Goal: Task Accomplishment & Management: Manage account settings

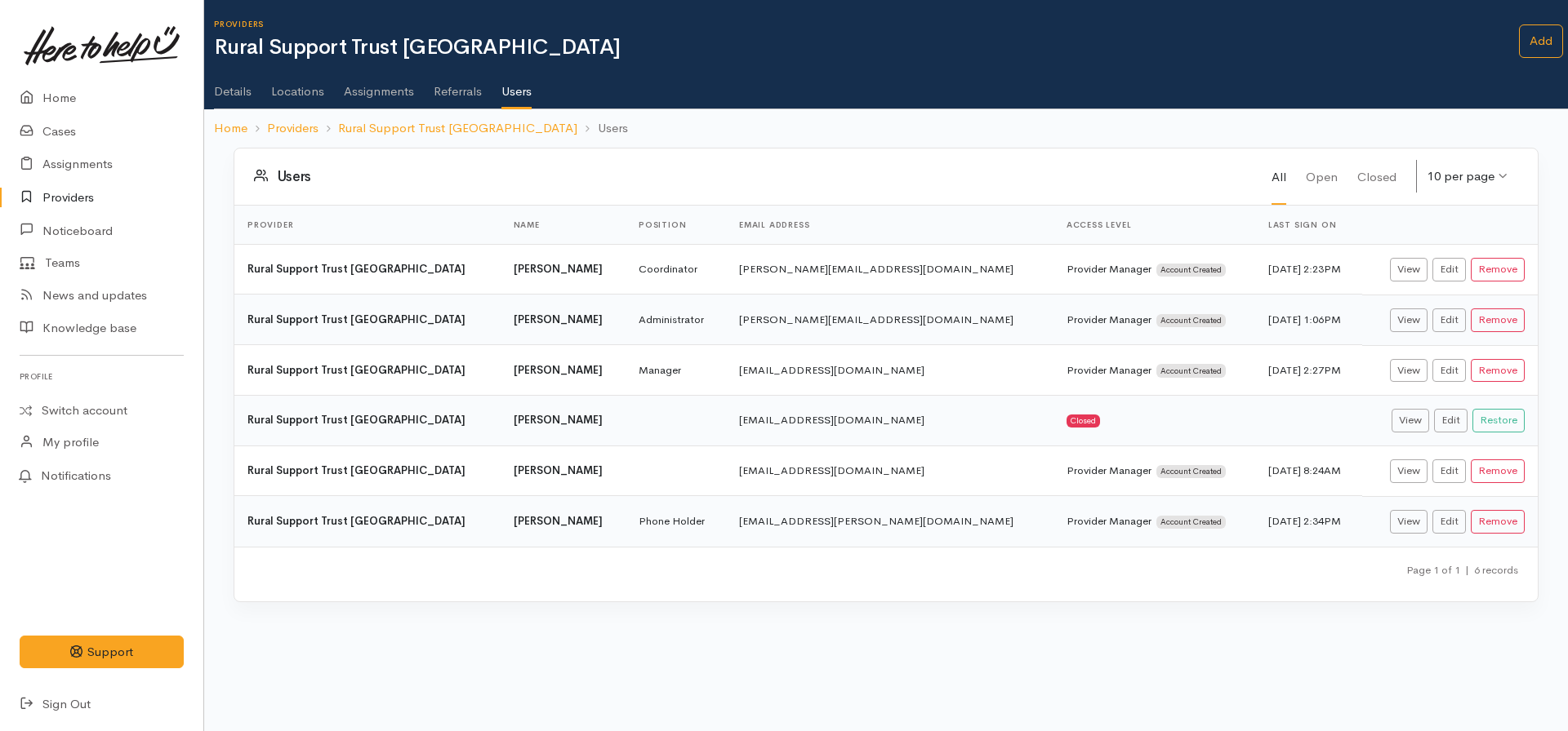
click at [237, 94] on link "Details" at bounding box center [233, 86] width 37 height 46
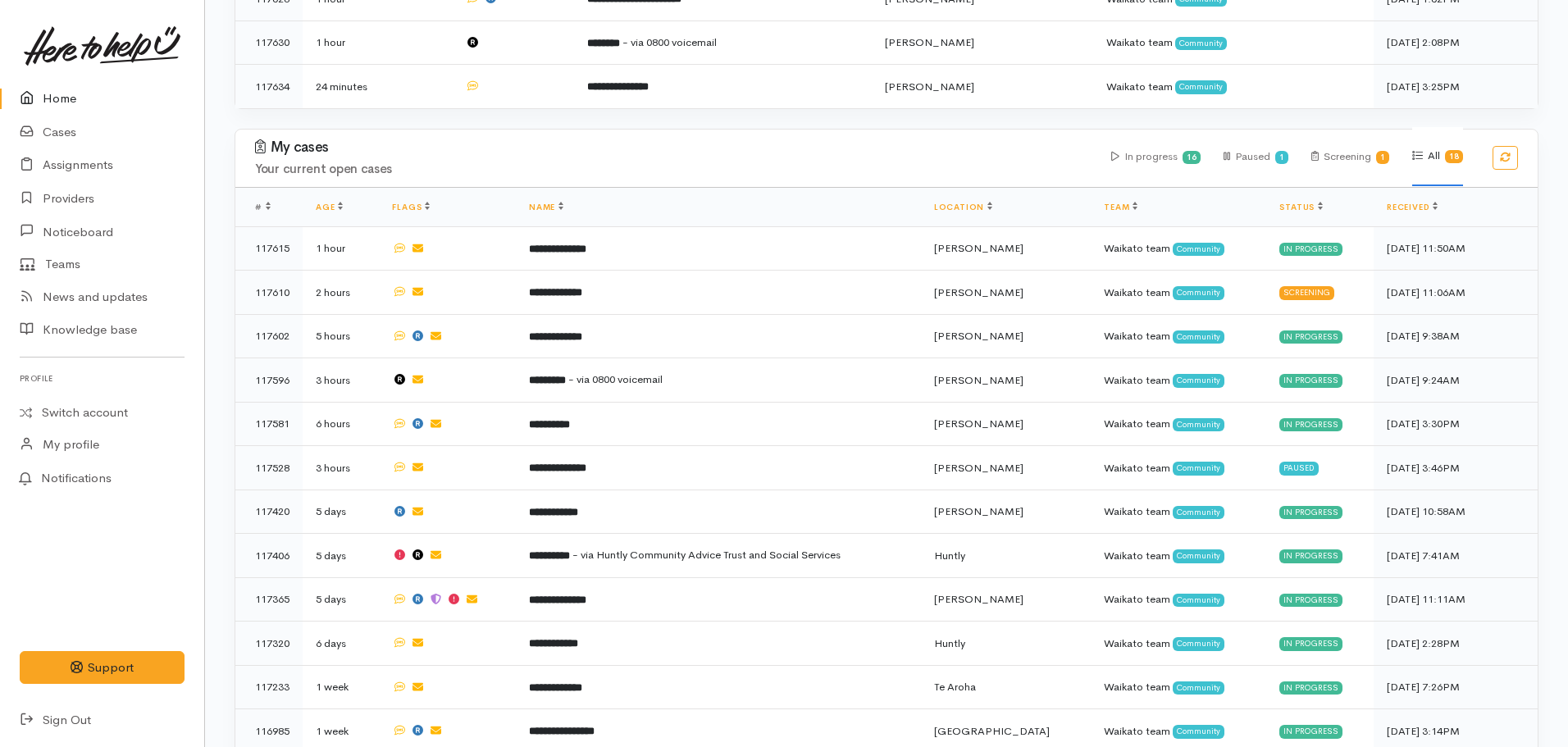
scroll to position [565, 0]
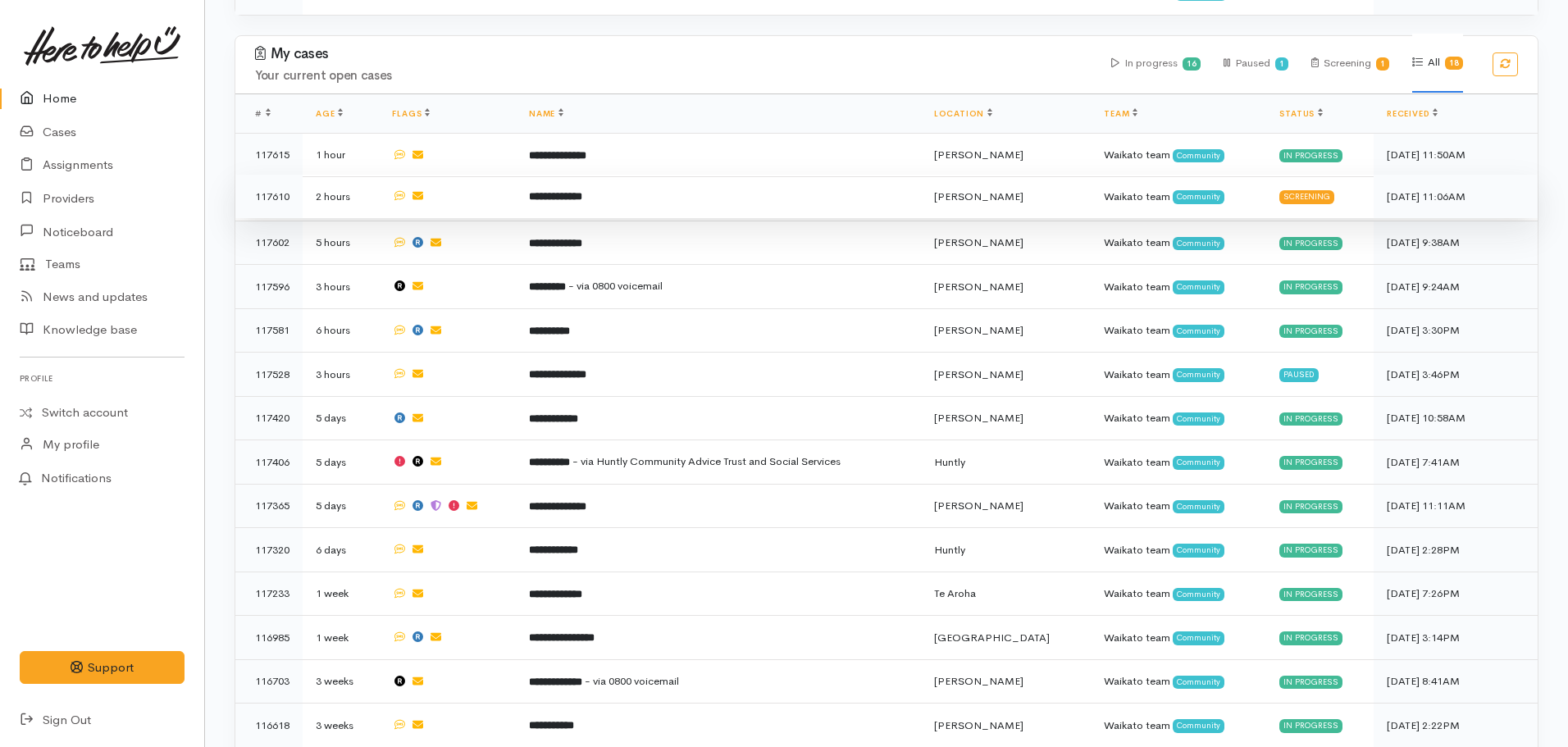
click at [583, 195] on b "**********" at bounding box center [555, 196] width 53 height 10
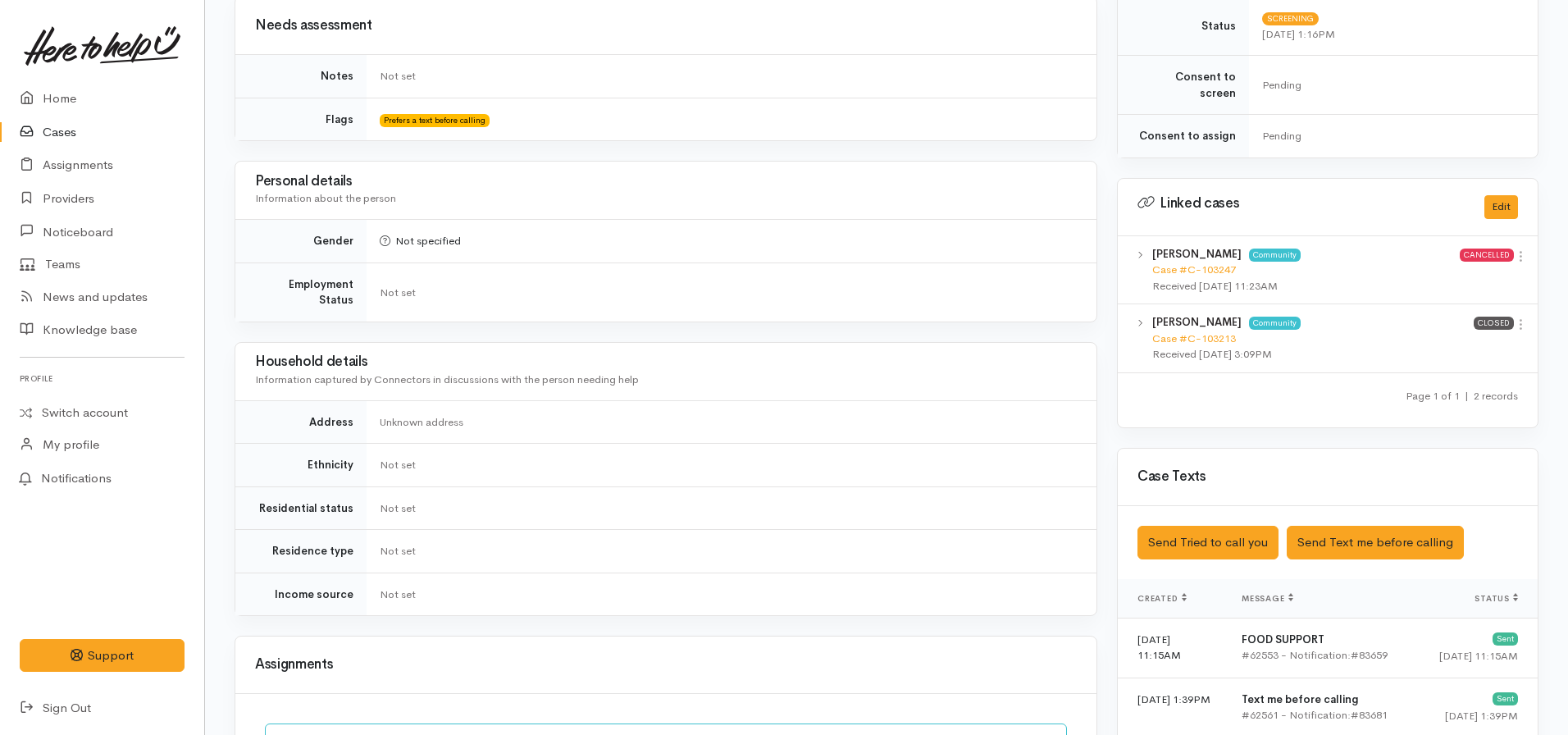
scroll to position [637, 0]
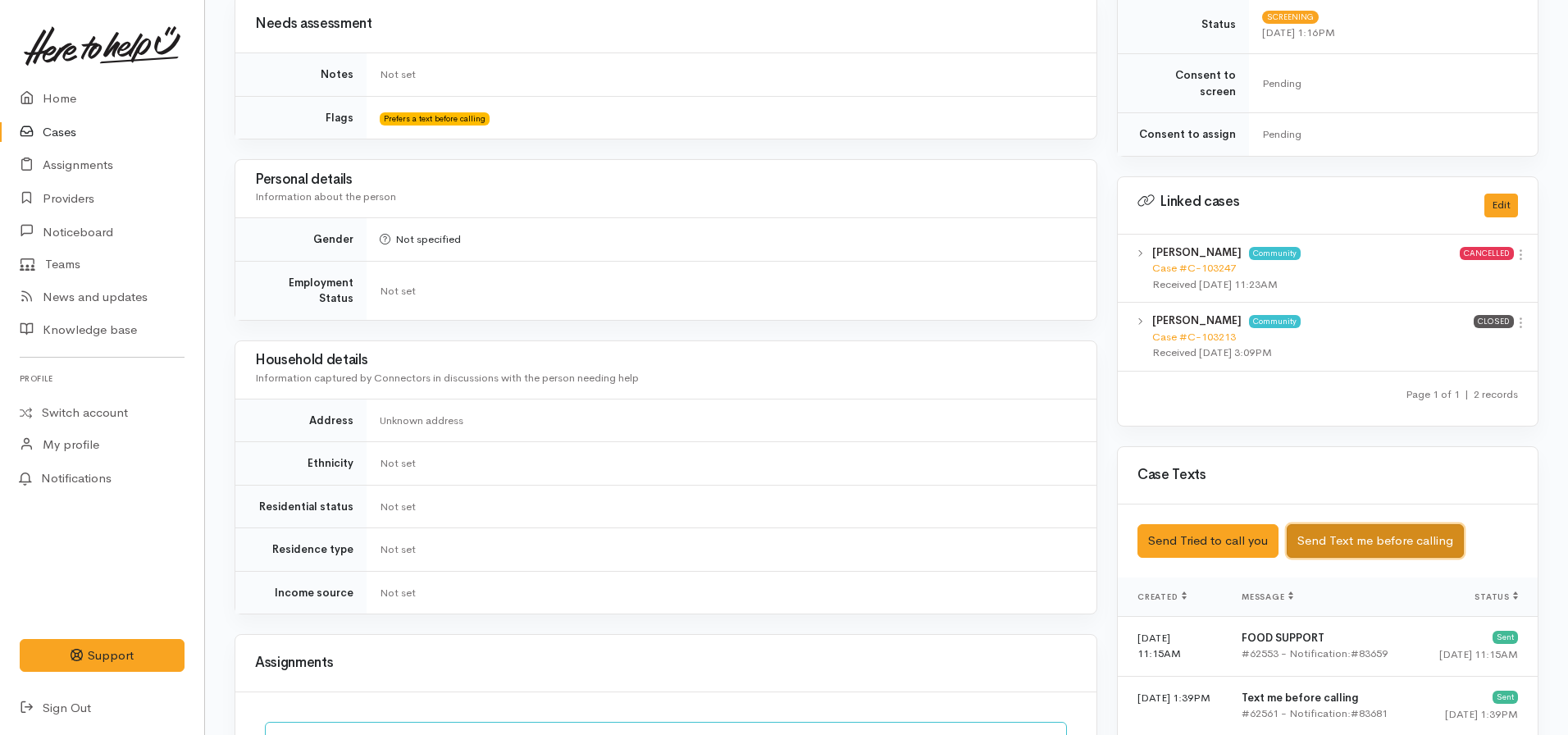
click at [1331, 528] on button "Send Text me before calling" at bounding box center [1376, 540] width 177 height 33
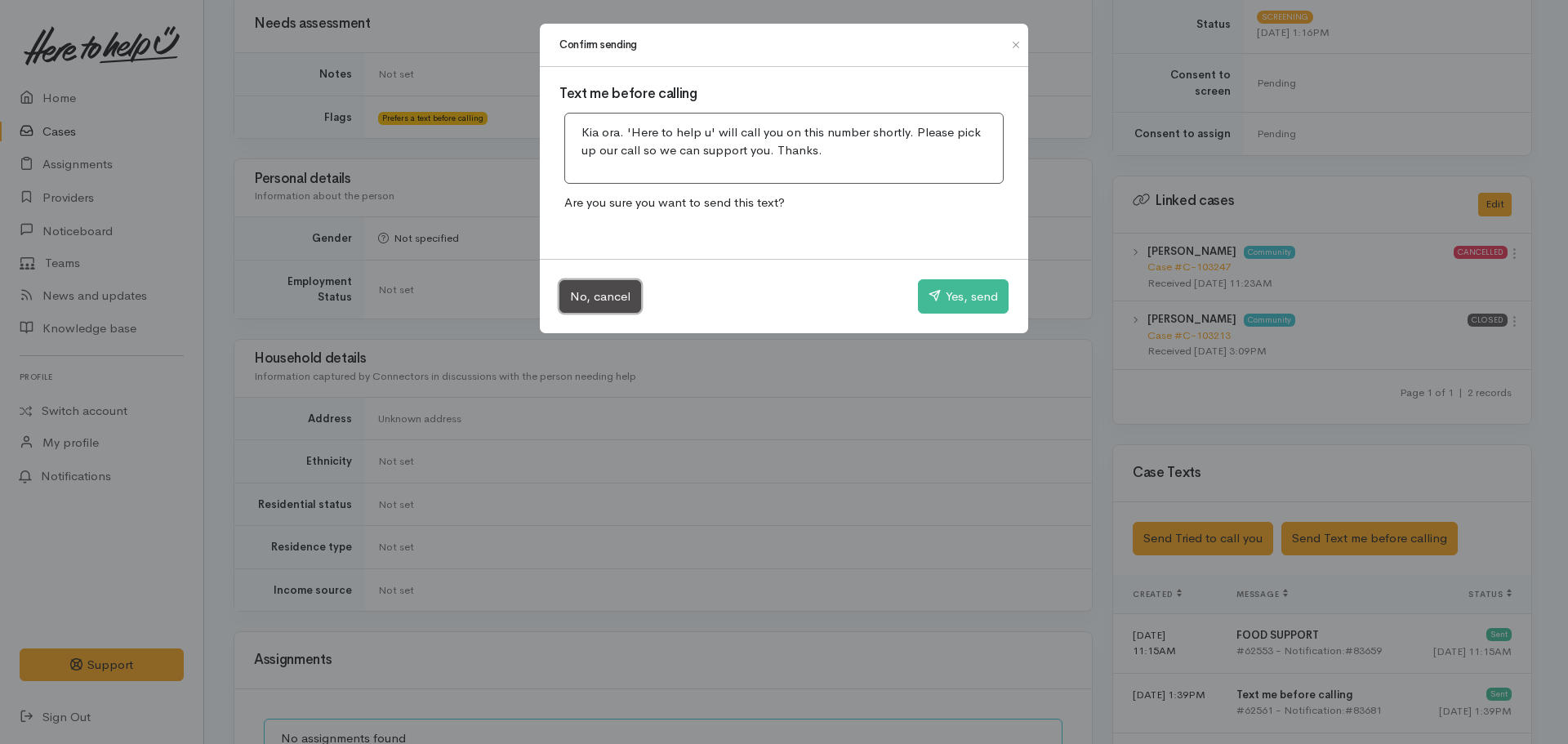
click at [605, 291] on button "No, cancel" at bounding box center [601, 296] width 82 height 33
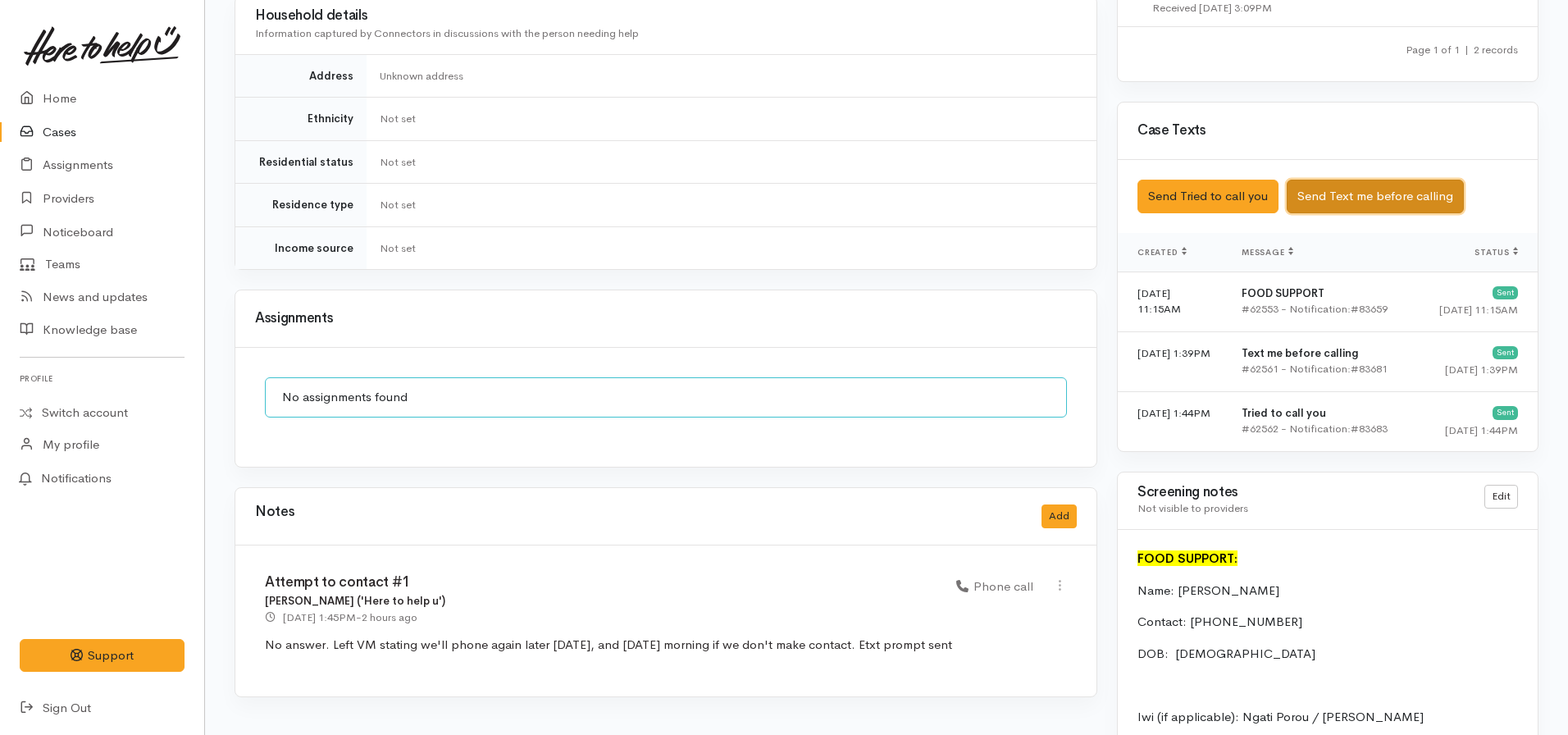
scroll to position [983, 0]
click at [1405, 179] on button "Send Text me before calling" at bounding box center [1376, 195] width 177 height 33
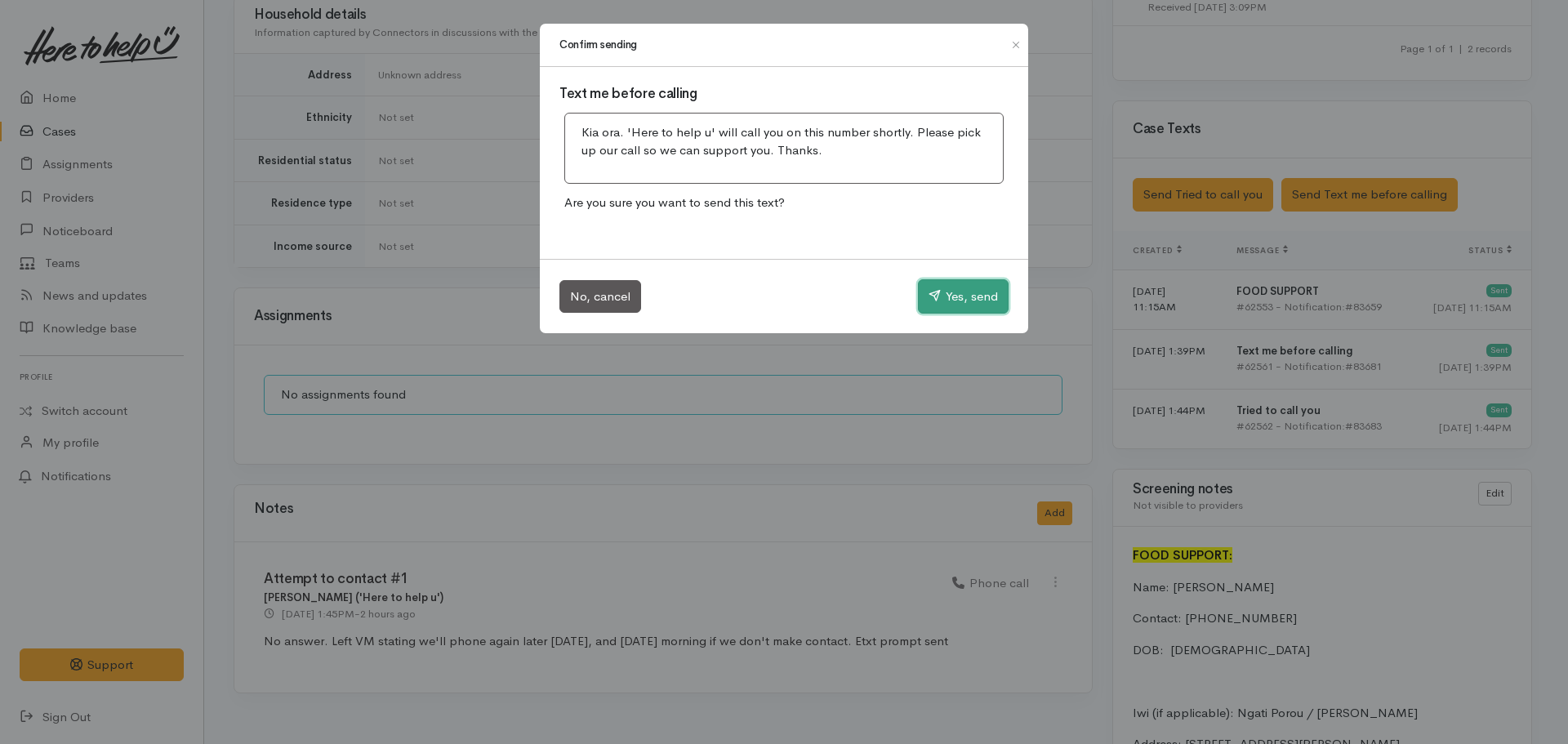
click at [961, 292] on button "Yes, send" at bounding box center [963, 296] width 91 height 34
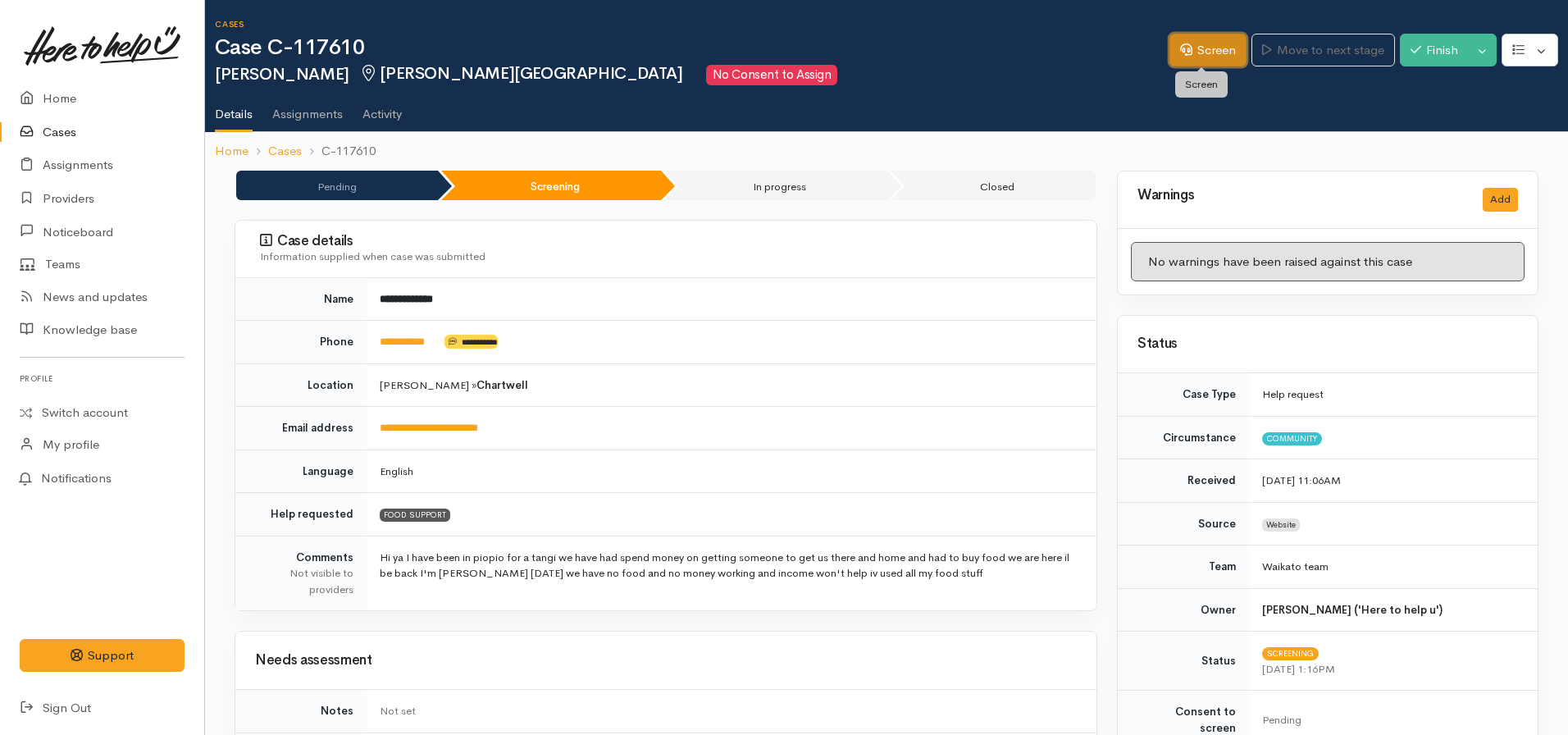
click at [1199, 38] on link "Screen" at bounding box center [1208, 50] width 77 height 33
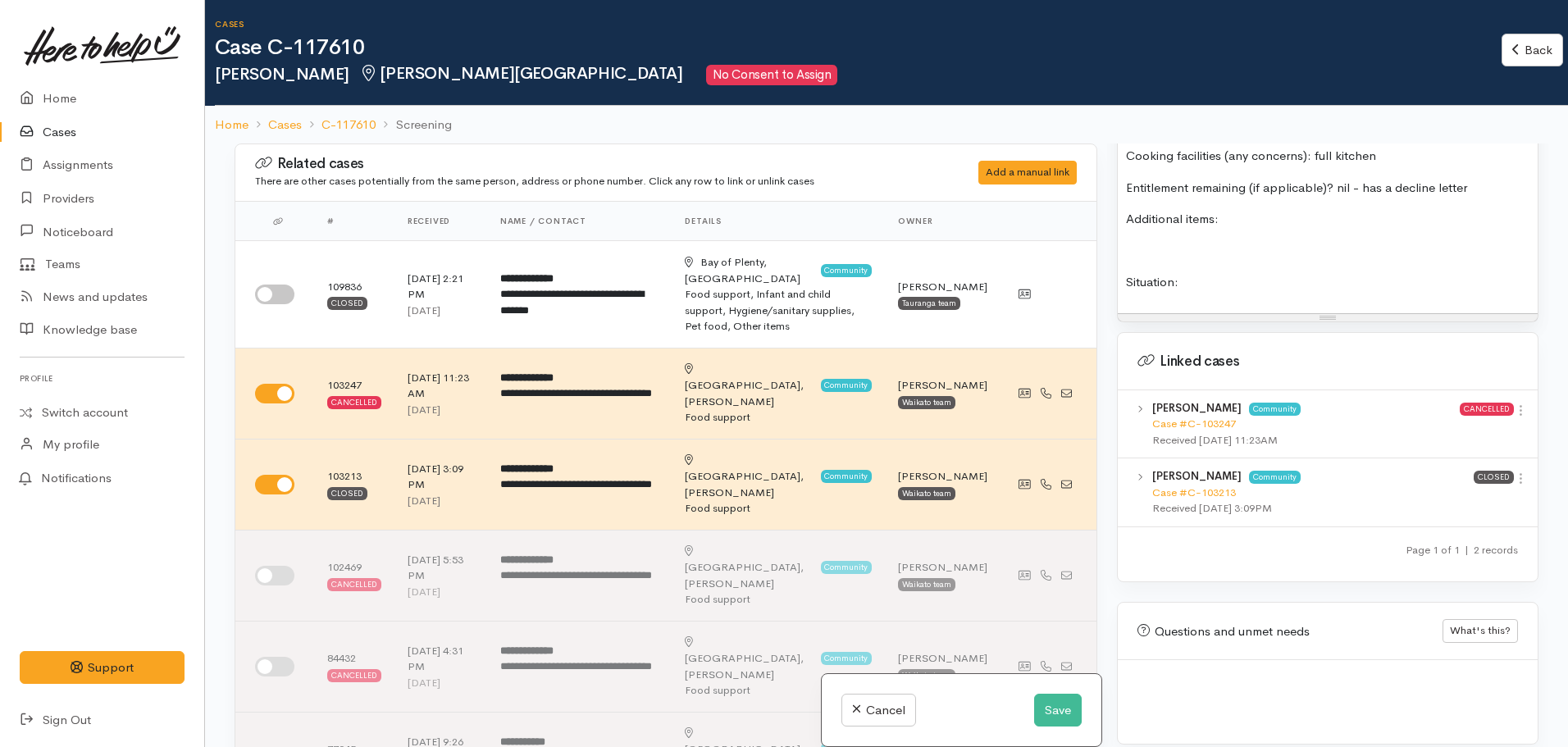
scroll to position [143, 0]
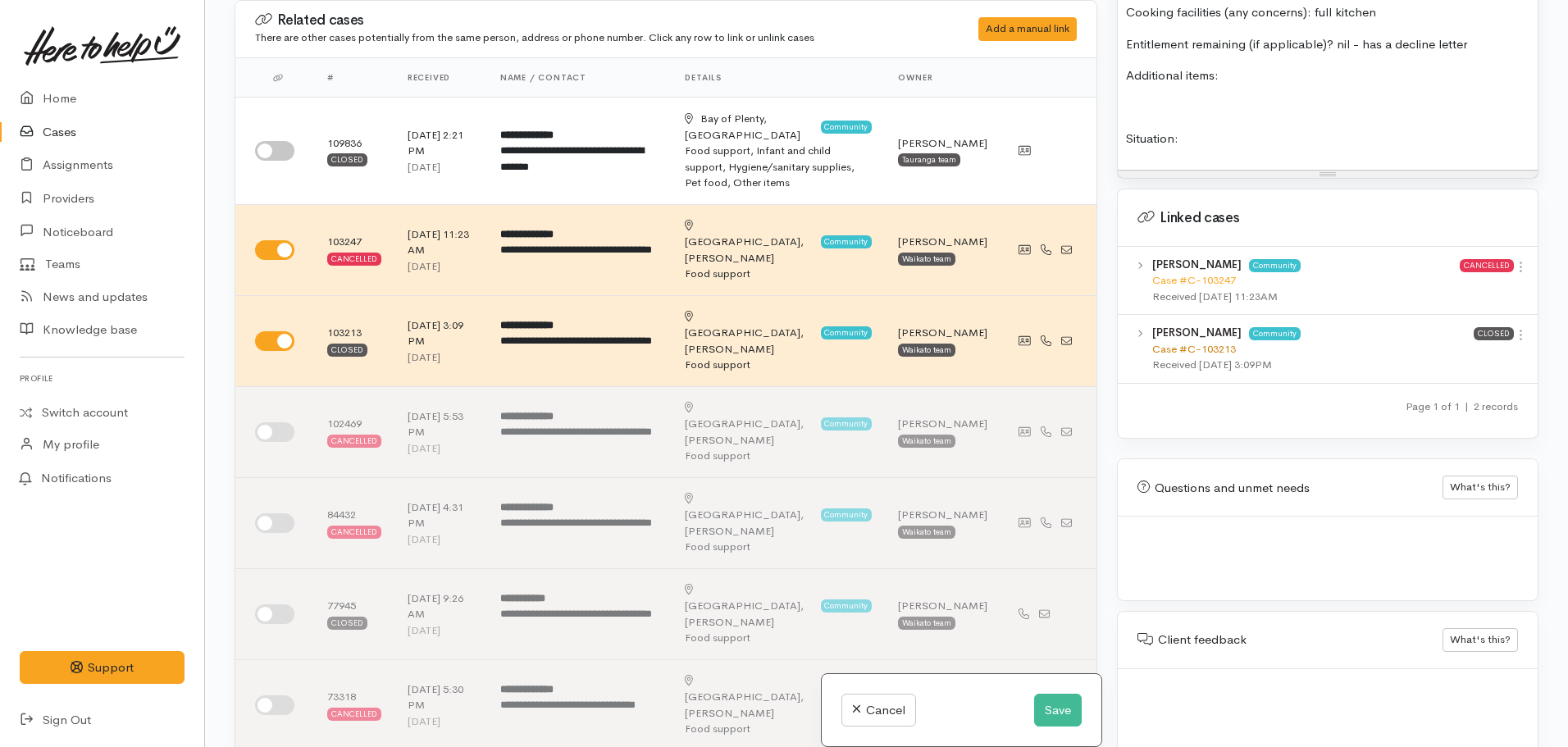
click at [1188, 342] on link "Case #C-103213" at bounding box center [1194, 349] width 84 height 14
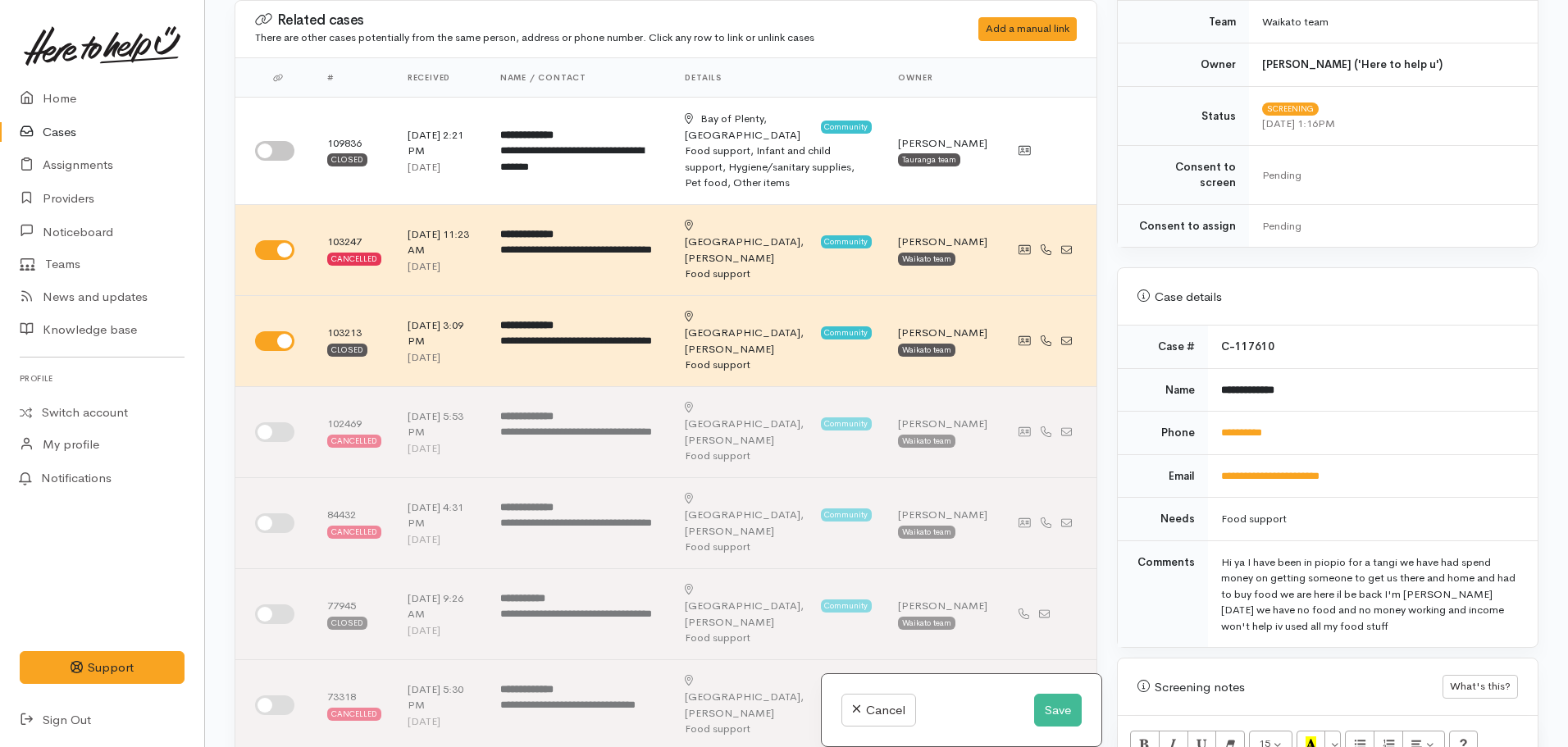
scroll to position [374, 0]
click at [1255, 428] on link "**********" at bounding box center [1242, 433] width 41 height 10
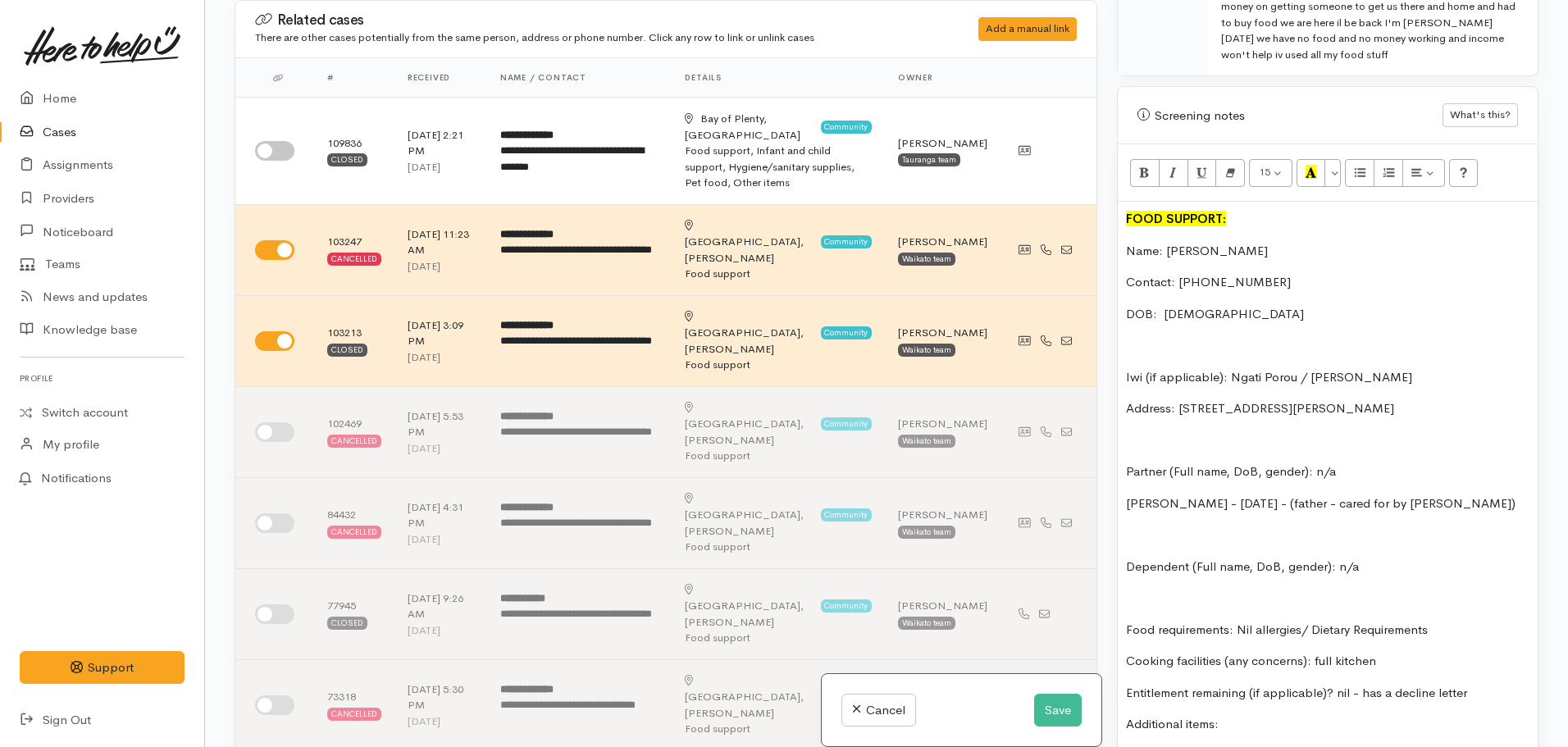
scroll to position [965, 0]
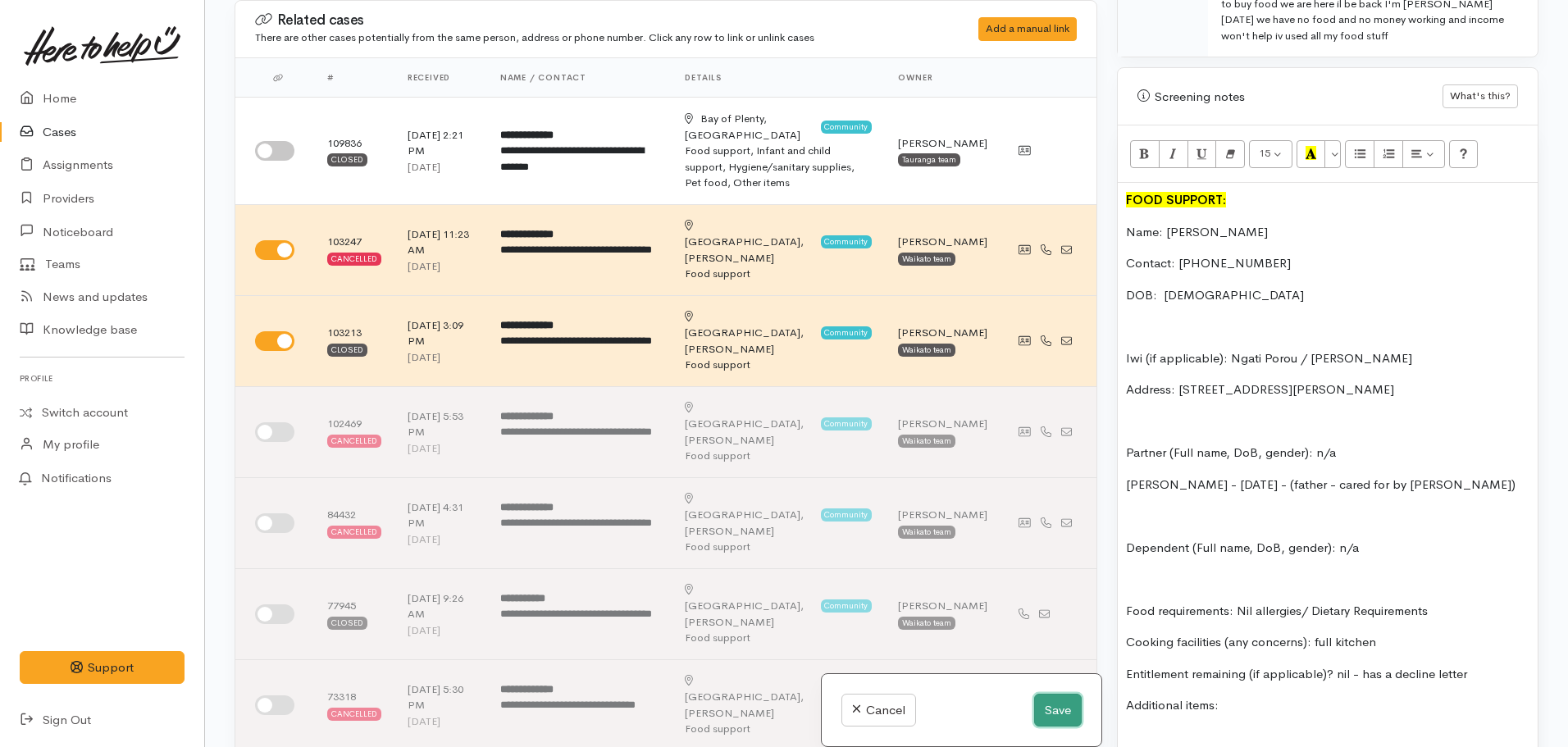
click at [1045, 715] on button "Save" at bounding box center [1058, 709] width 48 height 33
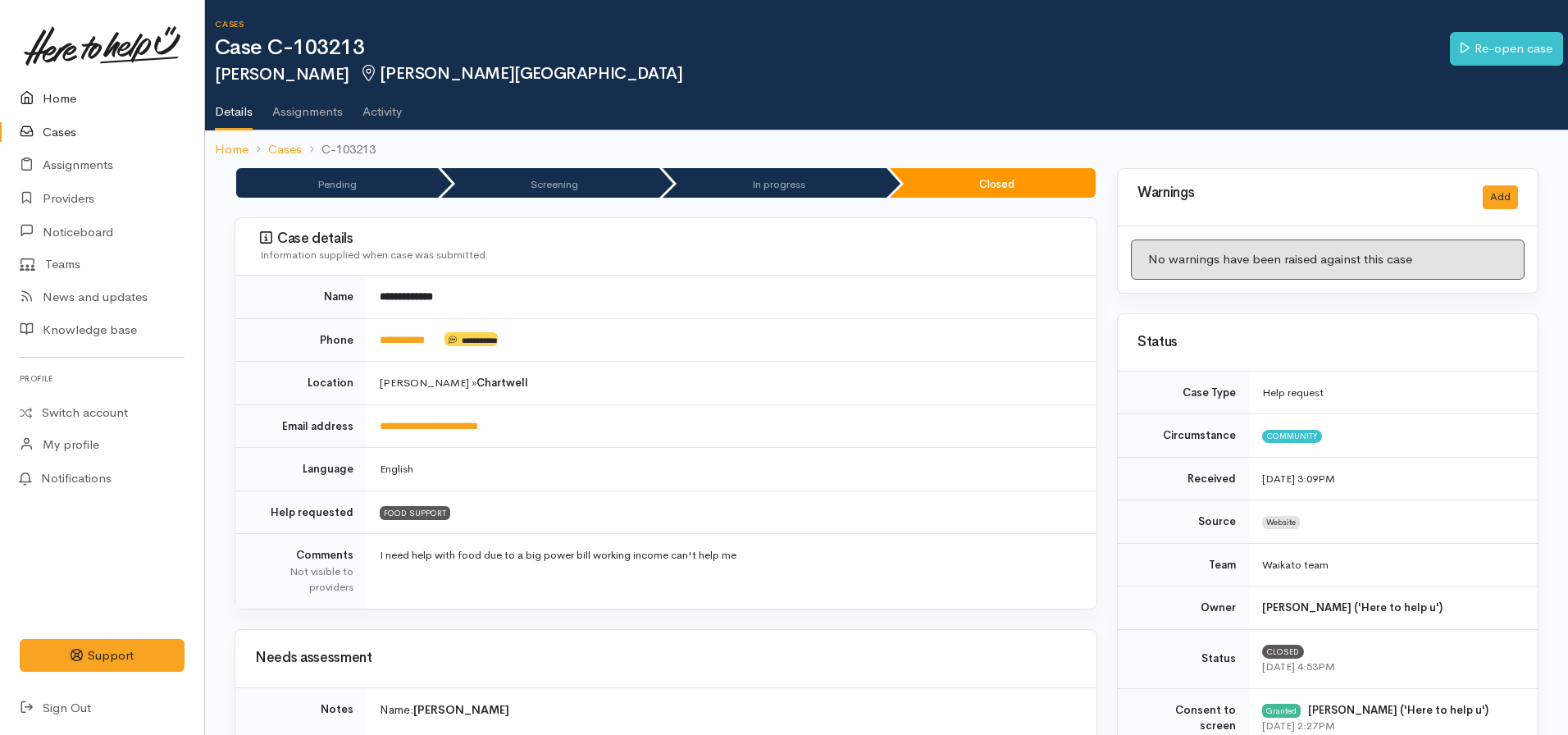
click at [73, 94] on link "Home" at bounding box center [102, 98] width 204 height 33
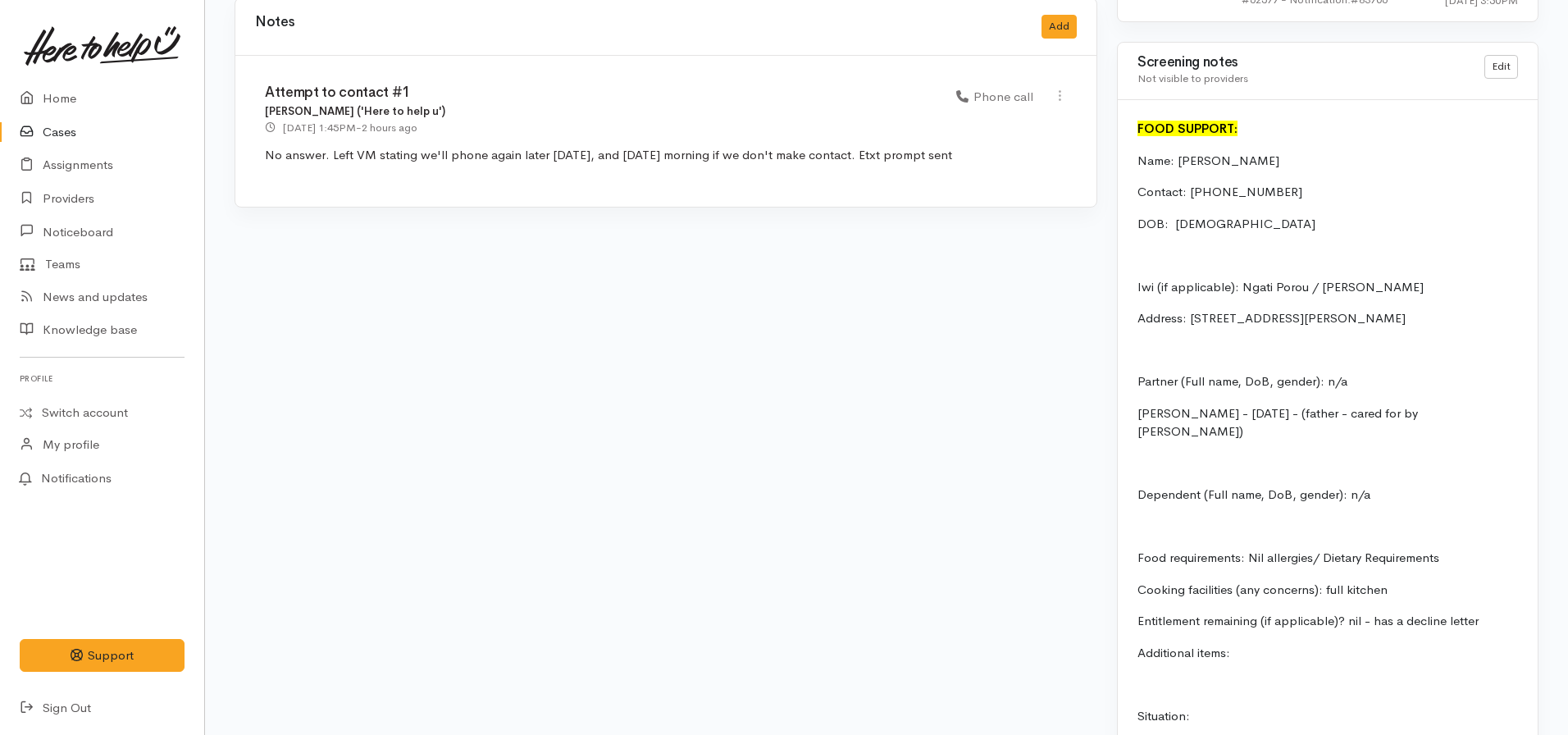
scroll to position [1456, 0]
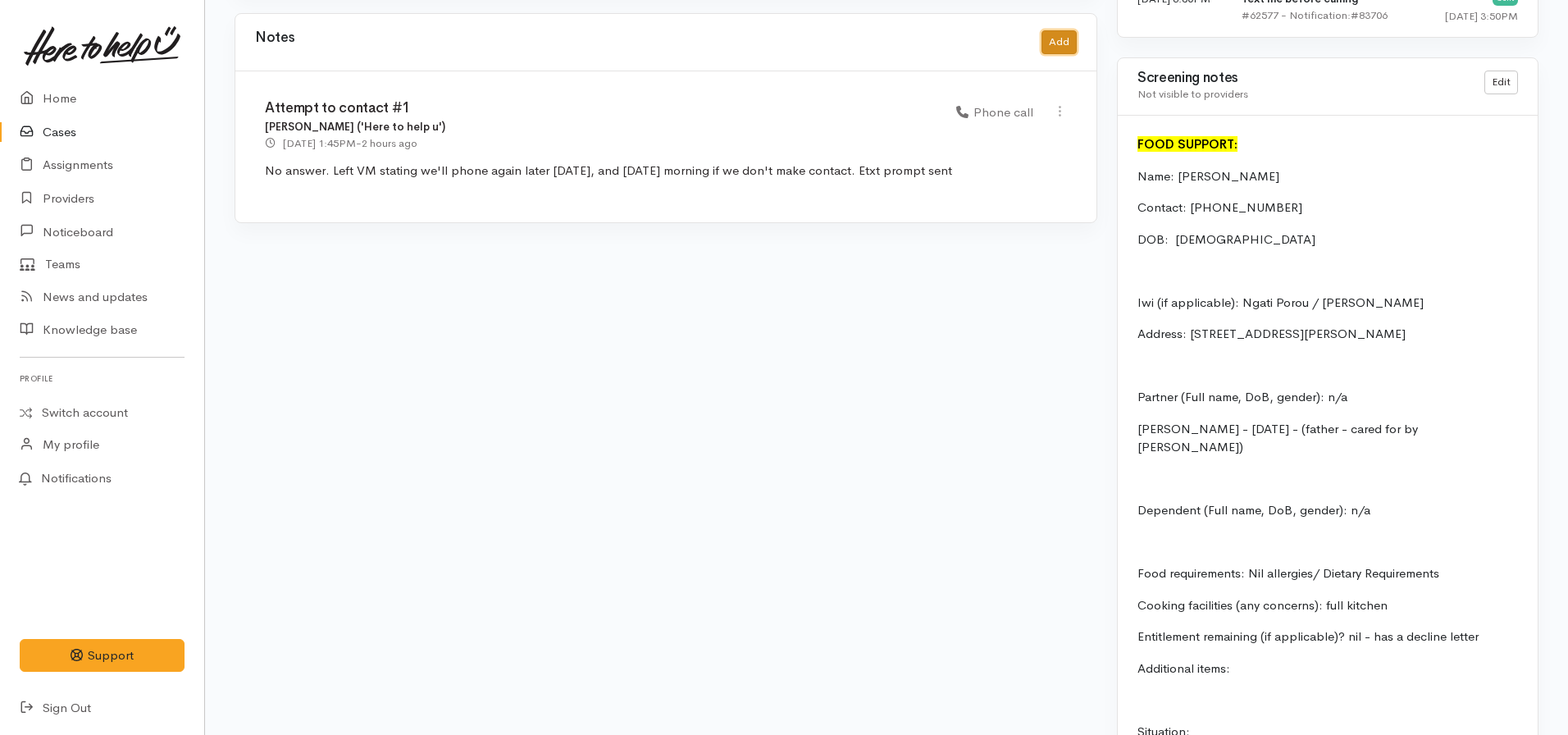
click at [1068, 31] on button "Add" at bounding box center [1059, 43] width 35 height 24
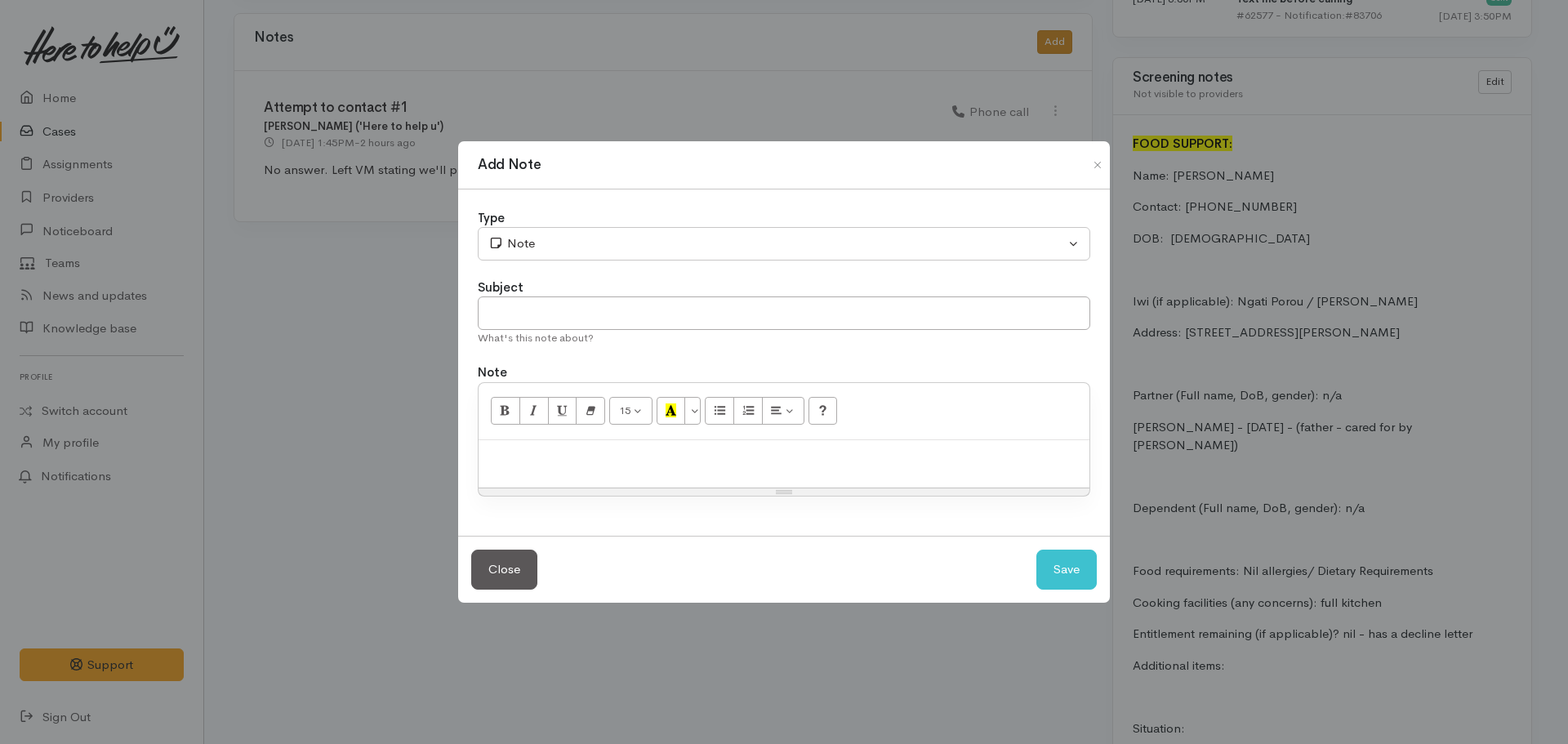
click at [1063, 28] on div "Add Note Type Correspondence Discussion Email Note Phone call SMS text message …" at bounding box center [784, 372] width 1568 height 744
click at [607, 313] on input "text" at bounding box center [783, 313] width 612 height 33
type input "Attempt to contact #2"
click at [523, 225] on div "Type" at bounding box center [783, 218] width 612 height 19
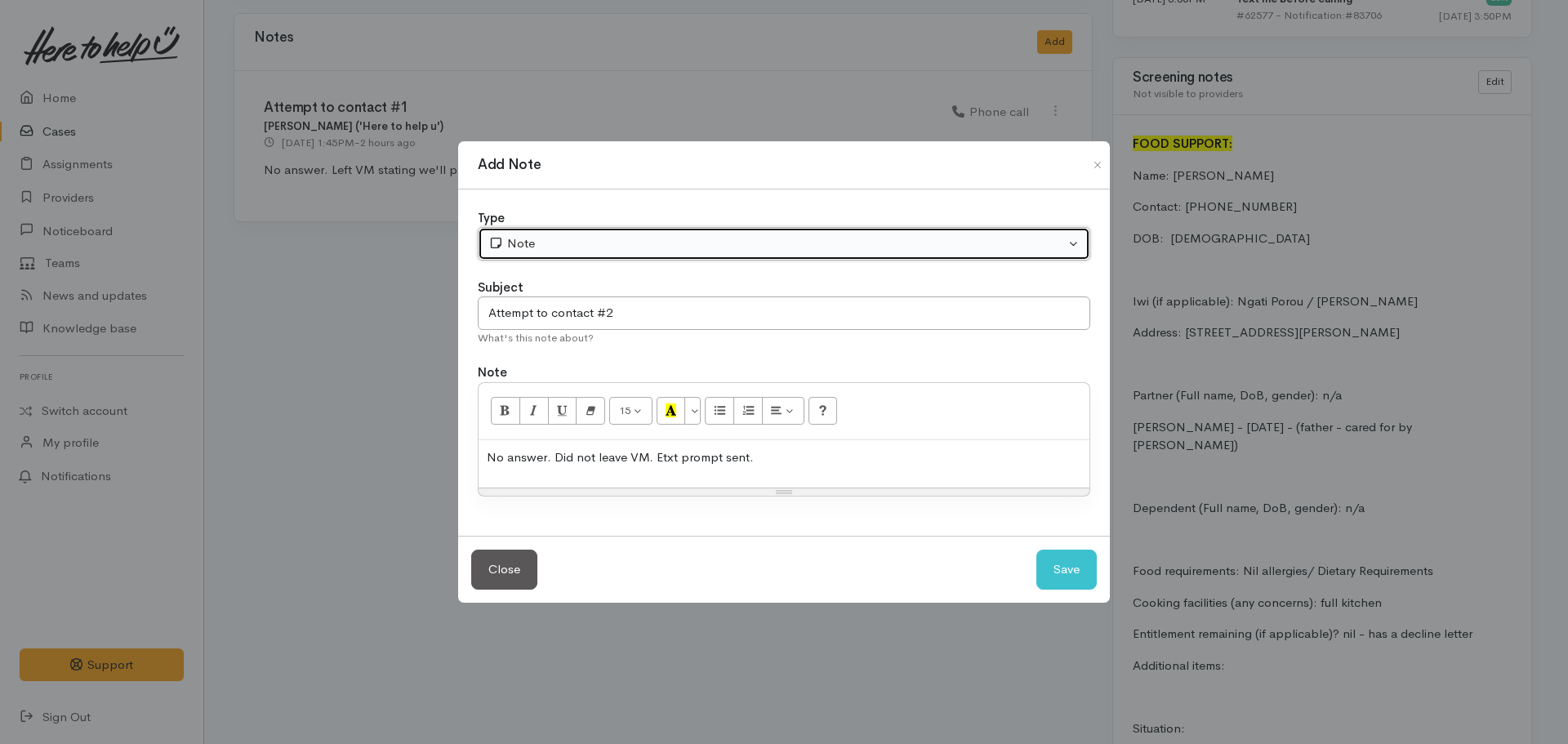
click at [541, 248] on div "Note" at bounding box center [776, 244] width 577 height 19
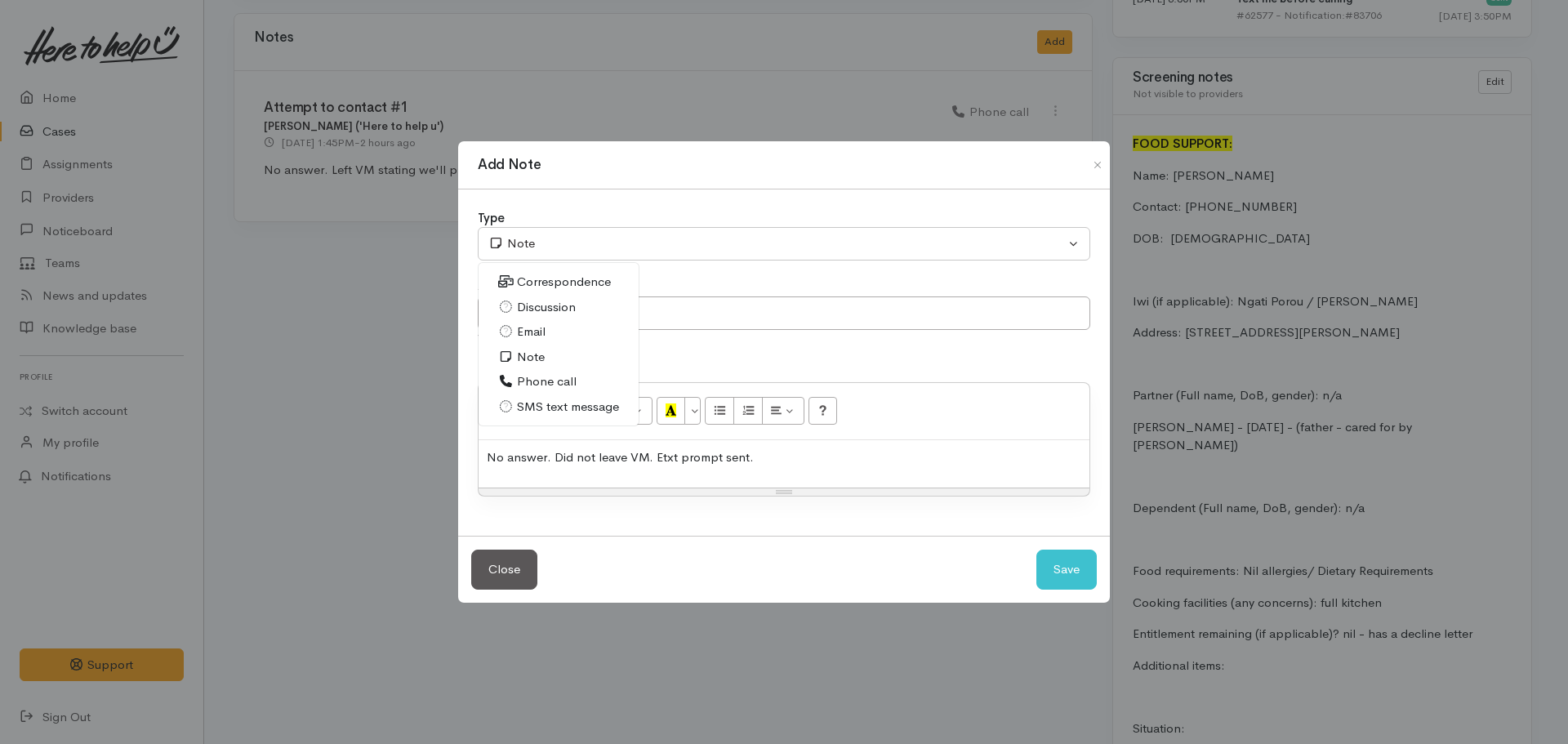
click at [542, 379] on span "Phone call" at bounding box center [547, 381] width 59 height 19
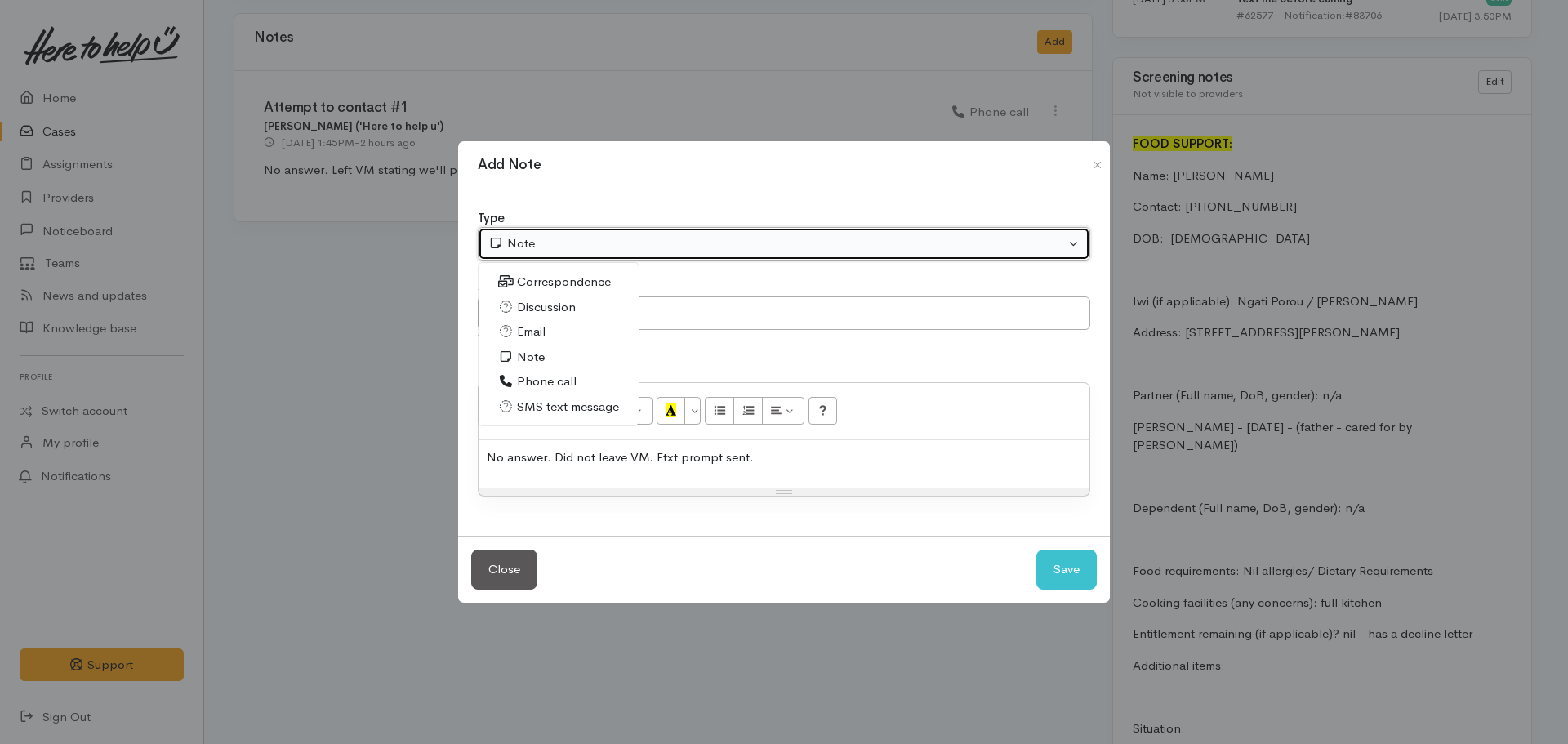
select select "3"
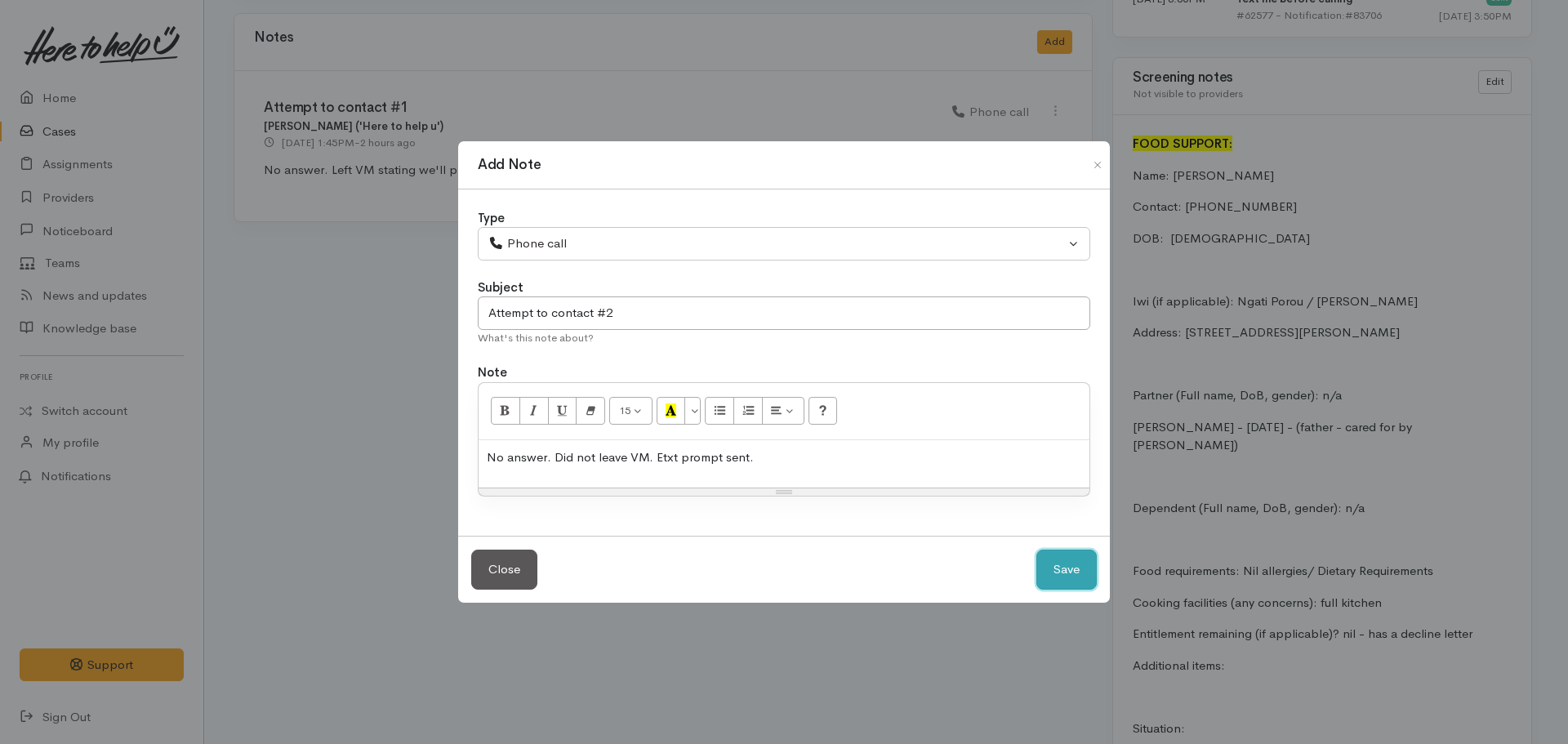
click at [1079, 561] on button "Save" at bounding box center [1066, 569] width 60 height 40
select select "1"
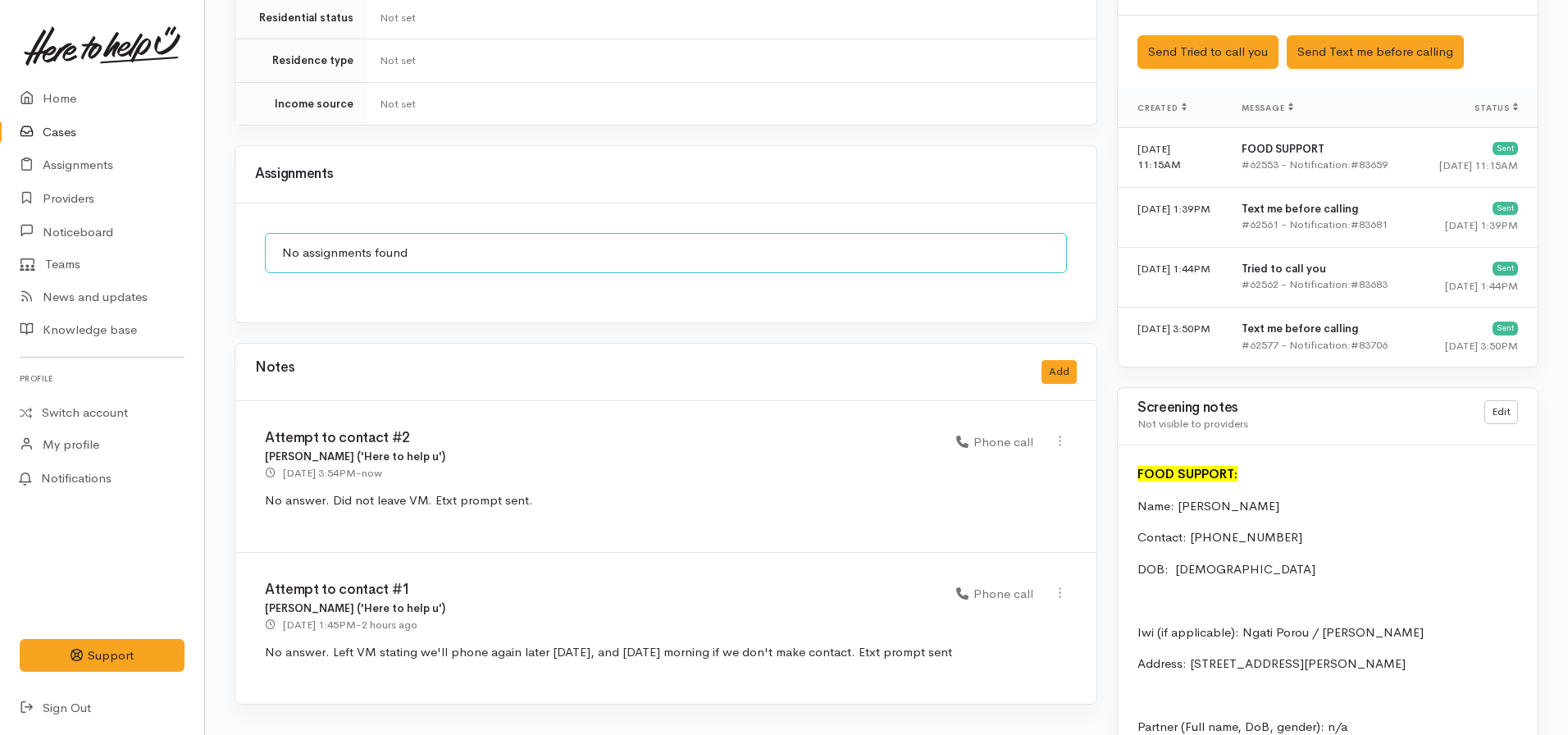
scroll to position [1116, 0]
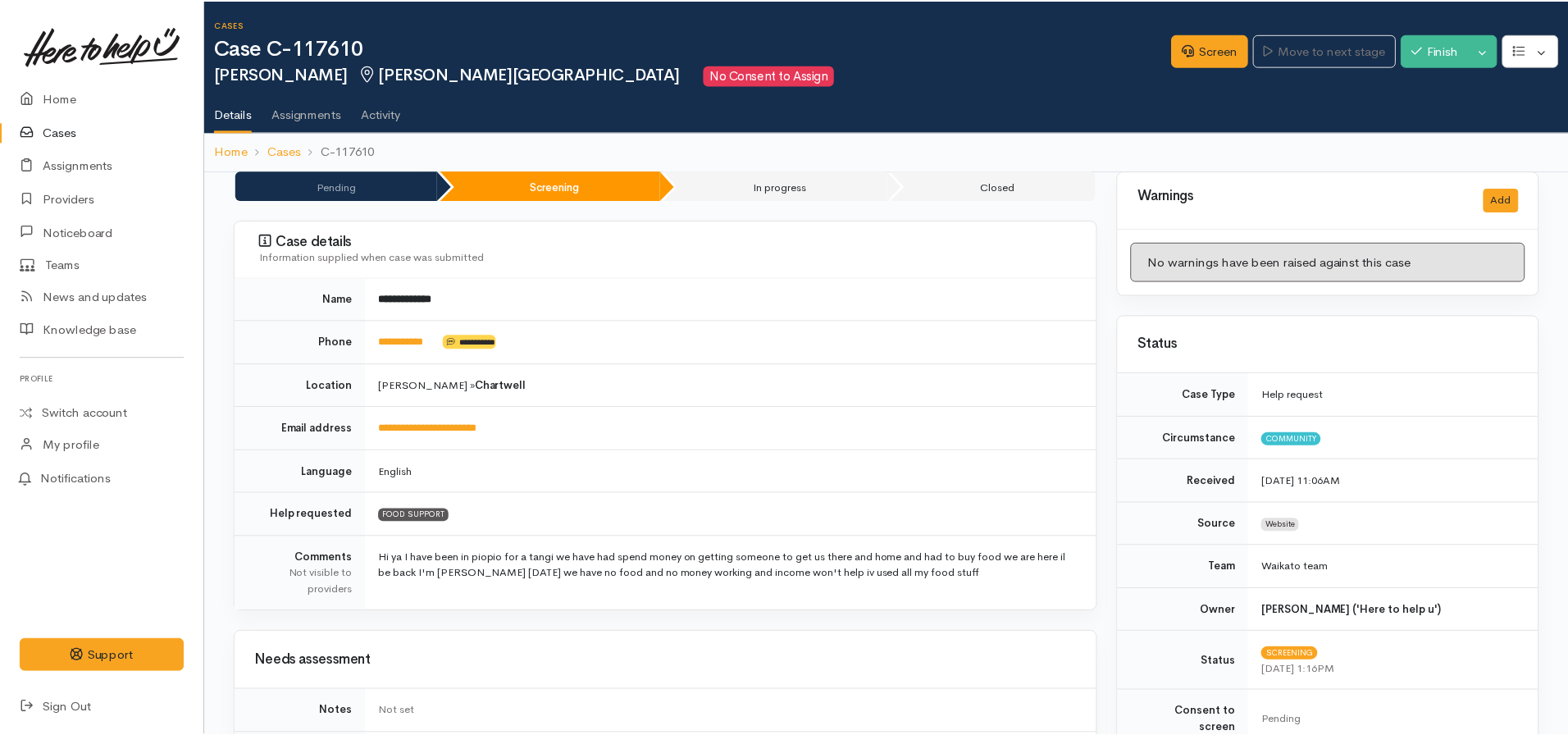
scroll to position [1101, 0]
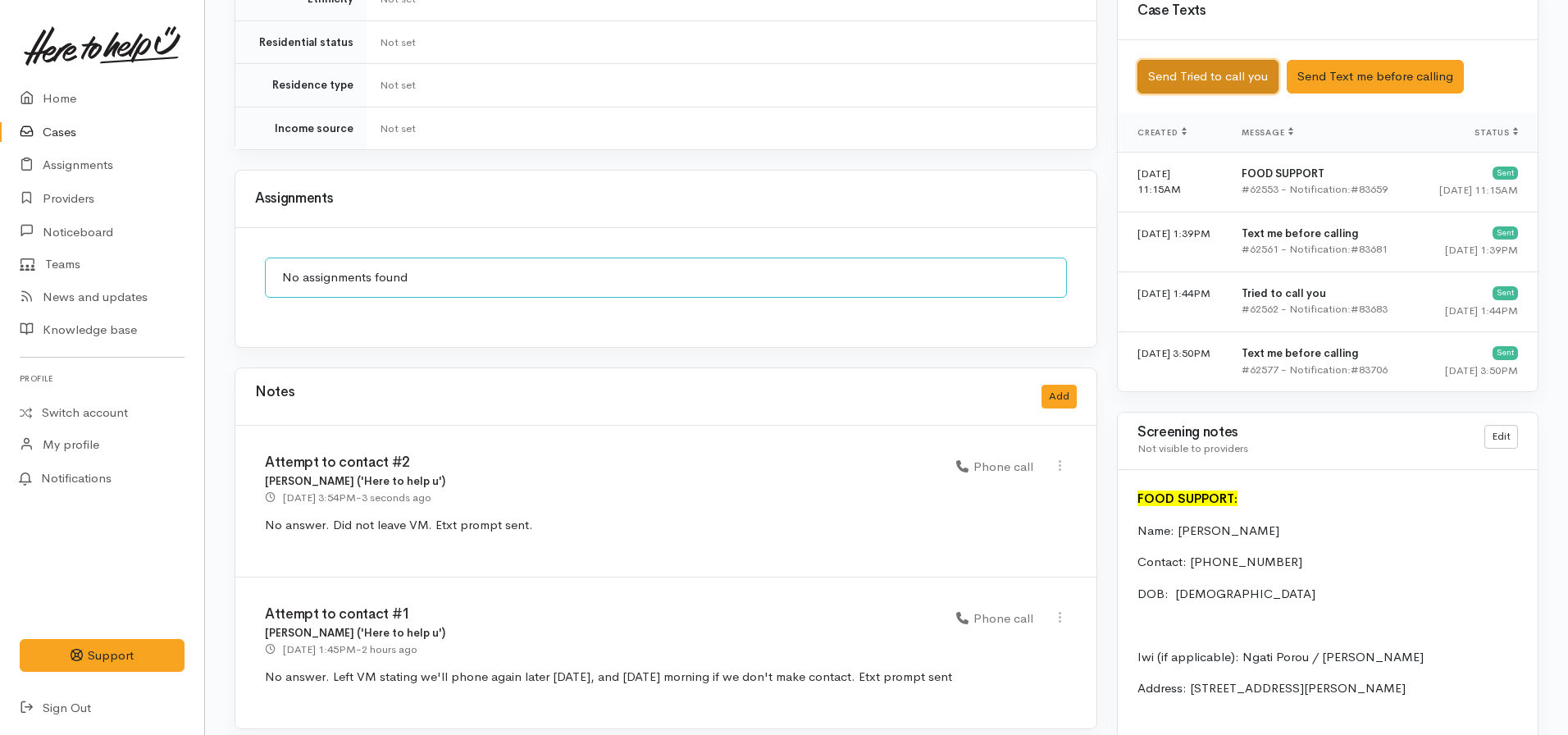
click at [1222, 60] on button "Send Tried to call you" at bounding box center [1208, 76] width 141 height 33
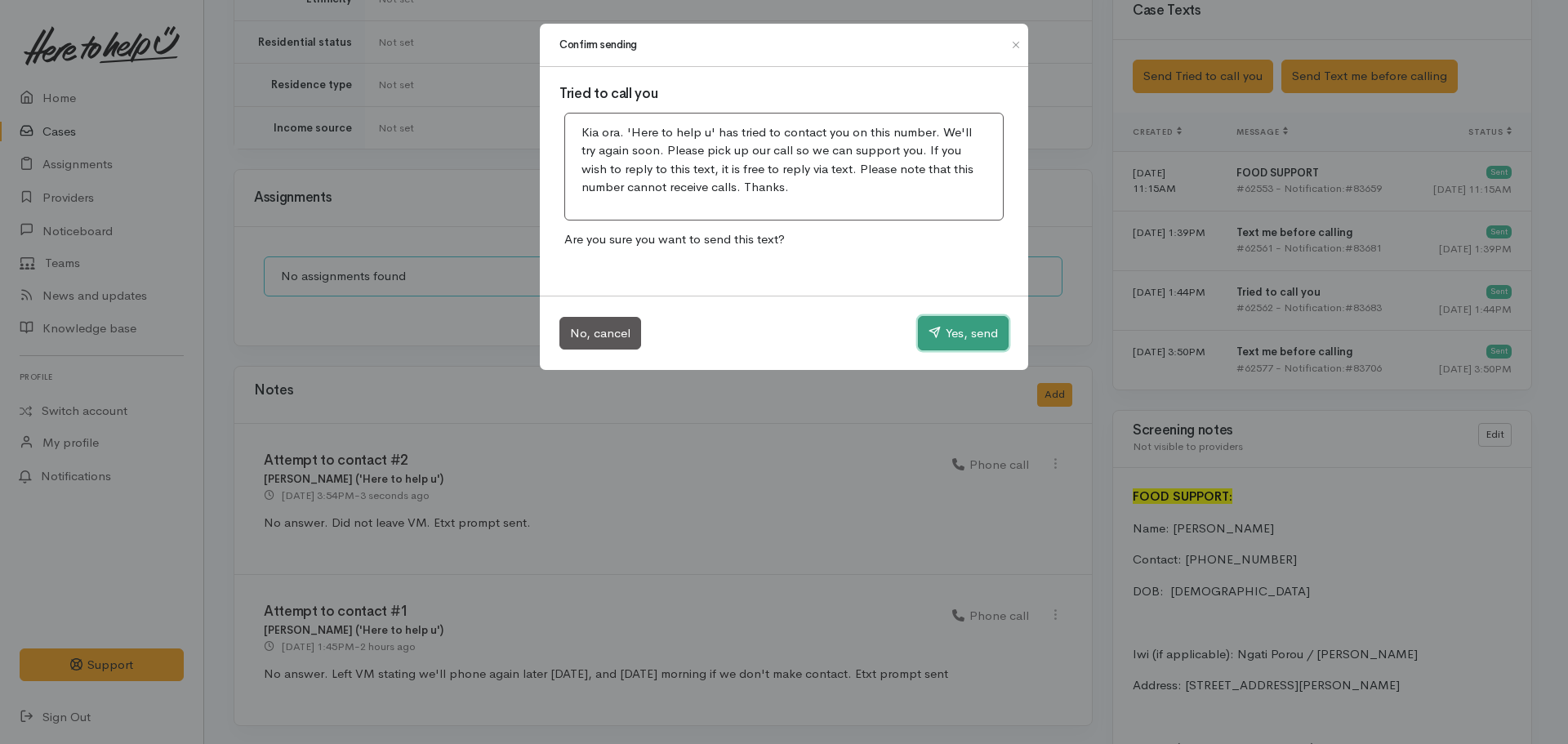
click at [946, 343] on button "Yes, send" at bounding box center [963, 333] width 91 height 34
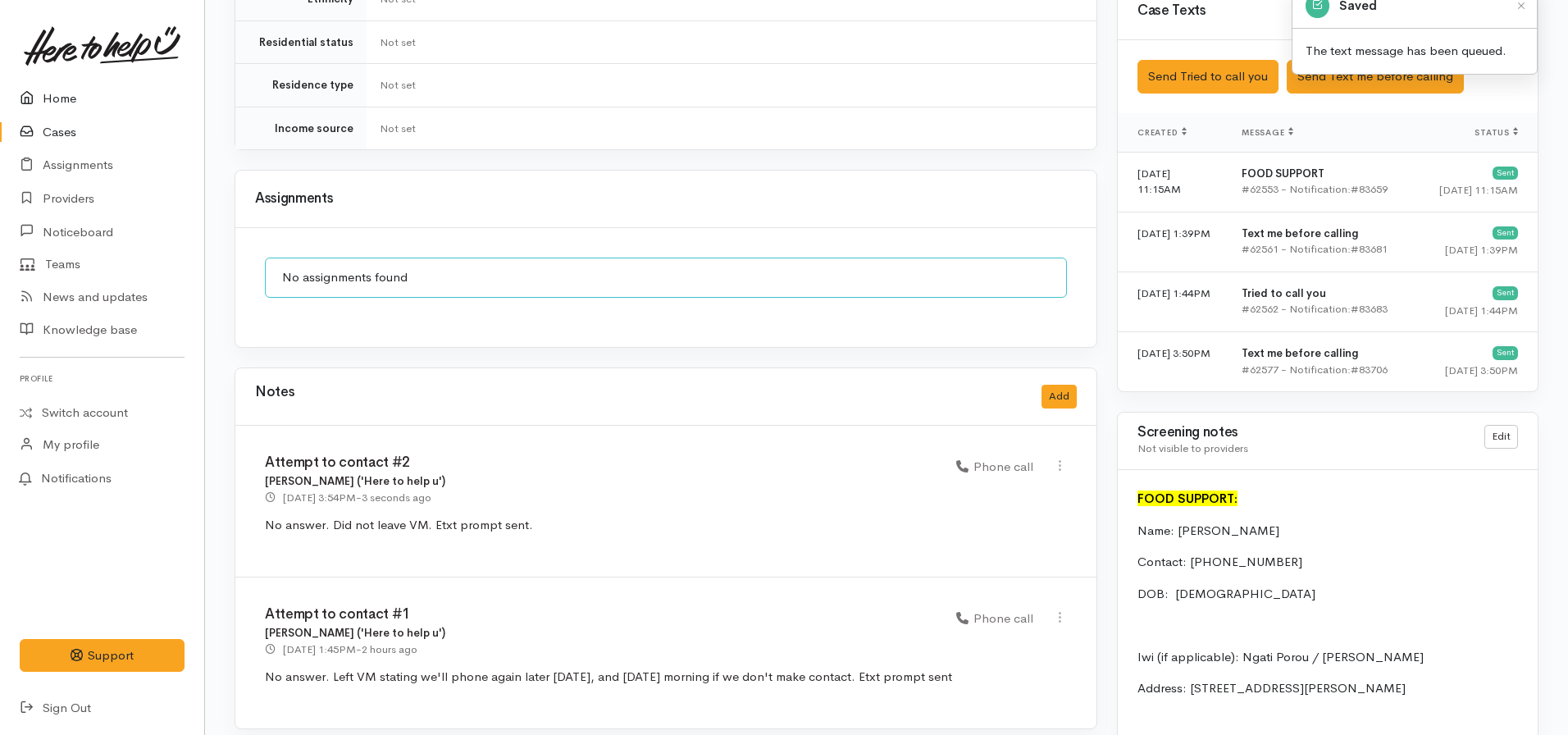
click at [69, 90] on link "Home" at bounding box center [102, 98] width 204 height 33
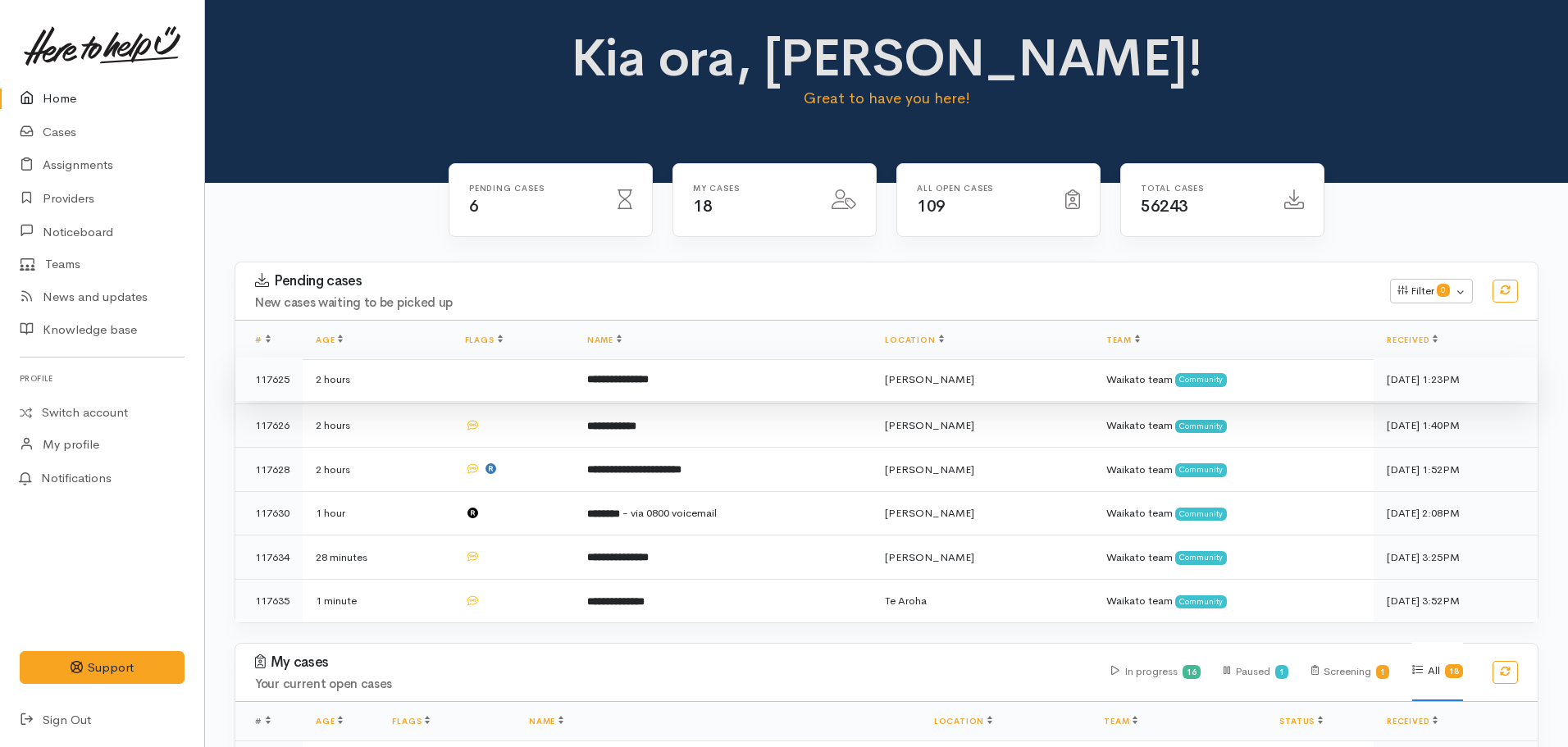
click at [661, 389] on td "**********" at bounding box center [723, 379] width 298 height 44
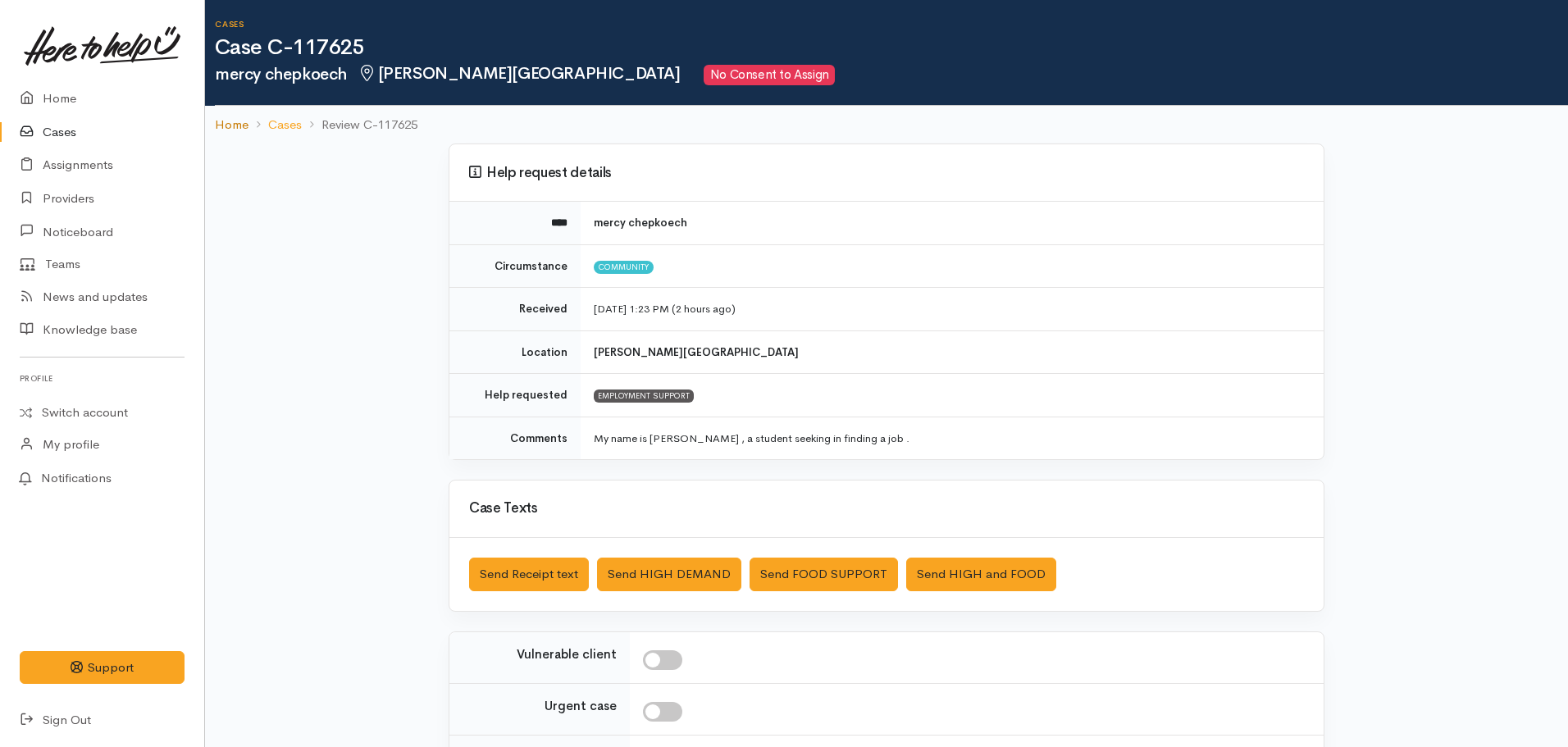
click at [224, 122] on link "Home" at bounding box center [231, 125] width 33 height 19
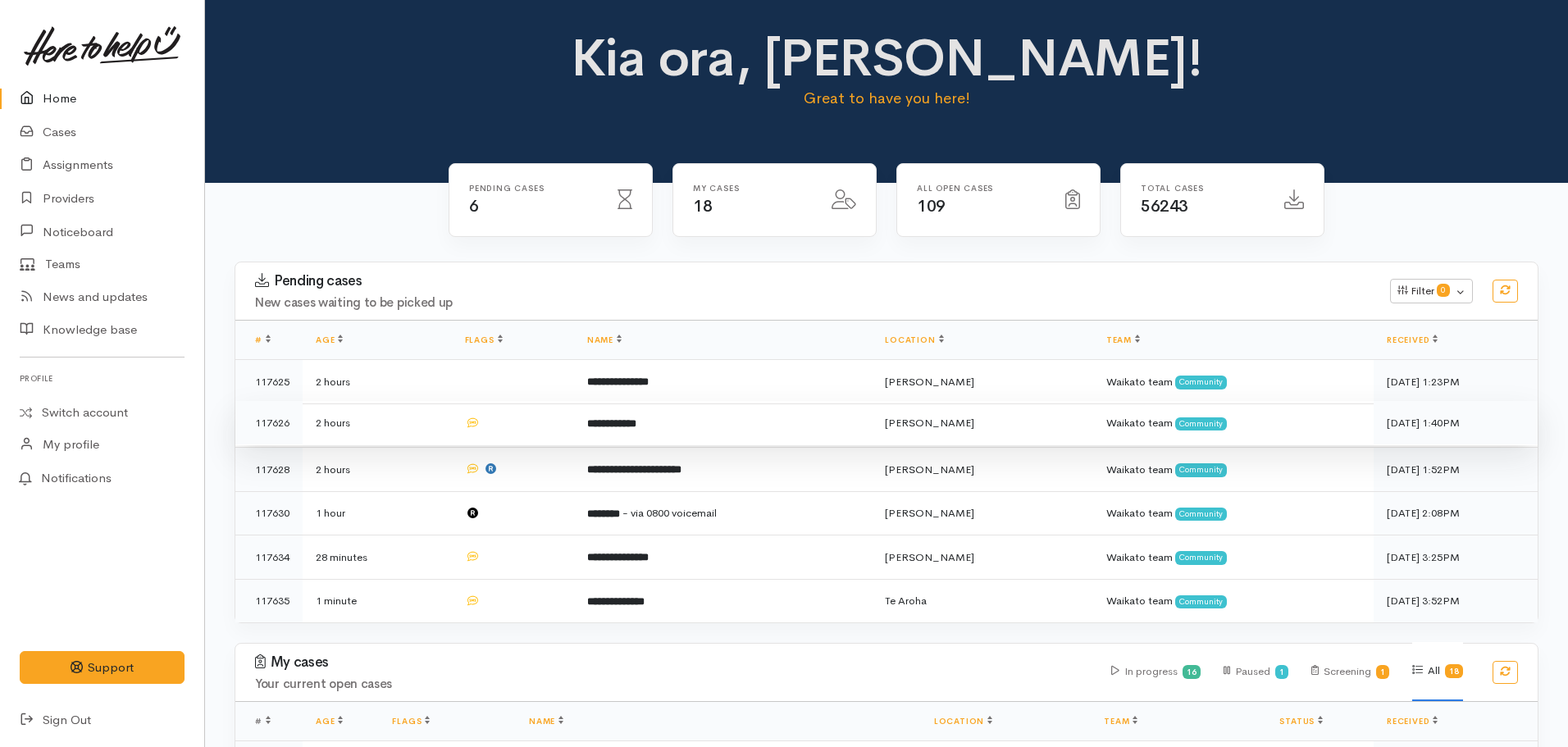
click at [674, 425] on td "**********" at bounding box center [723, 423] width 298 height 44
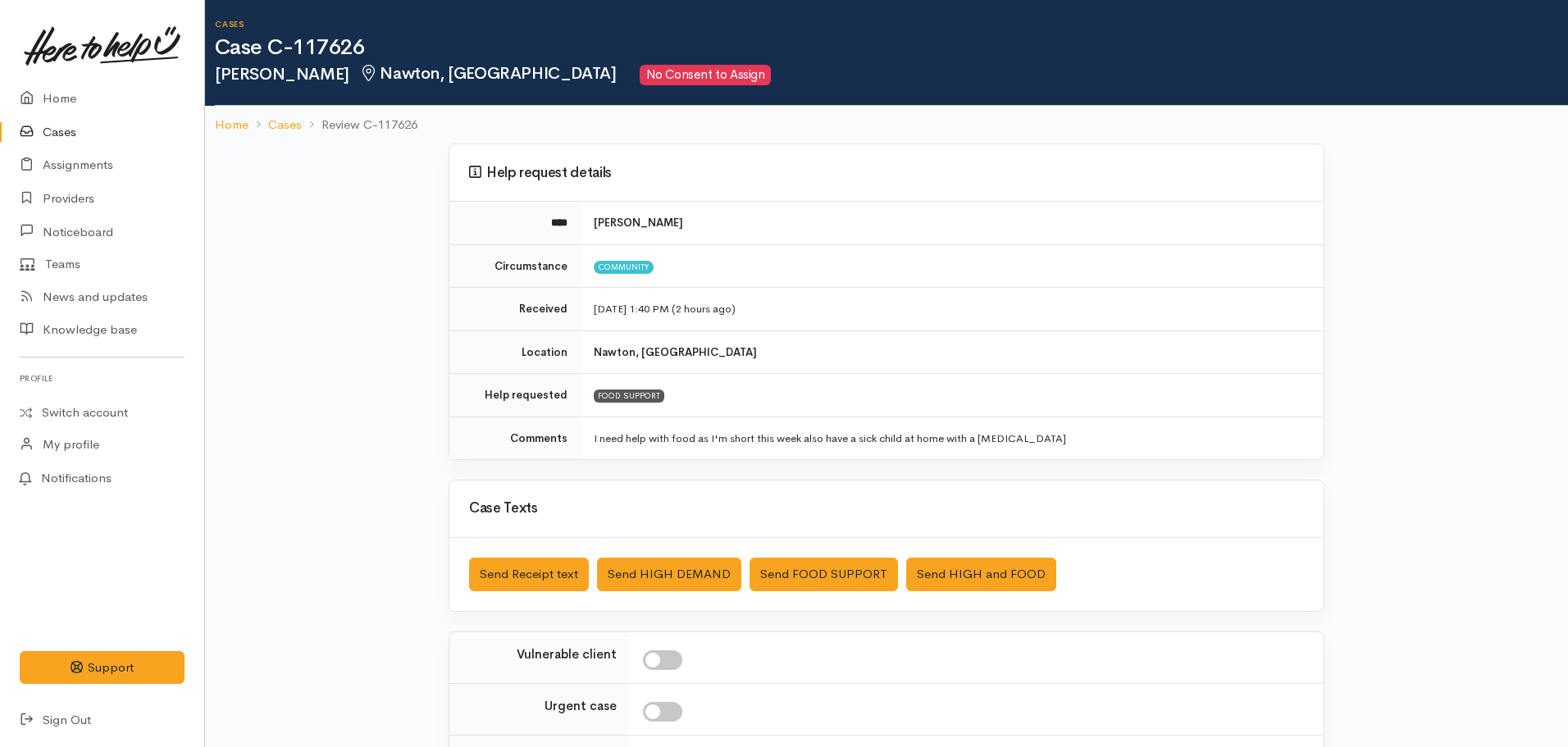
click at [224, 114] on ol "Home Cases Review C-117626" at bounding box center [886, 124] width 1344 height 38
click at [229, 132] on link "Home" at bounding box center [231, 125] width 33 height 19
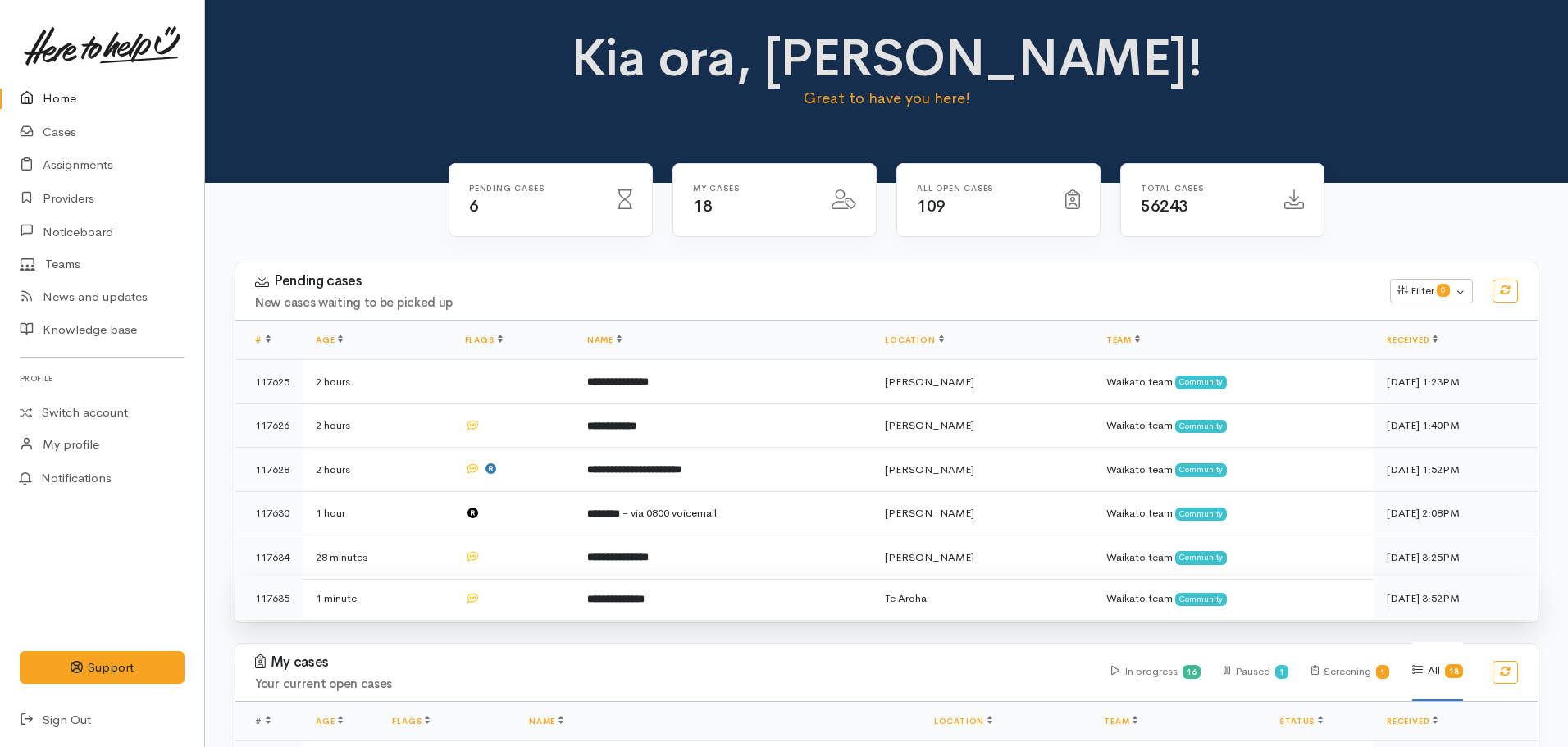
click at [678, 594] on td "**********" at bounding box center [723, 598] width 298 height 43
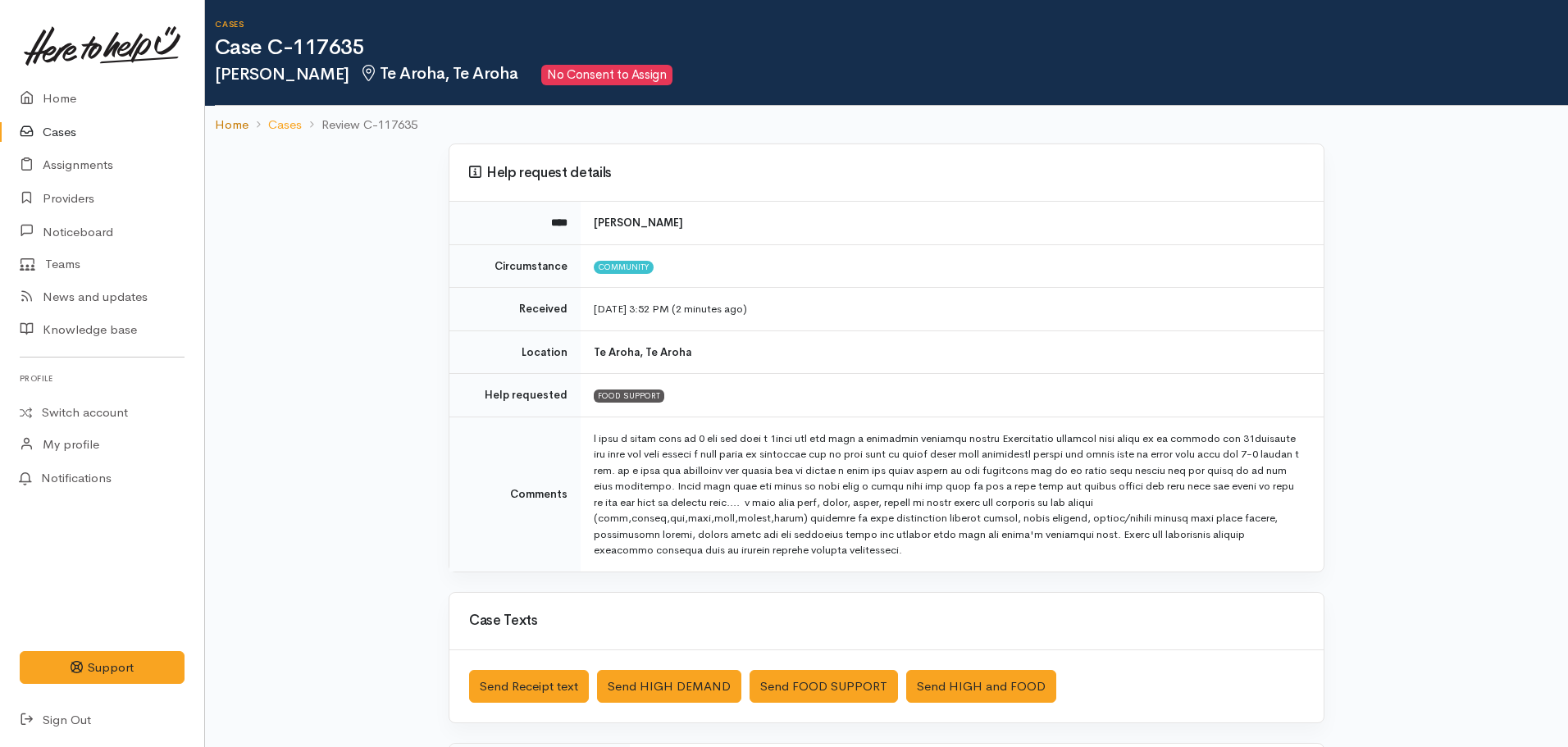
click at [229, 117] on link "Home" at bounding box center [231, 125] width 33 height 19
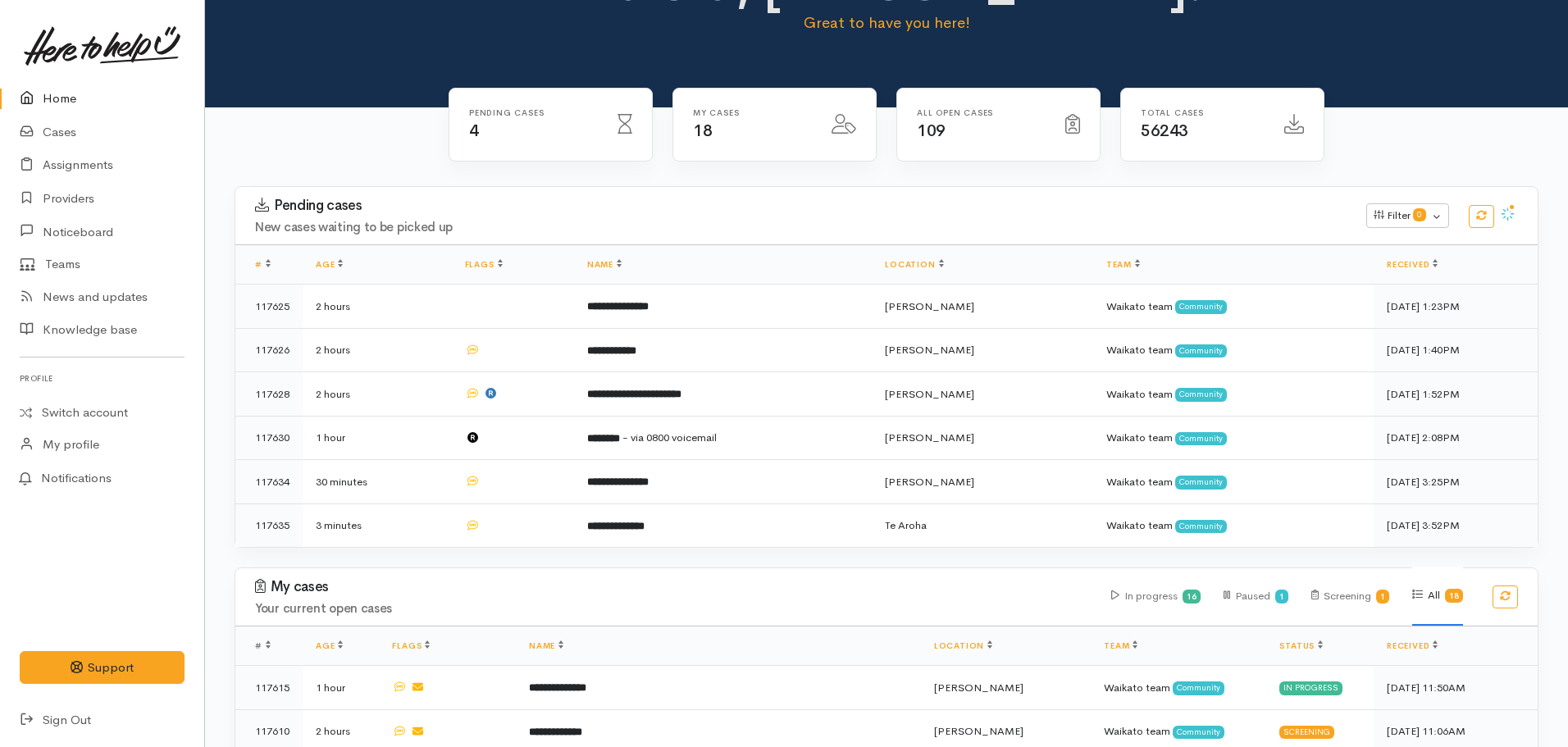
scroll to position [74, 0]
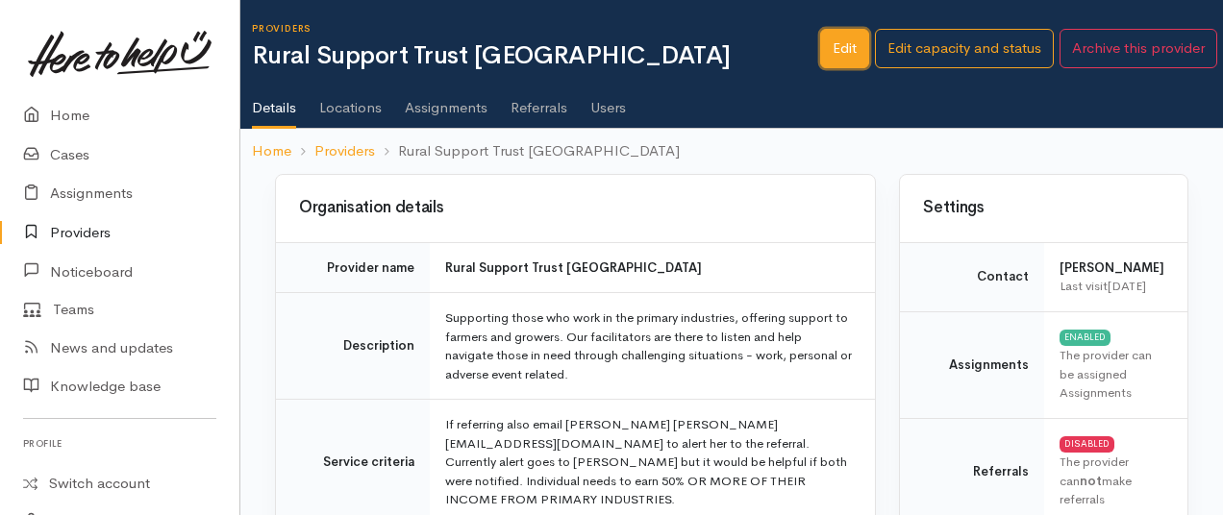
click at [841, 38] on link "Edit" at bounding box center [844, 48] width 49 height 39
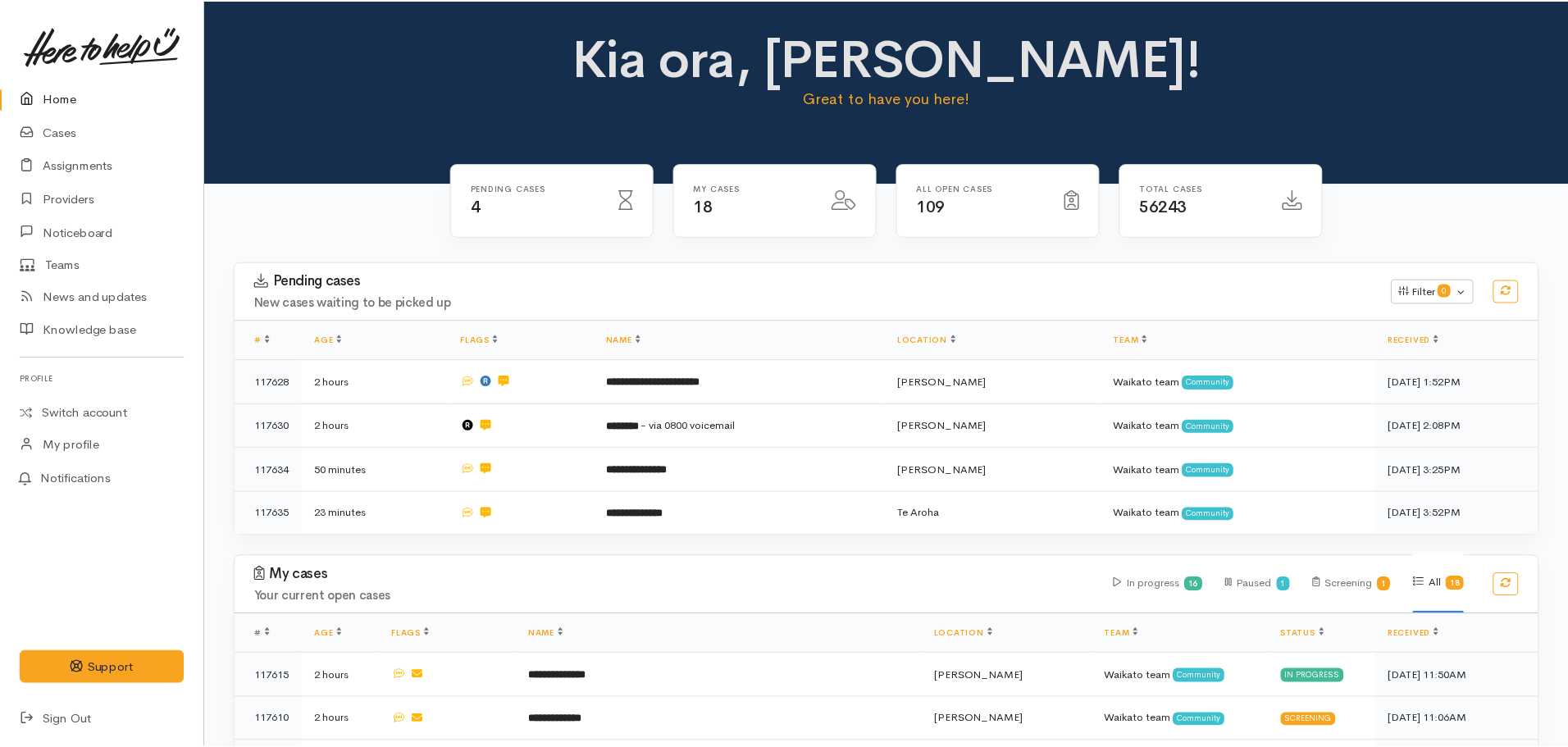
scroll to position [79, 0]
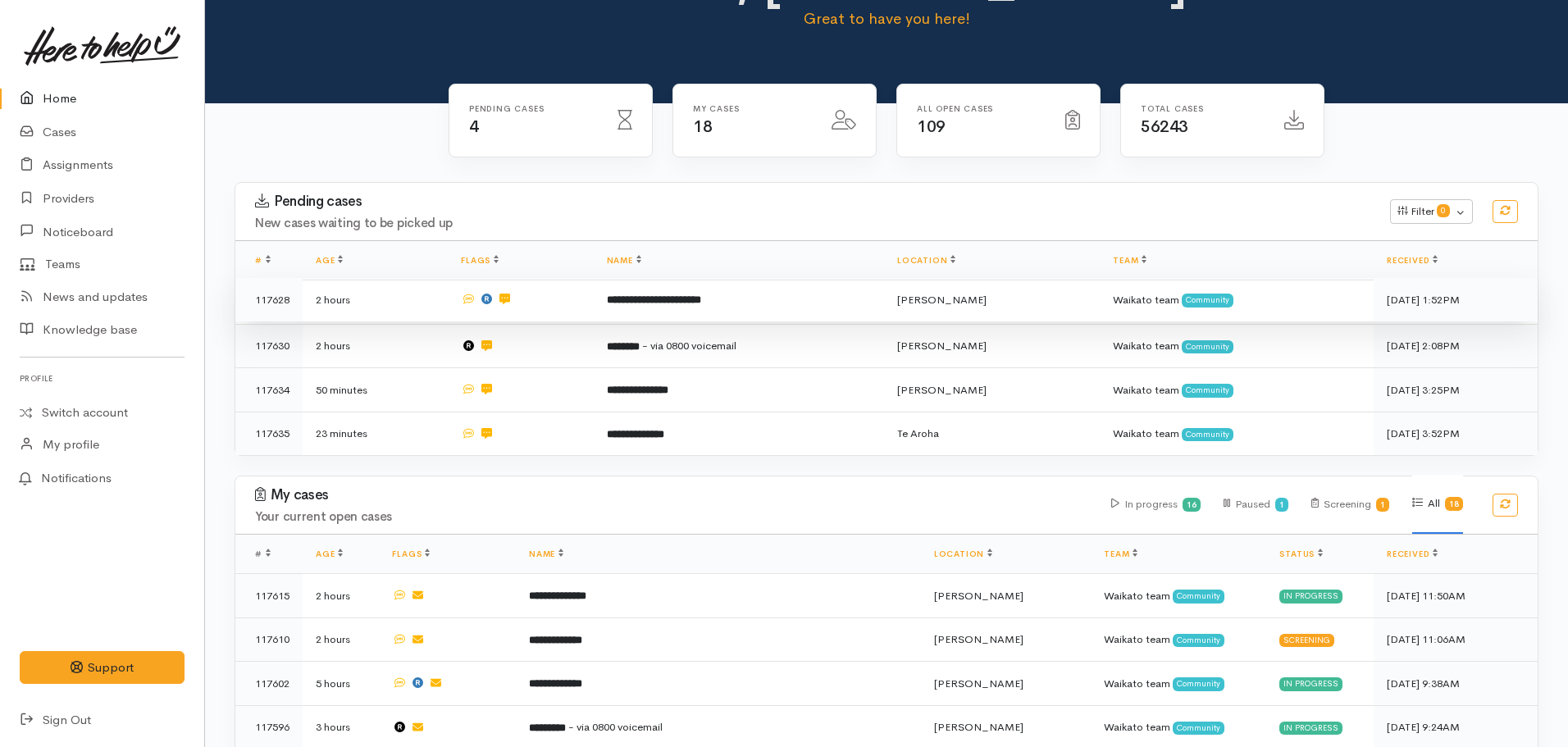
click at [693, 304] on b "**********" at bounding box center [653, 299] width 95 height 10
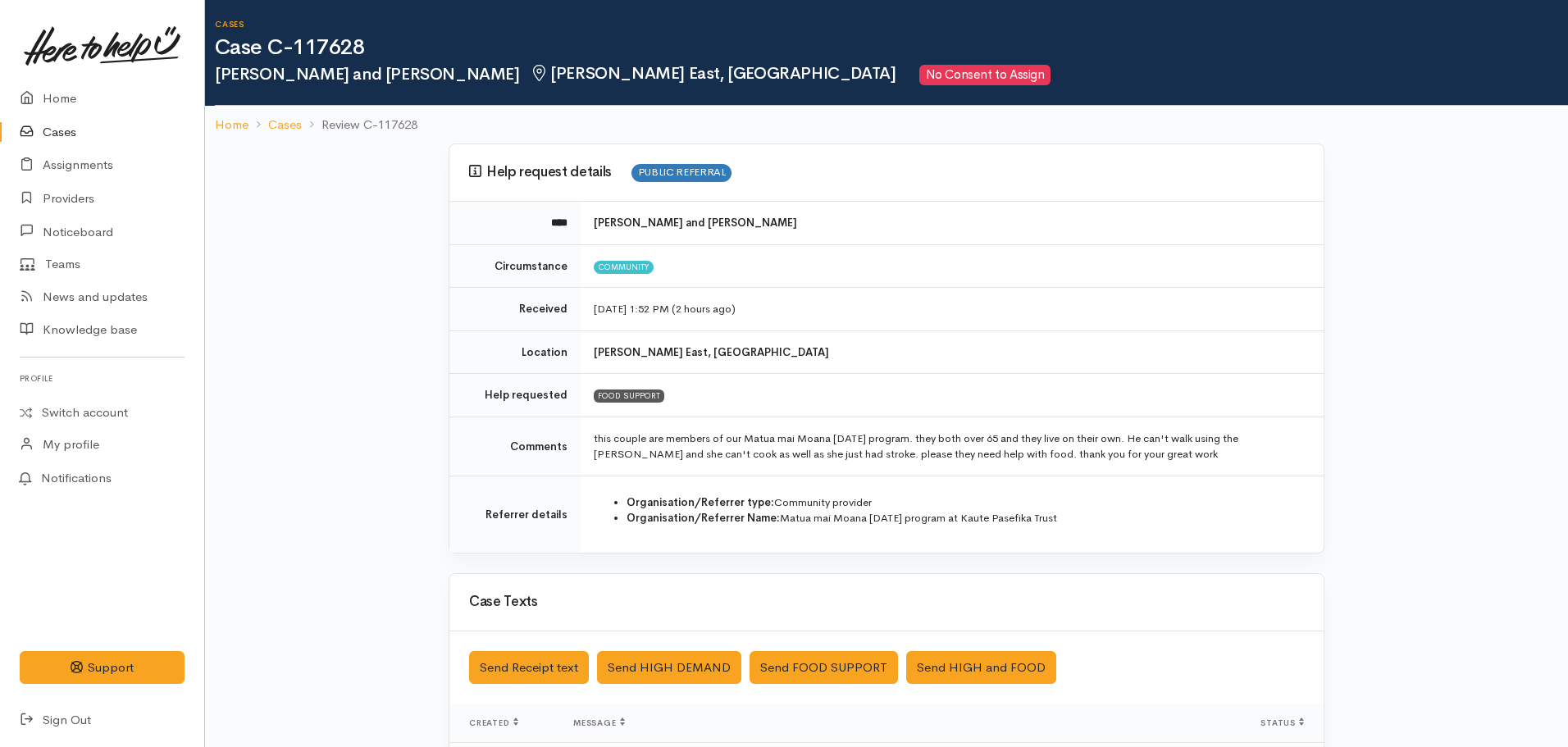
scroll to position [1, 0]
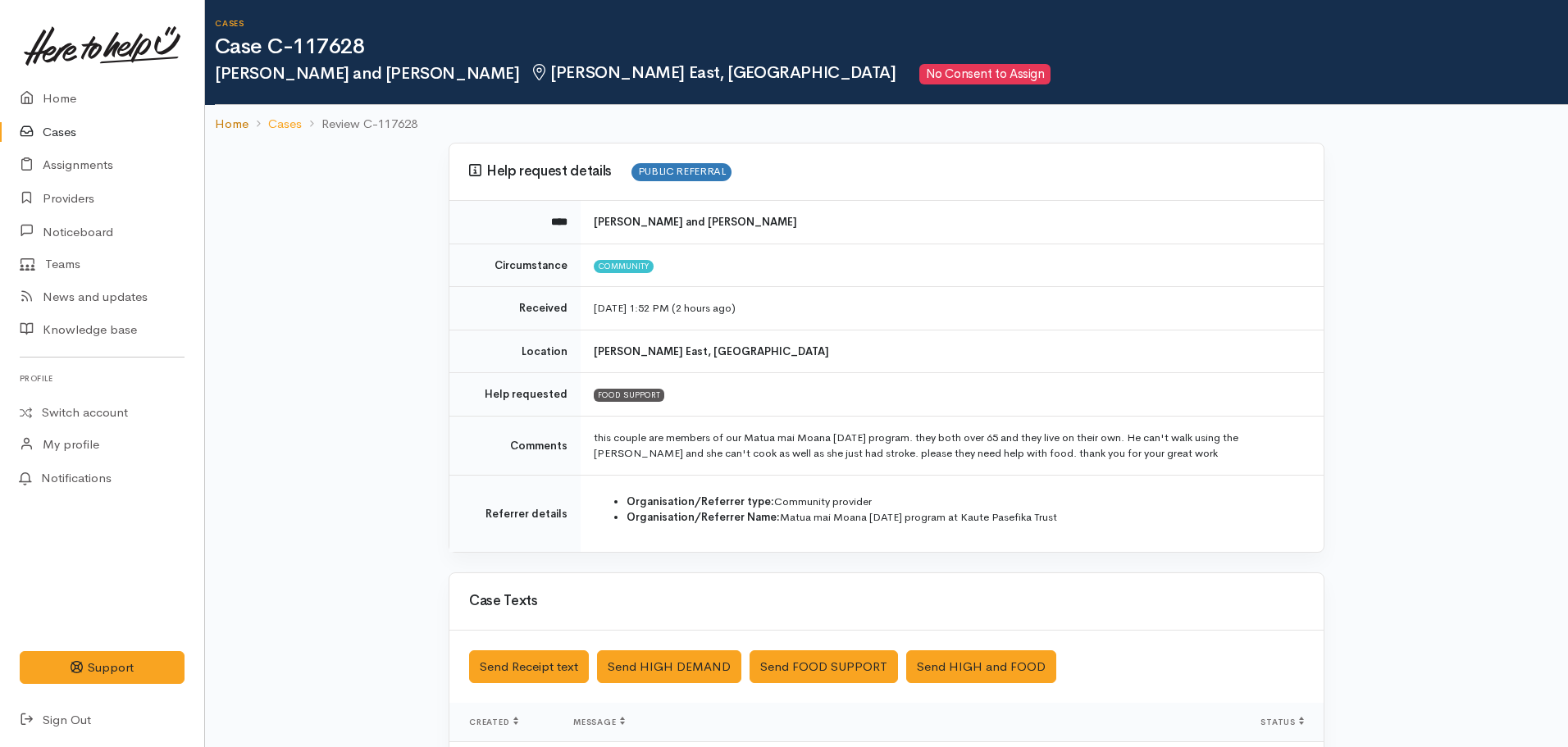
click at [235, 126] on link "Home" at bounding box center [231, 124] width 33 height 19
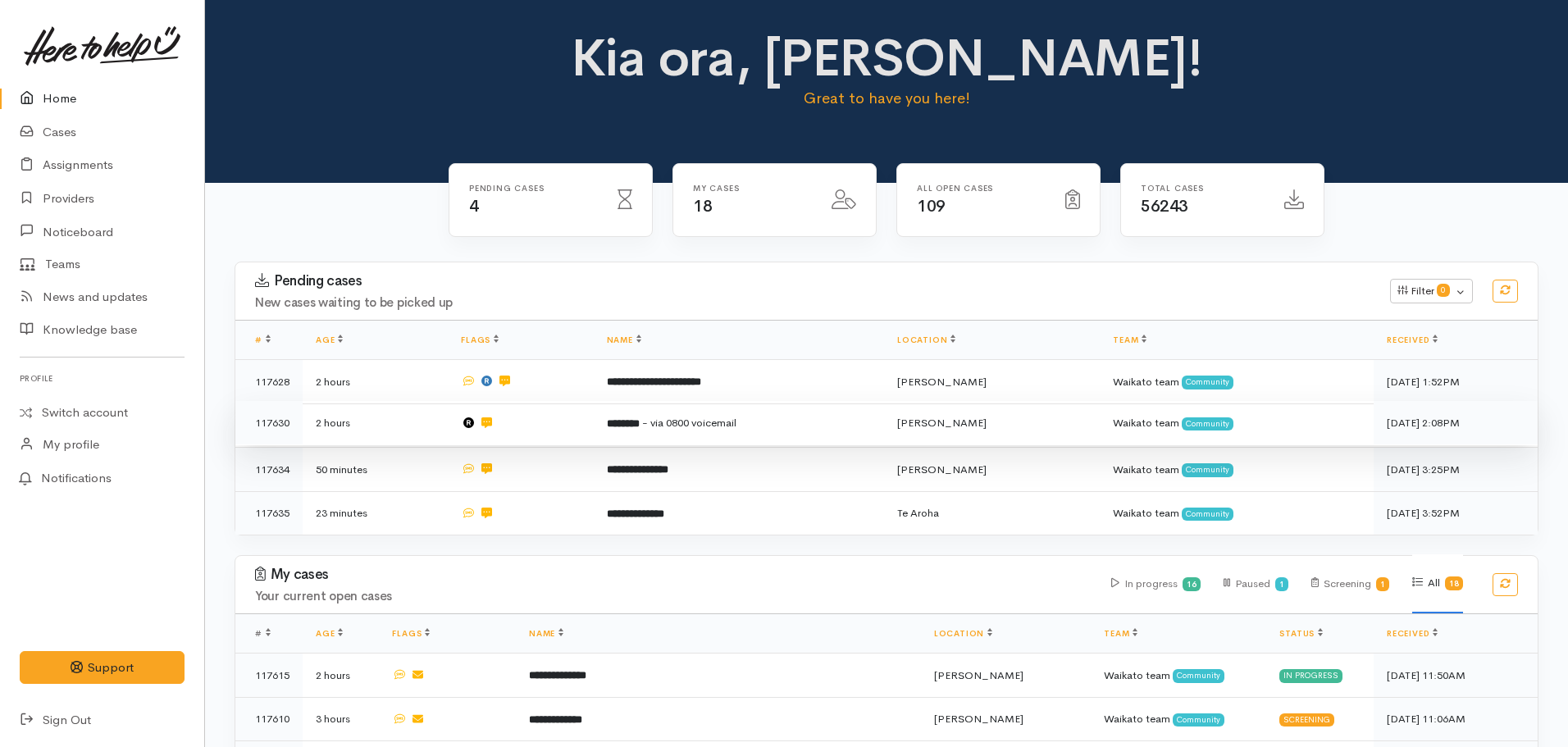
click at [700, 423] on span "- via 0800 voicemail" at bounding box center [689, 422] width 95 height 14
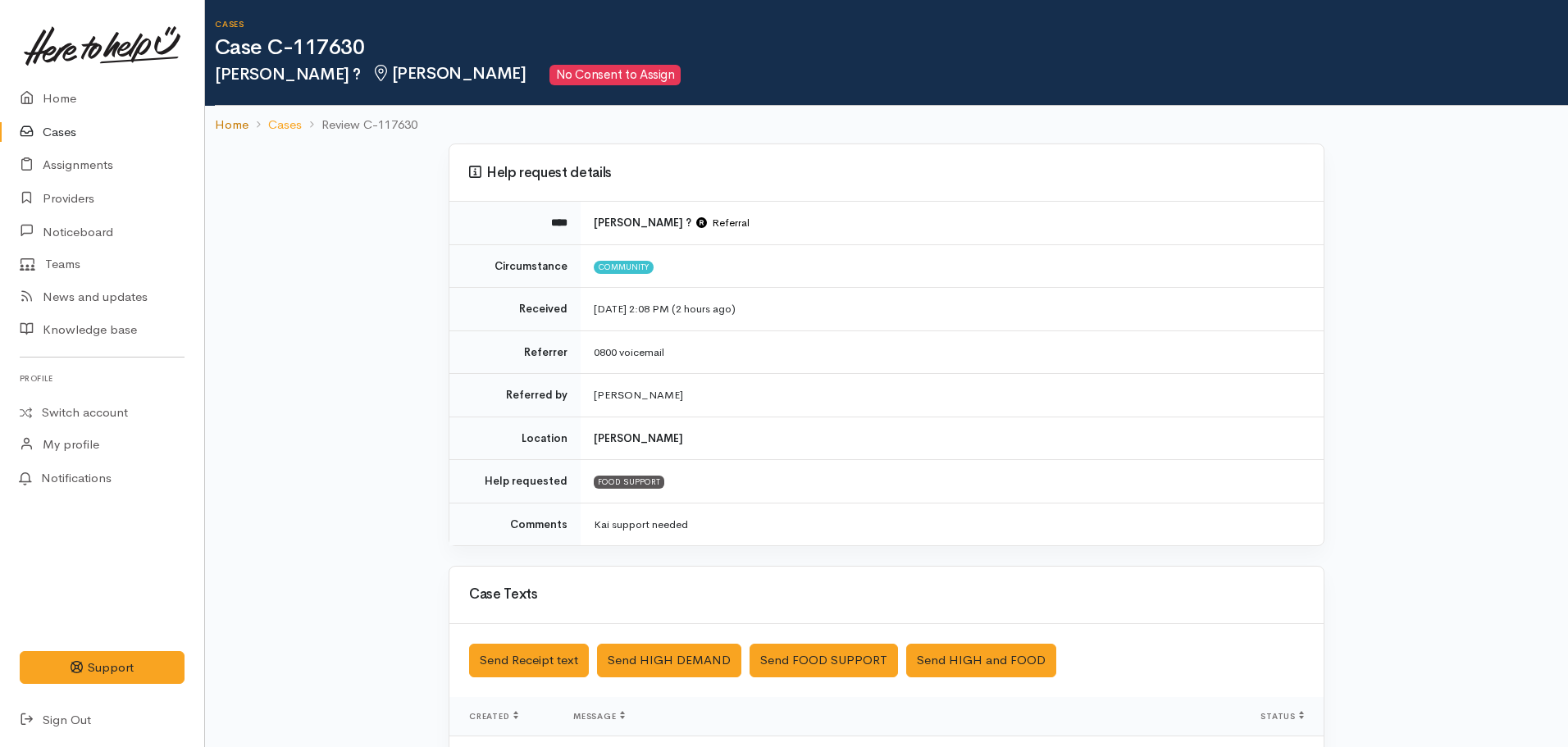
click at [219, 123] on link "Home" at bounding box center [231, 125] width 33 height 19
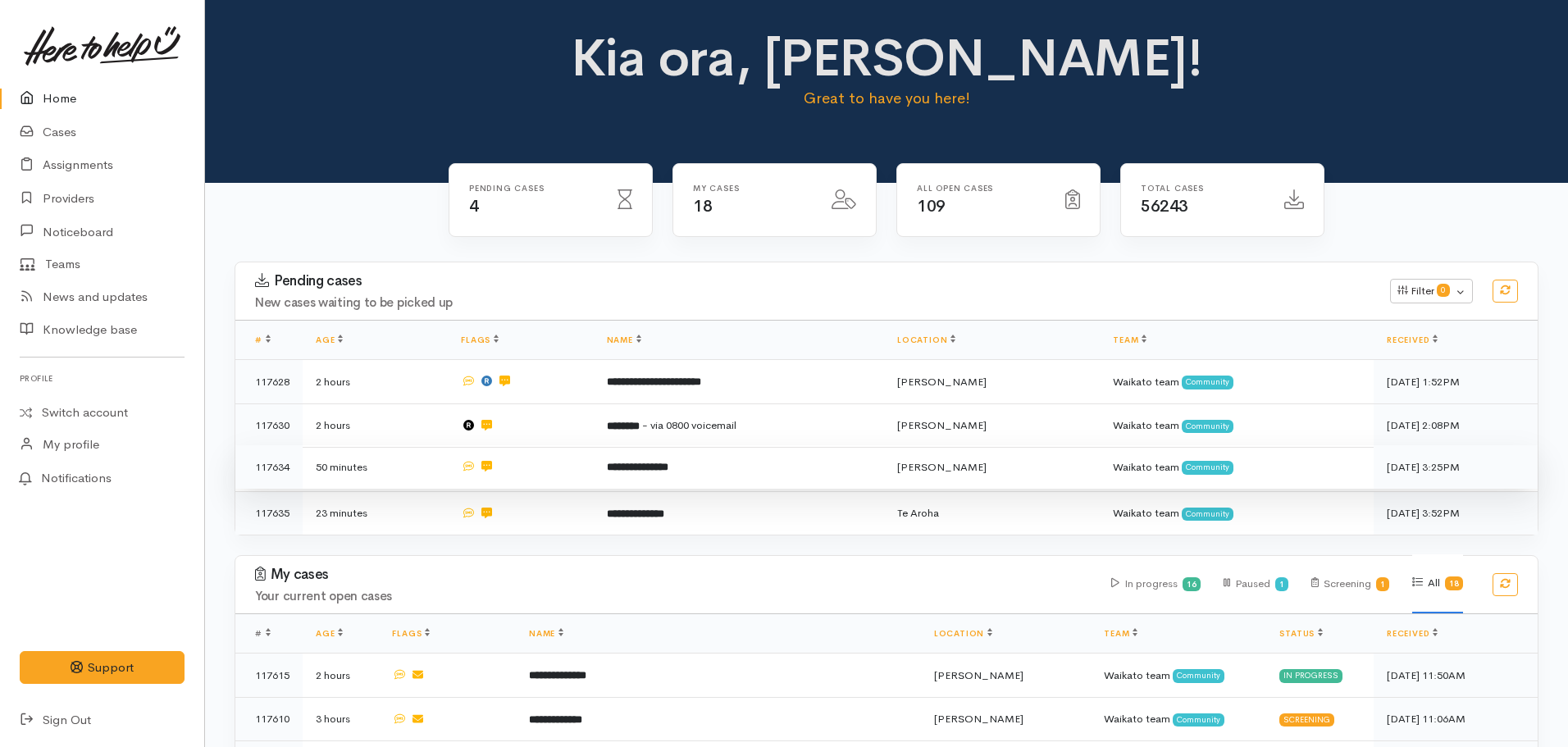
click at [714, 470] on td "**********" at bounding box center [739, 467] width 291 height 44
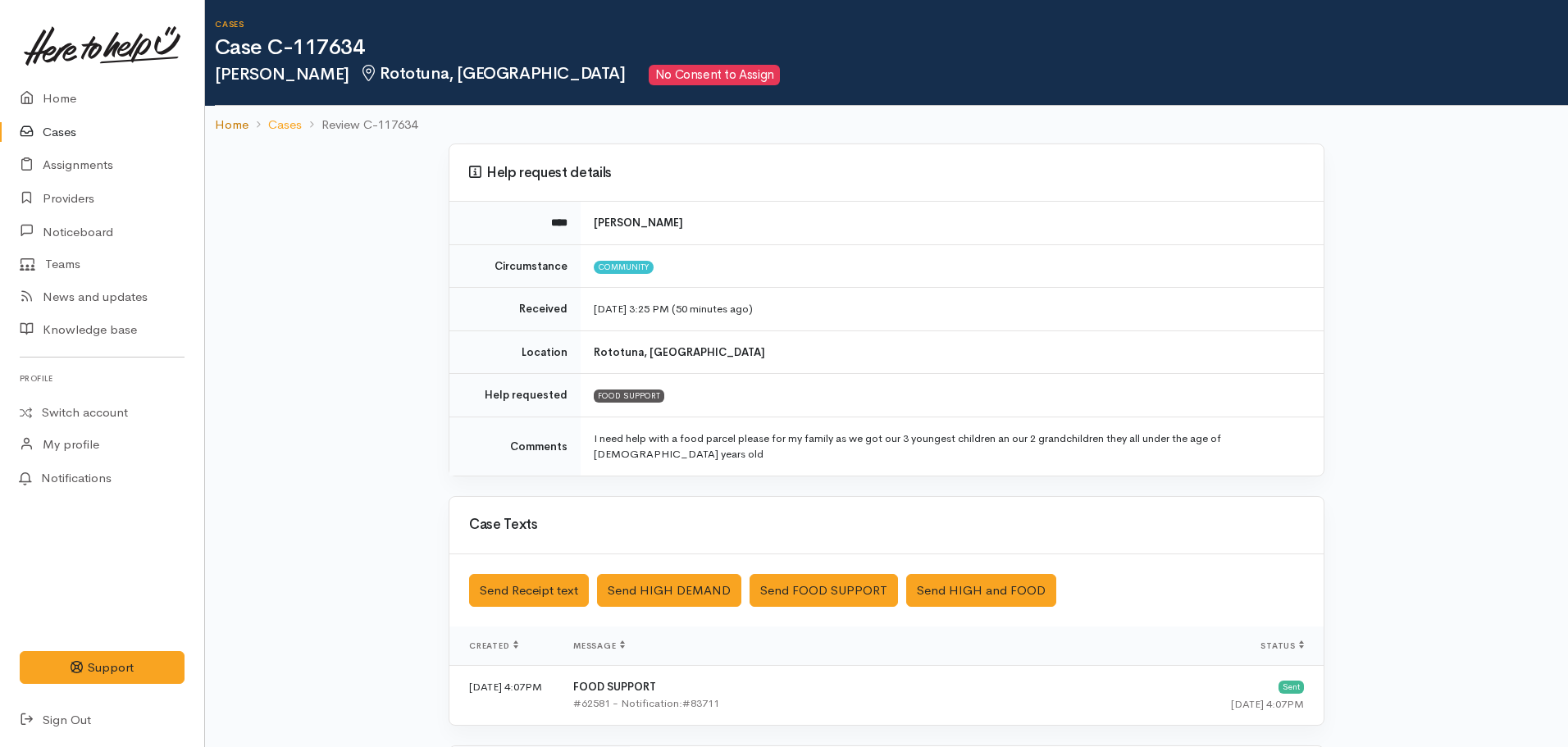
click at [229, 129] on link "Home" at bounding box center [231, 125] width 33 height 19
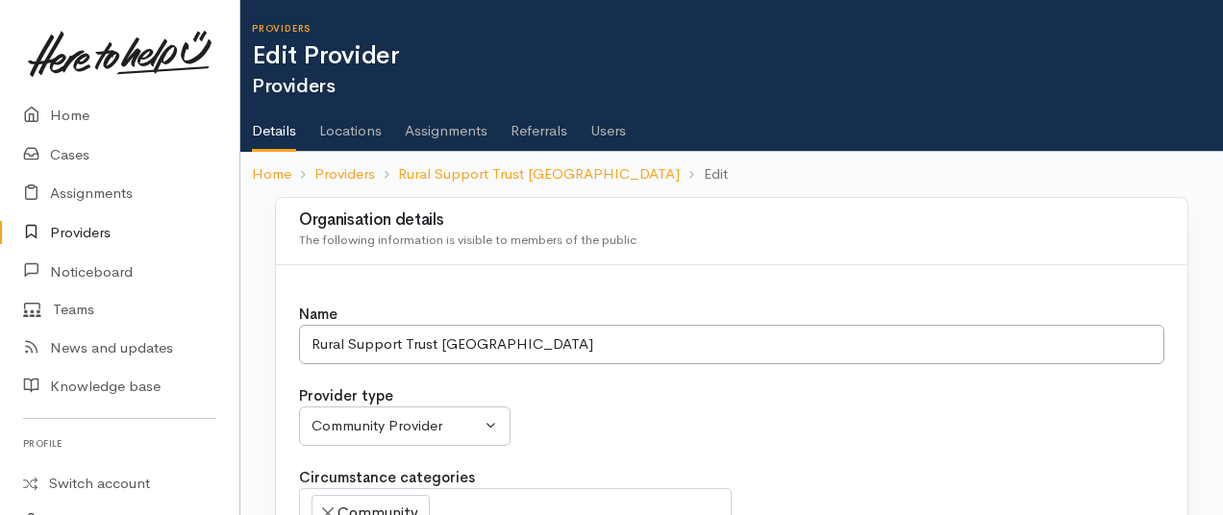
select select
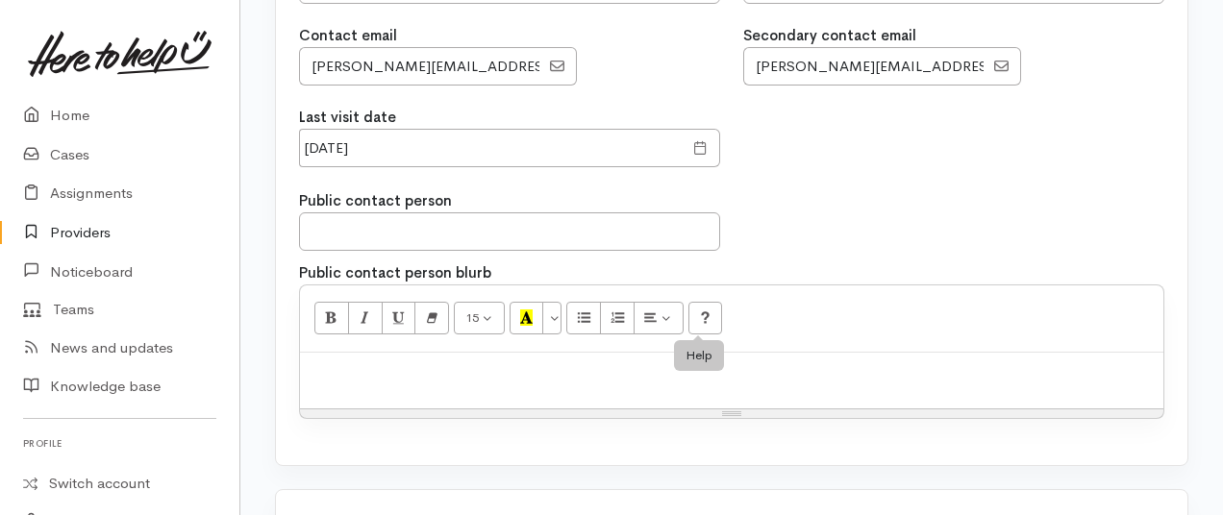
scroll to position [1788, 0]
click at [704, 137] on span at bounding box center [700, 148] width 14 height 22
click at [702, 140] on span at bounding box center [700, 148] width 14 height 22
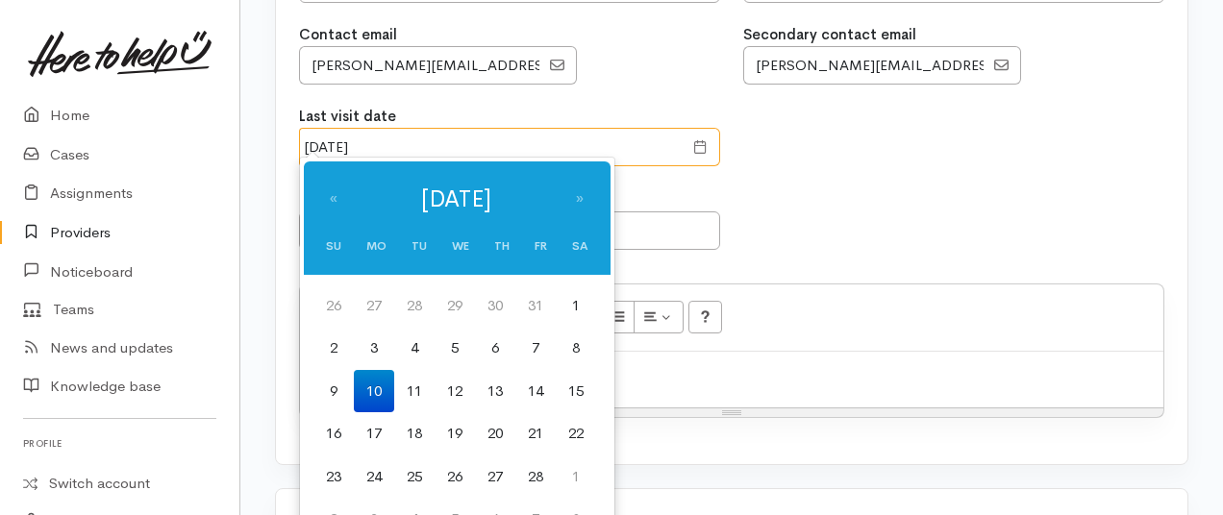
click at [337, 141] on input "10 Feb 2025" at bounding box center [491, 147] width 384 height 39
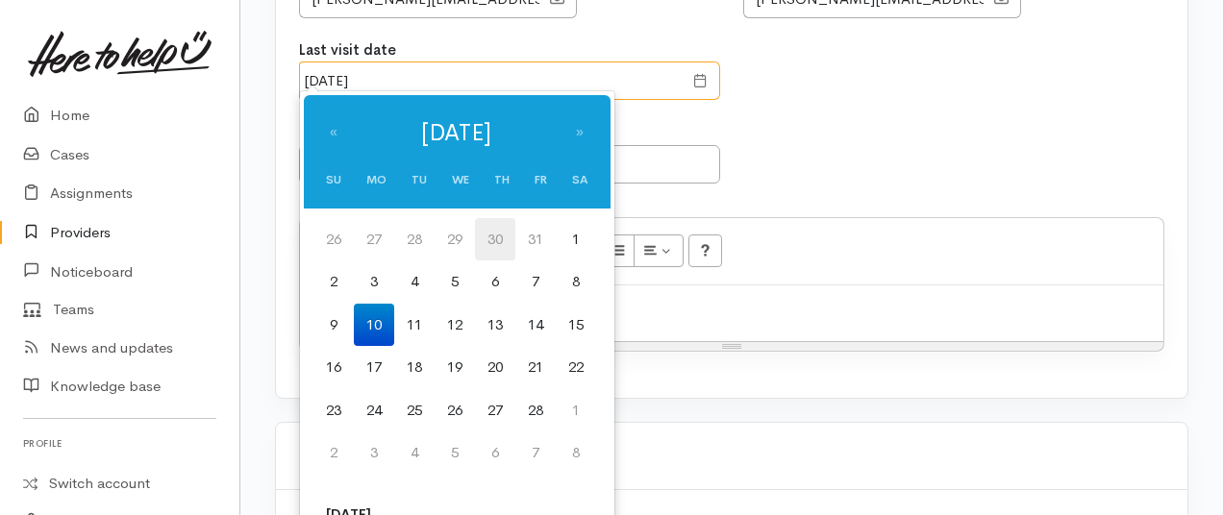
scroll to position [1883, 0]
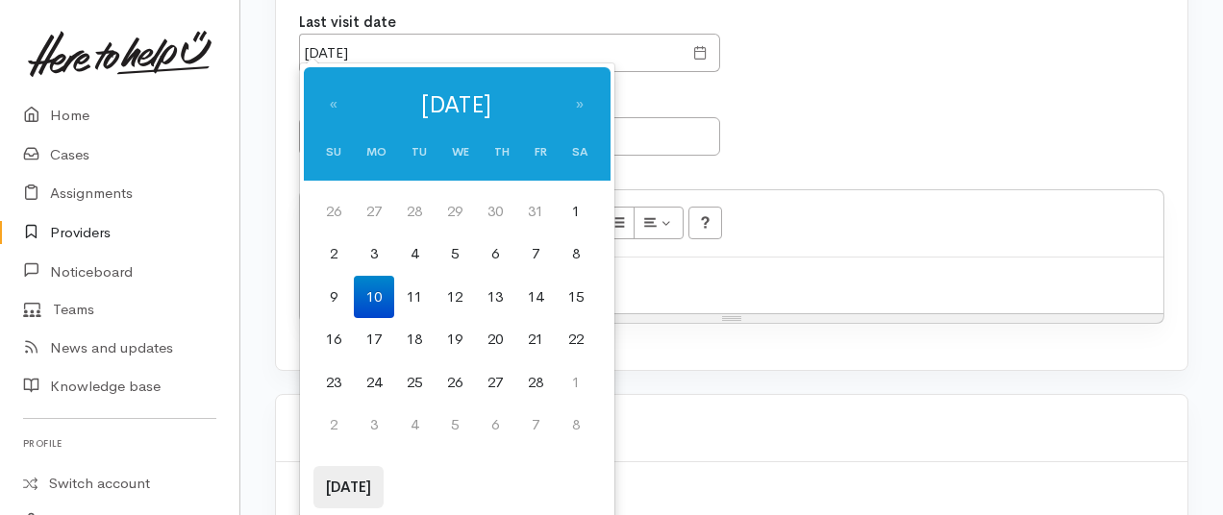
click at [338, 491] on th "Today" at bounding box center [348, 487] width 70 height 43
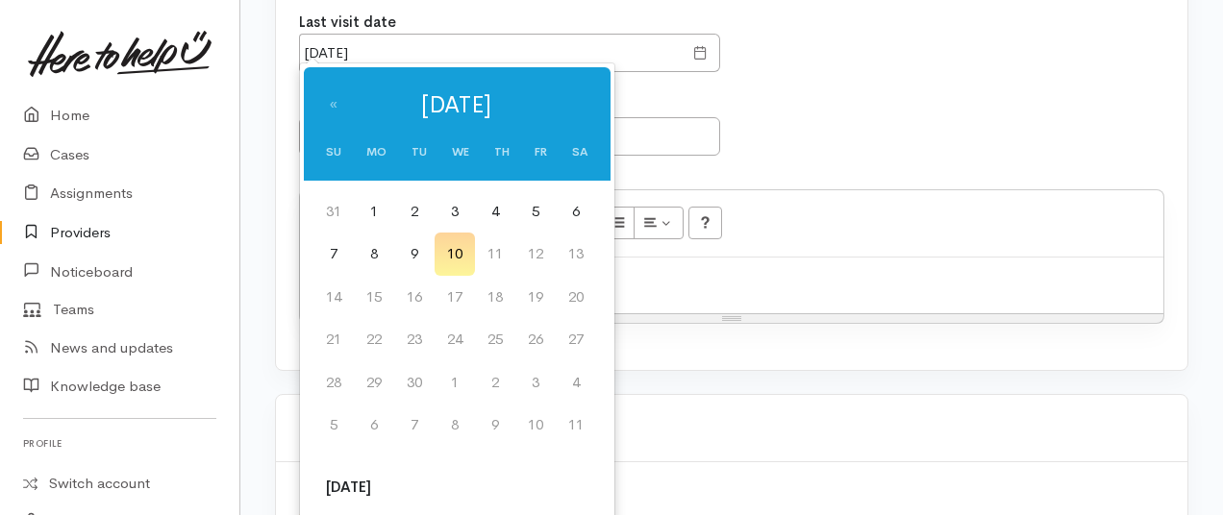
click at [460, 250] on td "10" at bounding box center [455, 254] width 40 height 43
type input "10 Sep 2025"
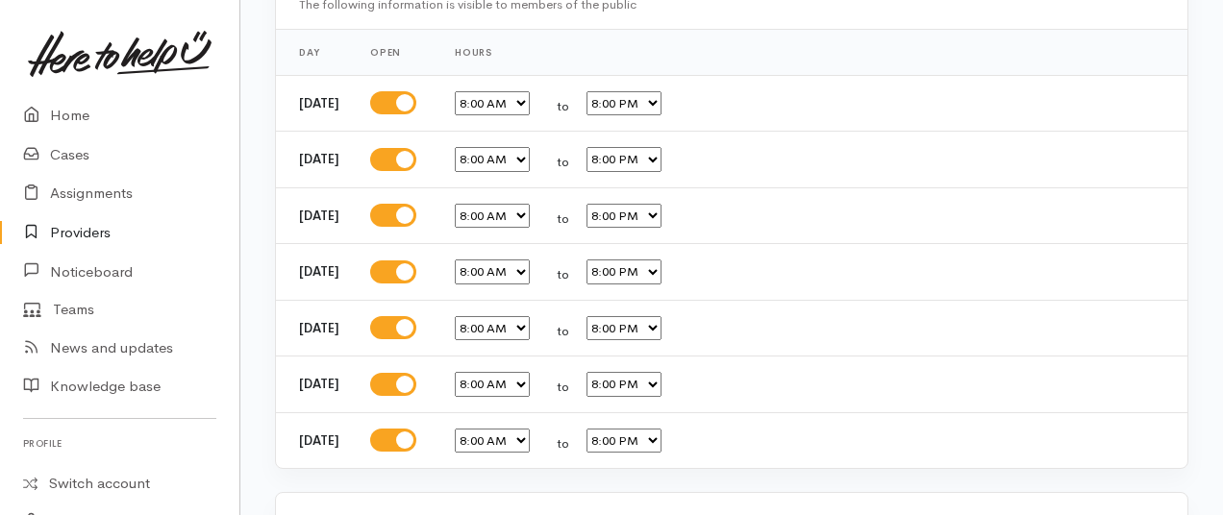
scroll to position [3565, 0]
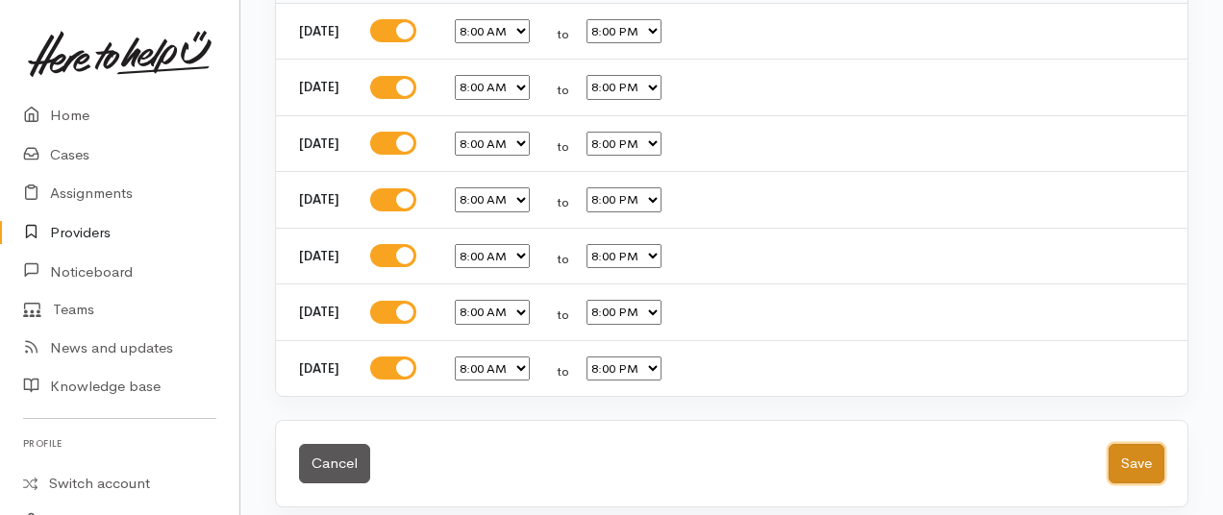
click at [1140, 460] on button "Save" at bounding box center [1137, 463] width 56 height 39
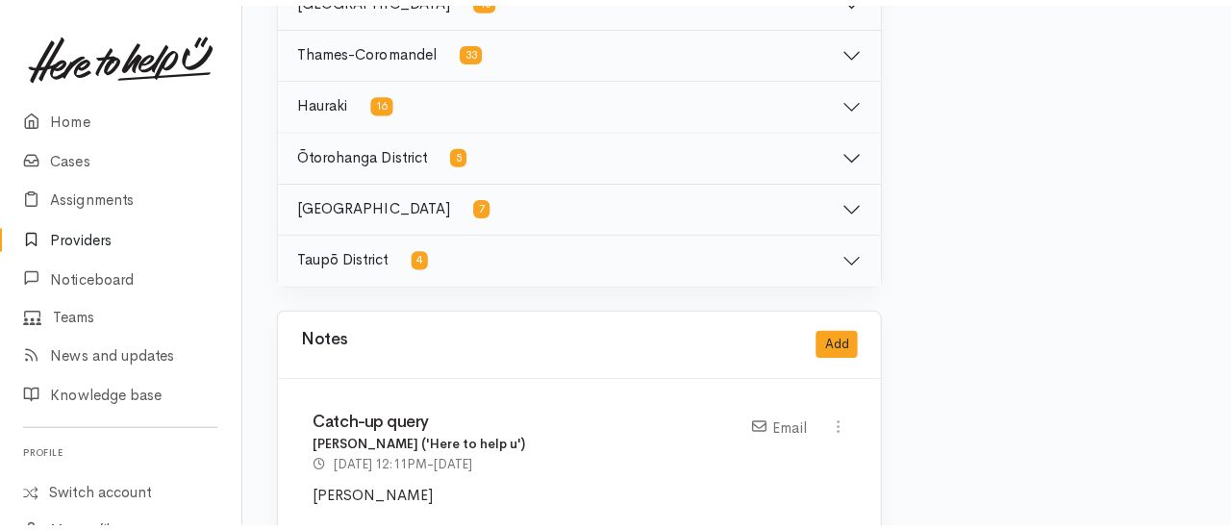
scroll to position [1449, 0]
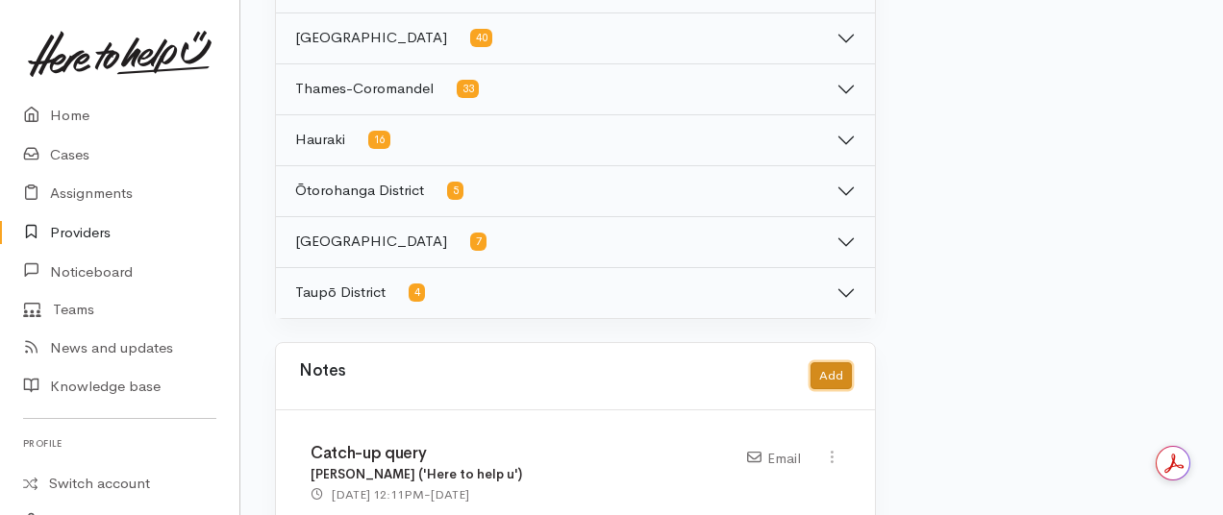
click at [830, 362] on button "Add" at bounding box center [831, 376] width 41 height 28
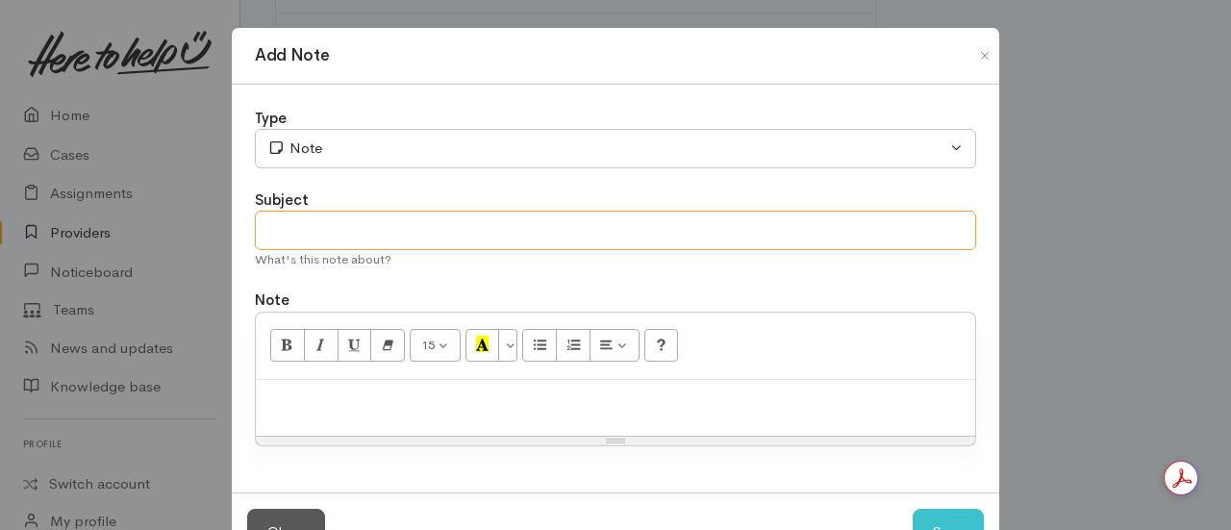
click at [487, 224] on input "text" at bounding box center [615, 230] width 721 height 39
type input "Provider Meeting"
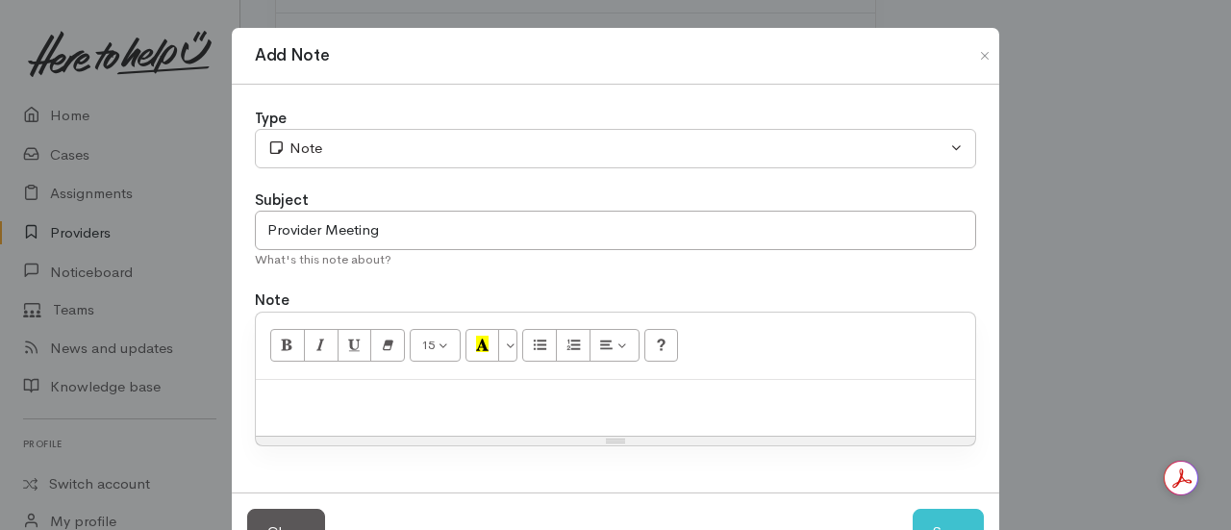
paste div
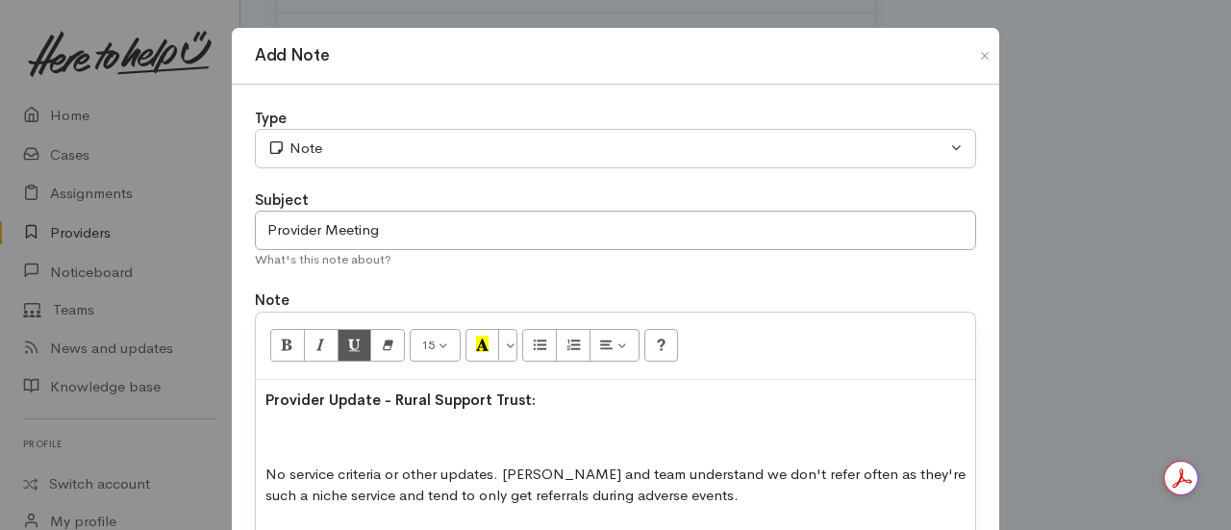
scroll to position [260, 0]
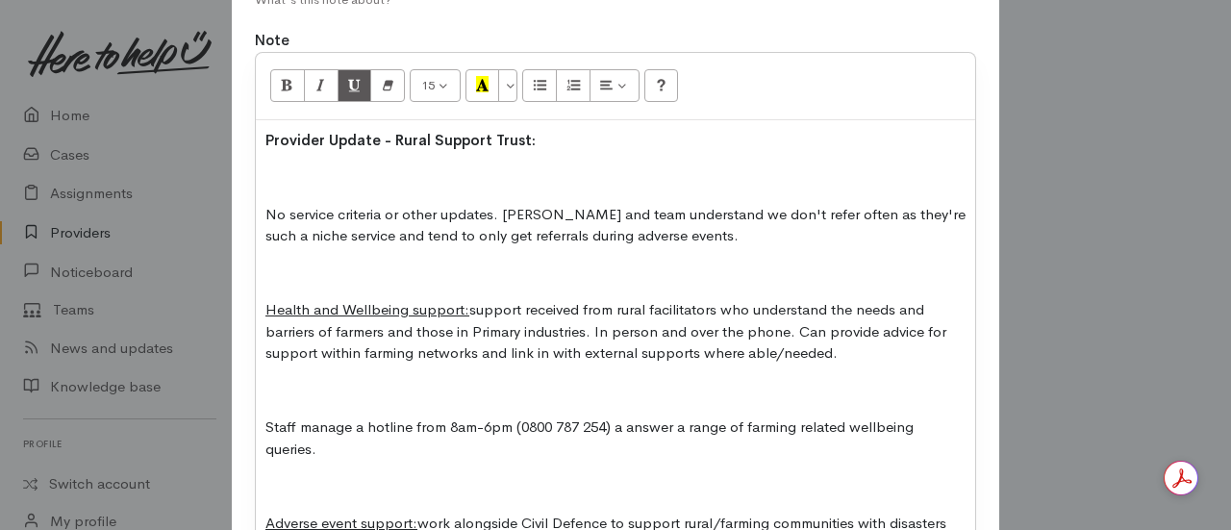
click at [265, 166] on p at bounding box center [615, 177] width 700 height 22
click at [256, 209] on div "Provider Update - Rural Support Trust: No service criteria or other updates. Wa…" at bounding box center [615, 361] width 719 height 483
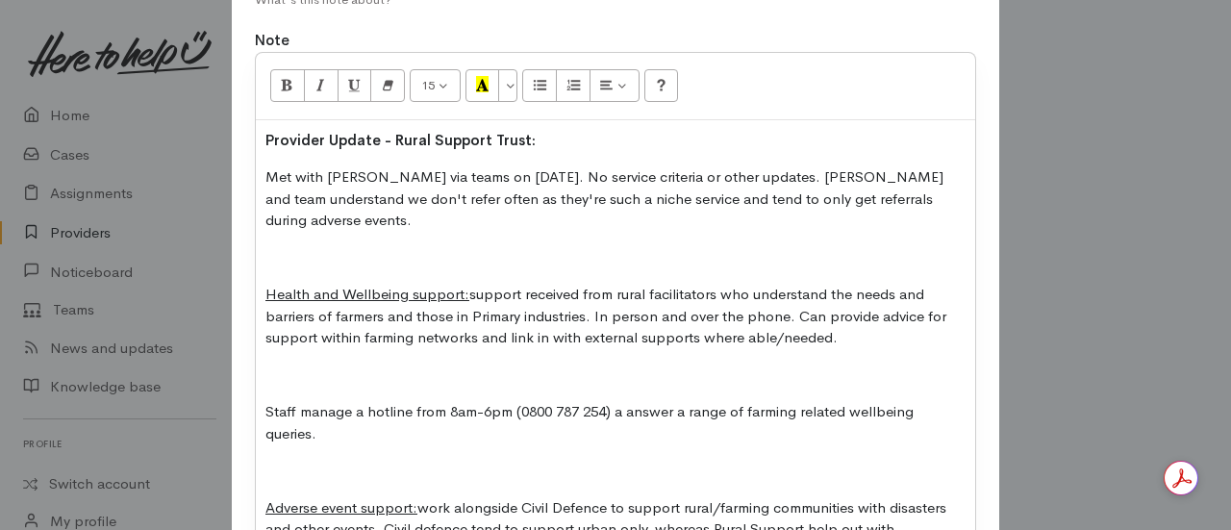
click at [258, 384] on div "Provider Update - Rural Support Trust: Met with Wanda via teams on 10.09.2025. …" at bounding box center [615, 353] width 719 height 467
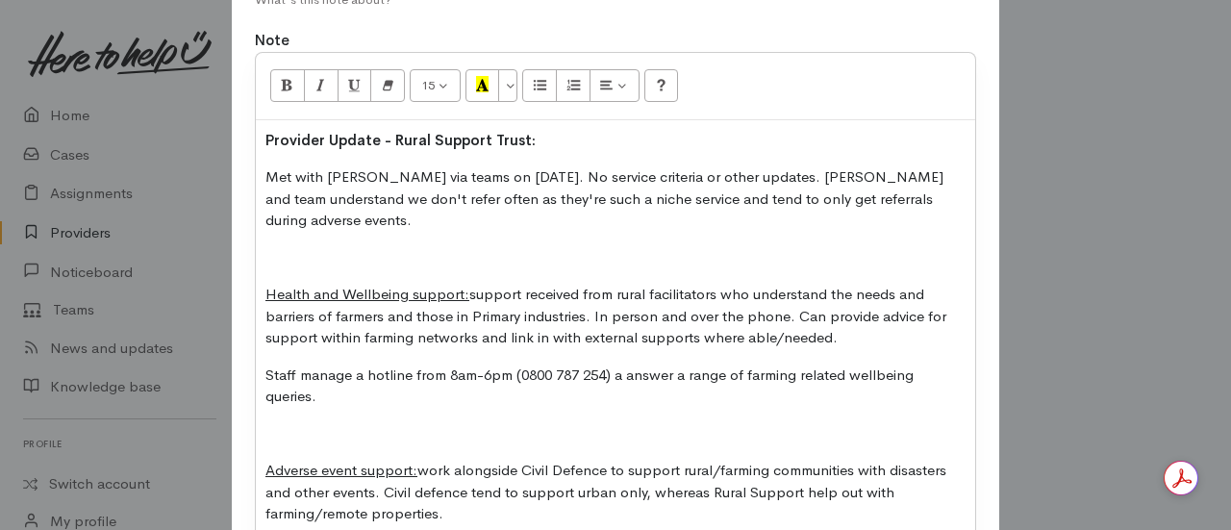
click at [282, 423] on p at bounding box center [615, 434] width 700 height 22
click at [587, 460] on p "Adverse event support: work alongside Civil Defence to support rural/farming co…" at bounding box center [615, 492] width 700 height 65
click at [437, 464] on p "Adverse event support: work alongside Civil Defense to support rural/farming co…" at bounding box center [615, 492] width 700 height 65
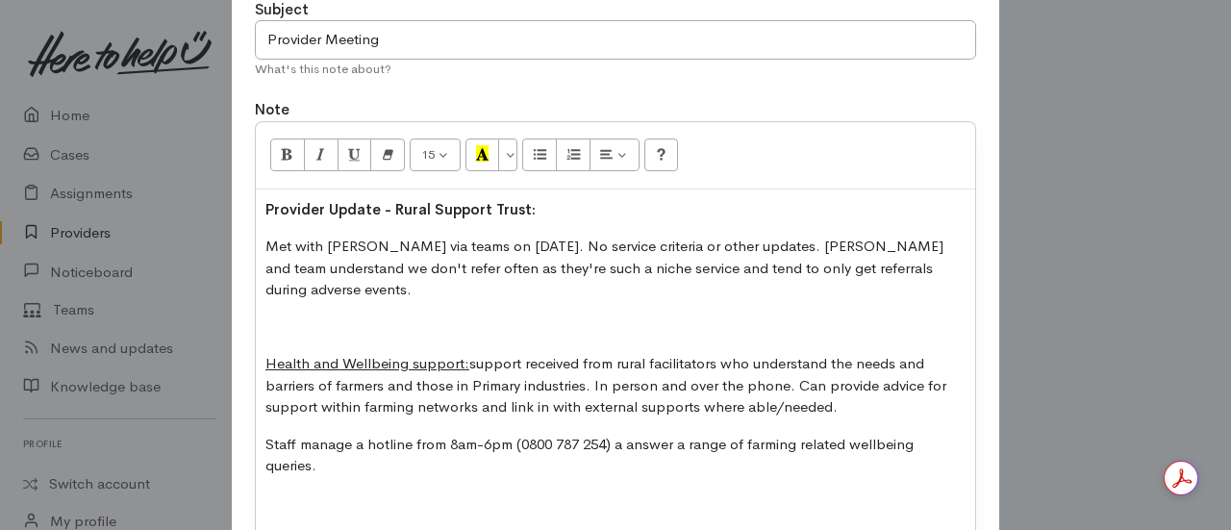
scroll to position [273, 0]
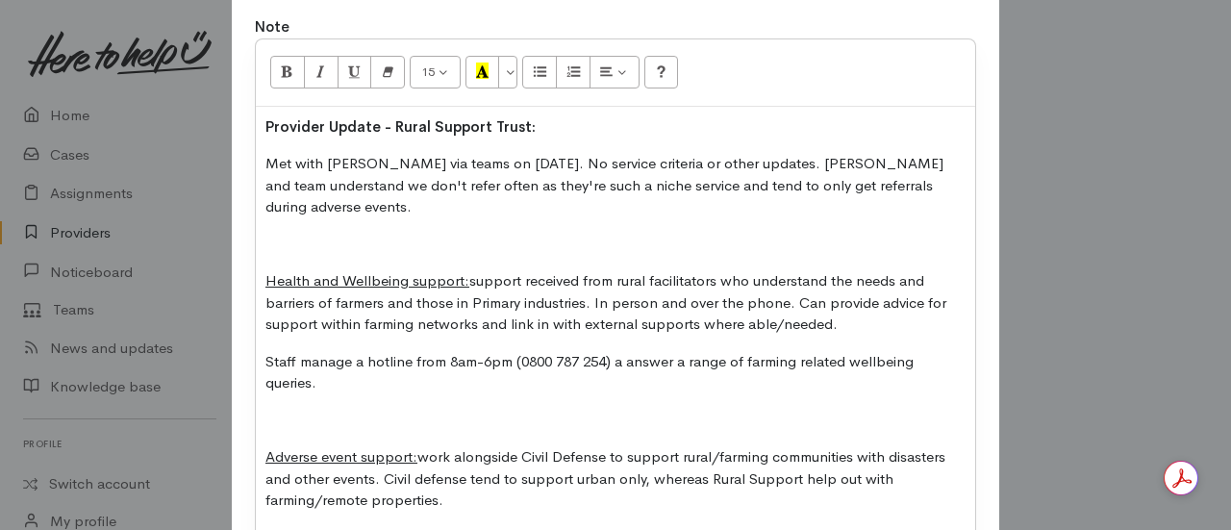
click at [284, 382] on div "Provider Update - Rural Support Trust: Met with Wanda via teams on 10.09.2025. …" at bounding box center [615, 322] width 719 height 430
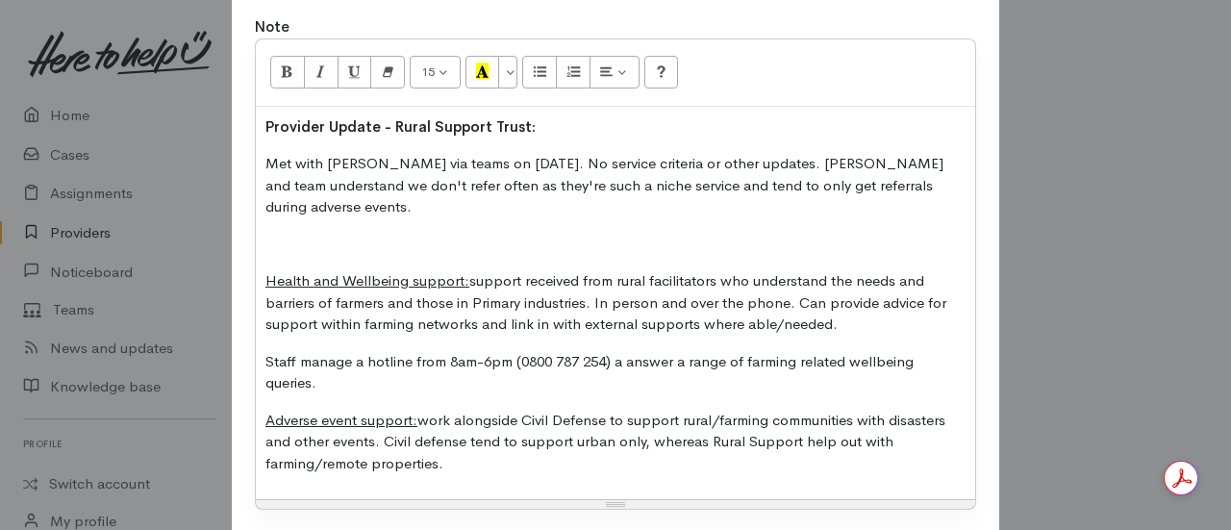
click at [462, 451] on div "Provider Update - Rural Support Trust: Met with Wanda via teams on 10.09.2025. …" at bounding box center [615, 303] width 719 height 393
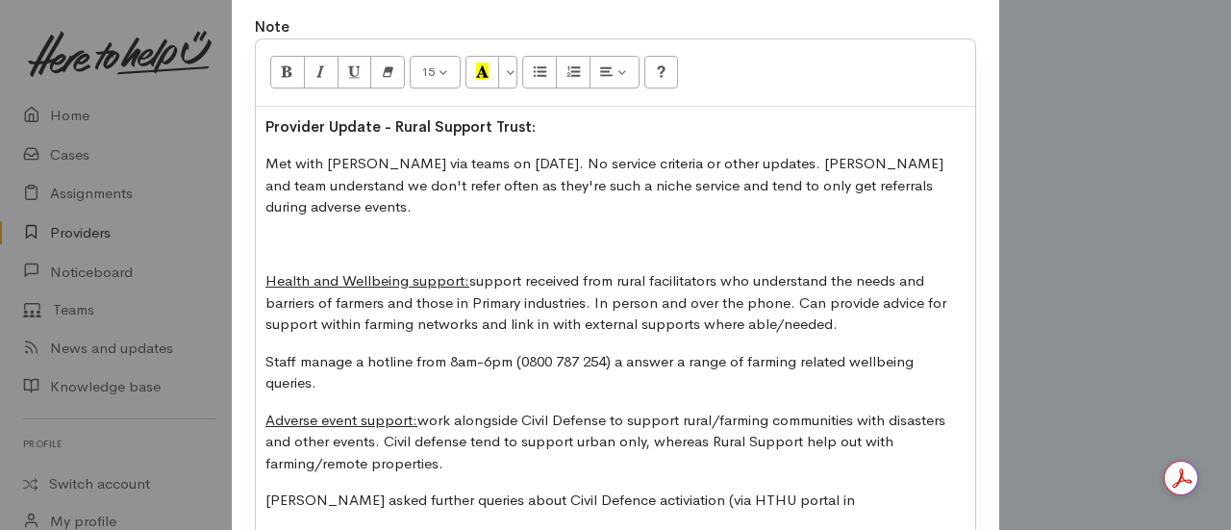
click at [572, 489] on p "Wanda asked further queries about Civil Defence activiation (via HTHU portal in" at bounding box center [615, 500] width 700 height 22
click at [790, 489] on p "Wanda asked further queries about Civil Defense activation (via HTHU portal in" at bounding box center [615, 500] width 700 height 22
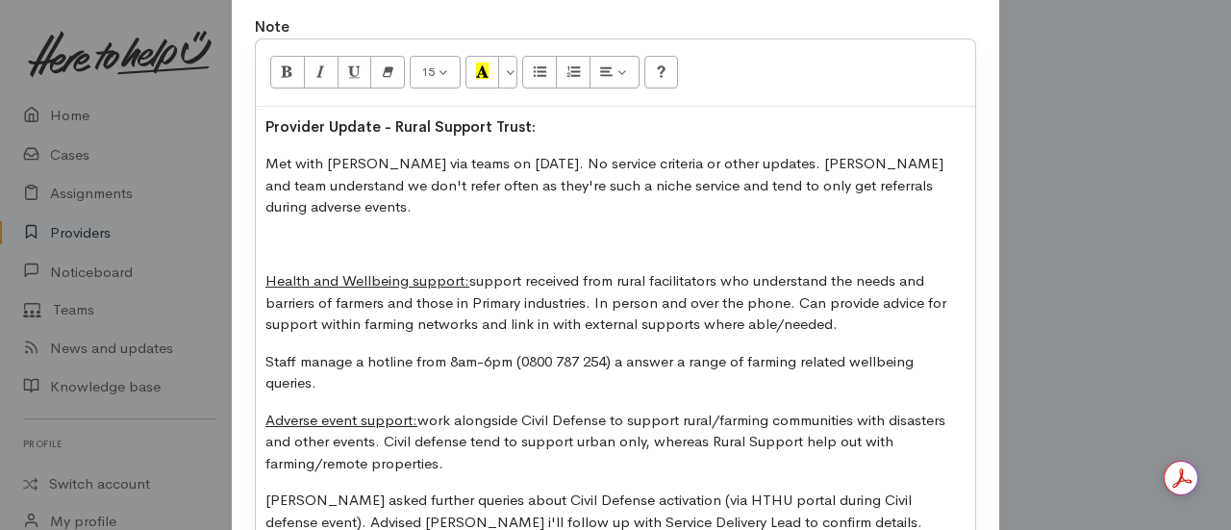
scroll to position [287, 0]
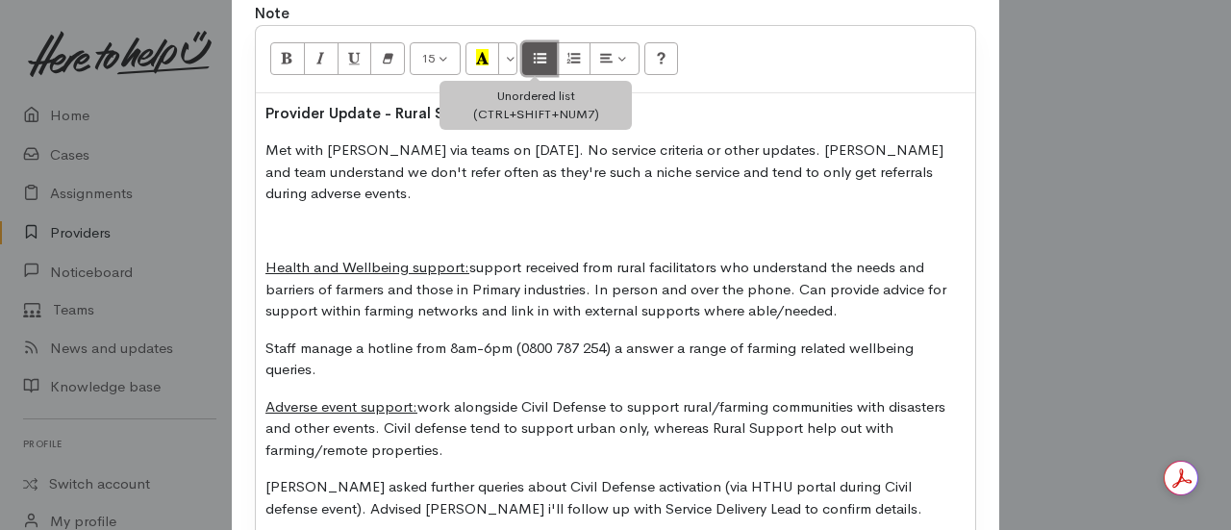
click at [534, 65] on icon "Unordered list (CTRL+SHIFT+NUM7)" at bounding box center [540, 57] width 12 height 16
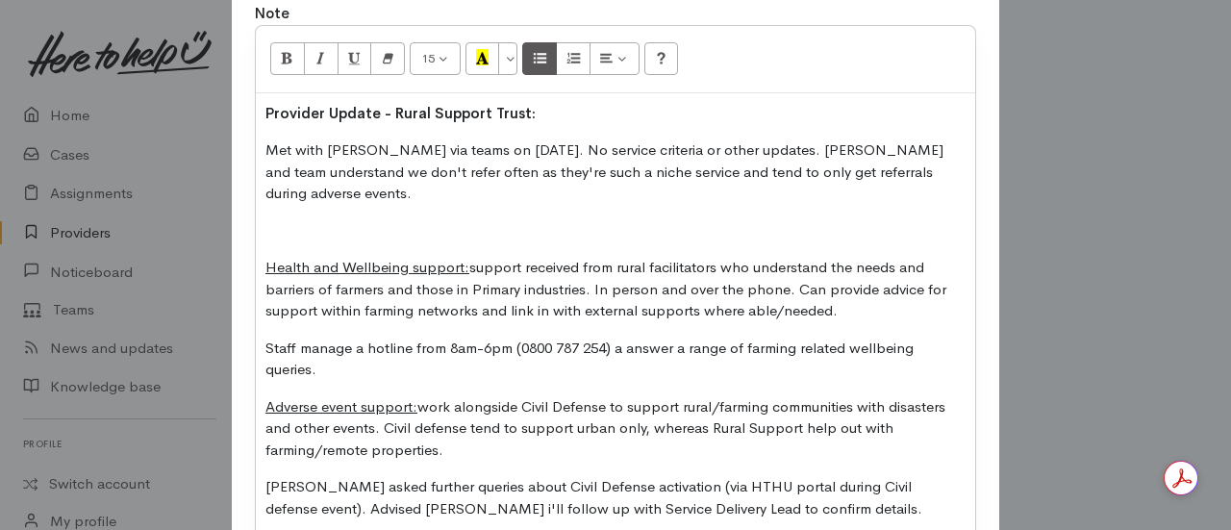
scroll to position [512, 0]
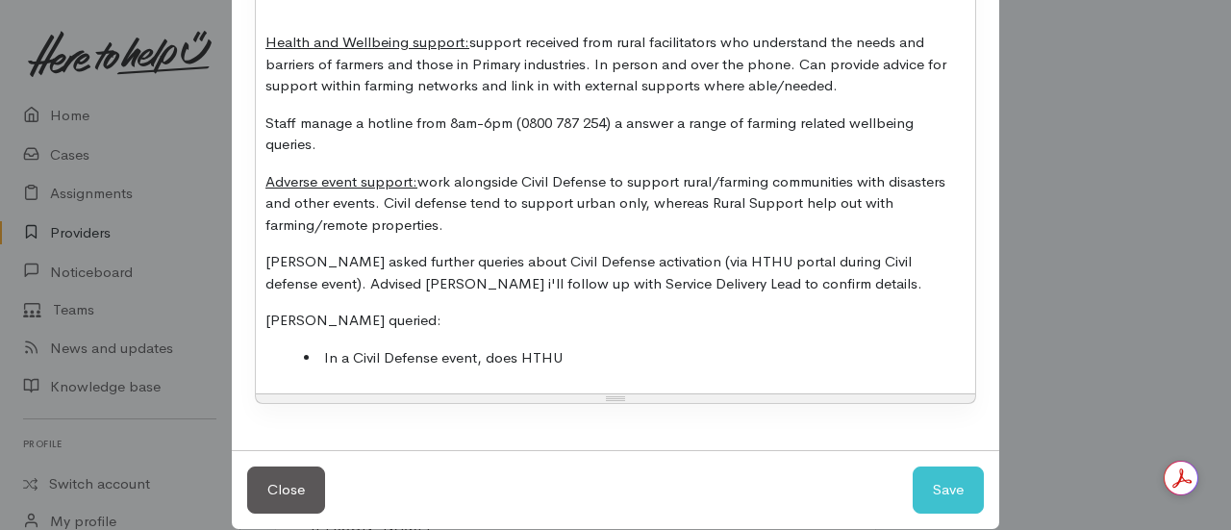
click at [617, 347] on li "In a Civil Defense event, does HTHU" at bounding box center [635, 358] width 662 height 22
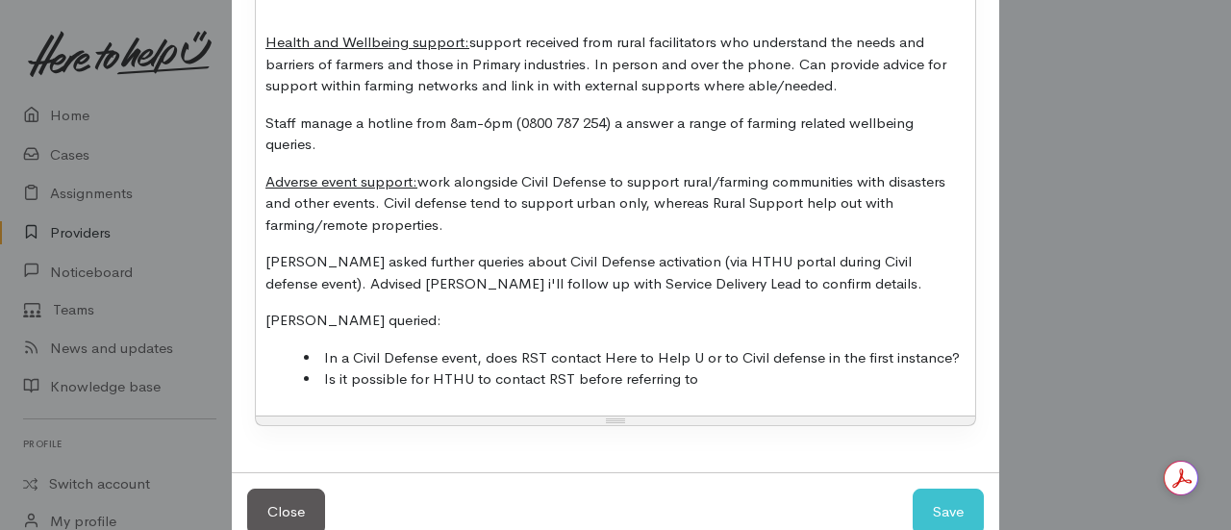
click at [715, 368] on li "Is it possible for HTHU to contact RST before referring to" at bounding box center [635, 379] width 662 height 22
click at [669, 368] on li "Is it possible for HTHU to contact RST before referring to Civil defen" at bounding box center [635, 379] width 662 height 22
click at [861, 368] on li "Is it possible for HTHU to contact RST before referringrural famlies to Civil d…" at bounding box center [635, 379] width 662 height 22
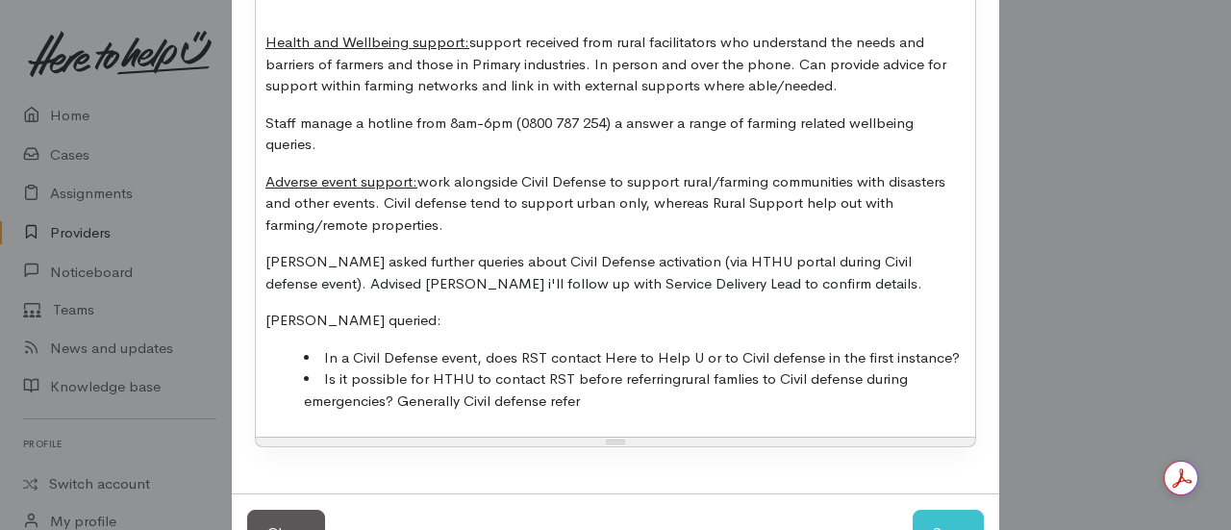
click at [652, 368] on li "Is it possible for HTHU to contact RST before referringrural famlies to Civil d…" at bounding box center [635, 389] width 662 height 43
click at [647, 368] on li "Is it possible for HTHU to contact RST before referringrural famlies to Civil d…" at bounding box center [635, 389] width 662 height 43
click at [668, 368] on li "Is it possible for HTHU to contact RST before referringrural famlies to Civil d…" at bounding box center [635, 389] width 662 height 43
click at [721, 368] on li "Is it possible for HTHU to contact RST before referring rural famlies to Civil …" at bounding box center [635, 389] width 662 height 43
click at [731, 368] on li "Is it possible for HTHU to contact RST before referring rural famlies to Civil …" at bounding box center [635, 389] width 662 height 43
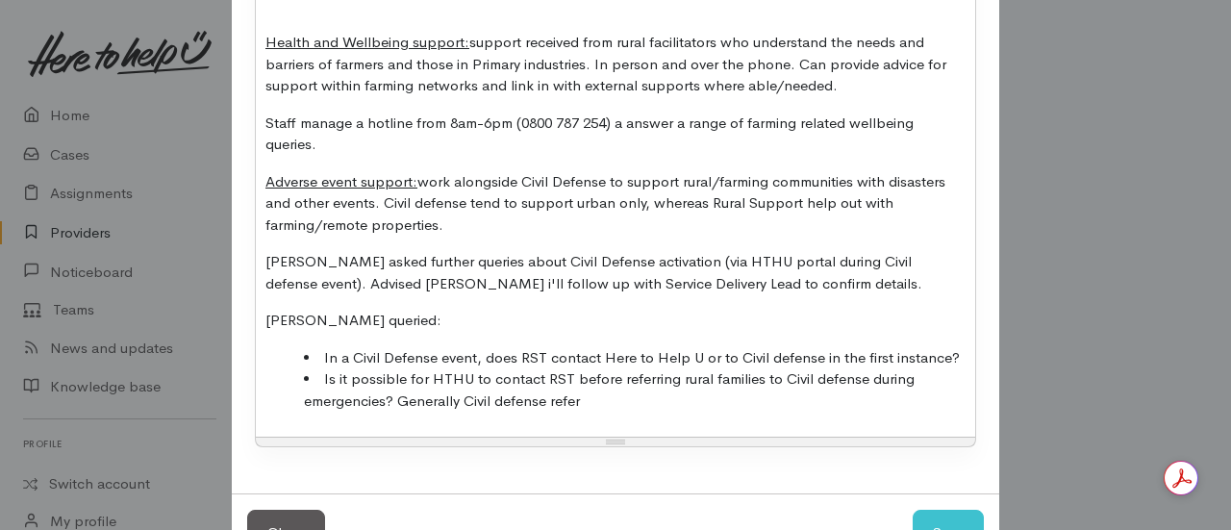
click at [627, 391] on div "Provider Update - Rural Support Trust: Met with Wanda via teams on 10.09.2025. …" at bounding box center [615, 152] width 719 height 569
click at [907, 310] on p "Wanda queried:" at bounding box center [615, 321] width 700 height 22
click at [949, 251] on p "Wanda asked further queries about Civil Defense activation (via HTHU portal dur…" at bounding box center [615, 272] width 700 height 43
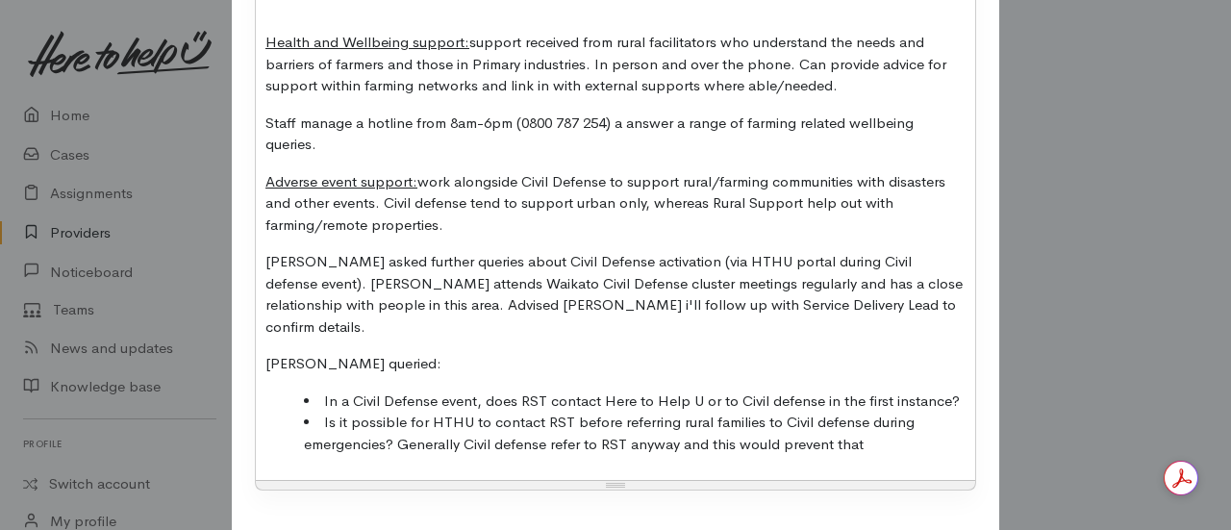
click at [435, 272] on p "Wanda asked further queries about Civil Defense activation (via HTHU portal dur…" at bounding box center [615, 294] width 700 height 87
click at [910, 412] on li "Is it possible for HTHU to contact RST before referring rural families to Civil…" at bounding box center [635, 433] width 662 height 43
drag, startPoint x: 535, startPoint y: 377, endPoint x: 483, endPoint y: 379, distance: 52.0
click at [483, 412] on li "Is it possible for HTHU to contact RST before referring rural families to Civil…" at bounding box center [635, 433] width 662 height 43
drag, startPoint x: 559, startPoint y: 381, endPoint x: 484, endPoint y: 379, distance: 75.0
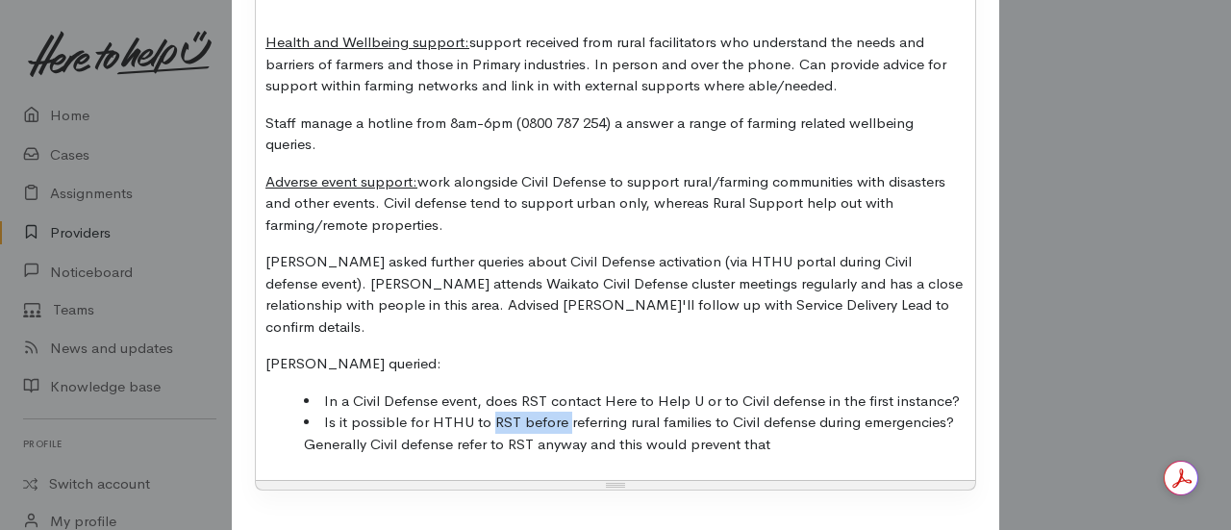
click at [484, 412] on li "Is it possible for HTHU to RST before referring rural families to Civil defense…" at bounding box center [635, 433] width 662 height 43
click at [539, 412] on li "Is it possible for HTHU to referring rural families to Civil defense during eme…" at bounding box center [635, 433] width 662 height 43
click at [617, 412] on li "Is it possible for HTHU to refer rural families to Civil defense during emergen…" at bounding box center [635, 433] width 662 height 43
click at [873, 412] on li "Is it possible for HTHU to refer rural families straight to RST rather than Civ…" at bounding box center [635, 433] width 662 height 43
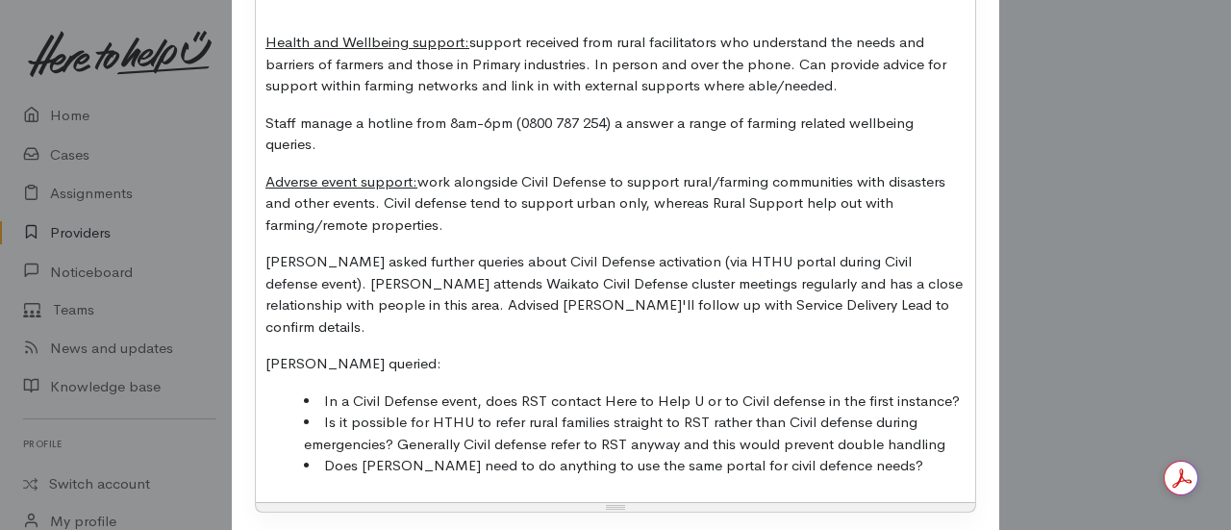
click at [766, 455] on li "Does Wanda need to do anything to use the same portal for civil defence needs?" at bounding box center [635, 466] width 662 height 22
click at [747, 455] on li "Does Wanda need to do anything to use the same portal for civil defence needs?" at bounding box center [635, 466] width 662 height 22
click at [767, 455] on li "Does Wanda need to do anything to use the same portal for civil defence needs?" at bounding box center [635, 466] width 662 height 22
click at [756, 455] on li "Does Wanda need to do anything to use the same portal for civil defence needs?" at bounding box center [635, 466] width 662 height 22
click at [792, 455] on li "Does Wanda need to do anything to use the same portal for civil defence needs?" at bounding box center [635, 466] width 662 height 22
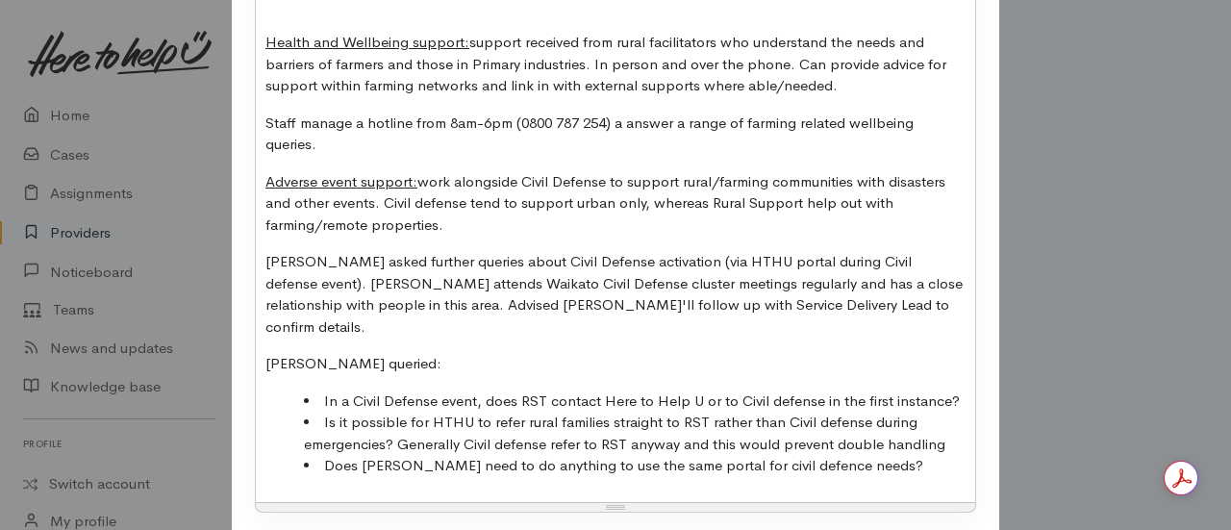
click at [747, 455] on li "Does Wanda need to do anything to use the same portal for civil defence needs?" at bounding box center [635, 466] width 662 height 22
click at [856, 455] on li "Does Wanda need to do anything to use the same portal for civil defense needs?" at bounding box center [635, 466] width 662 height 22
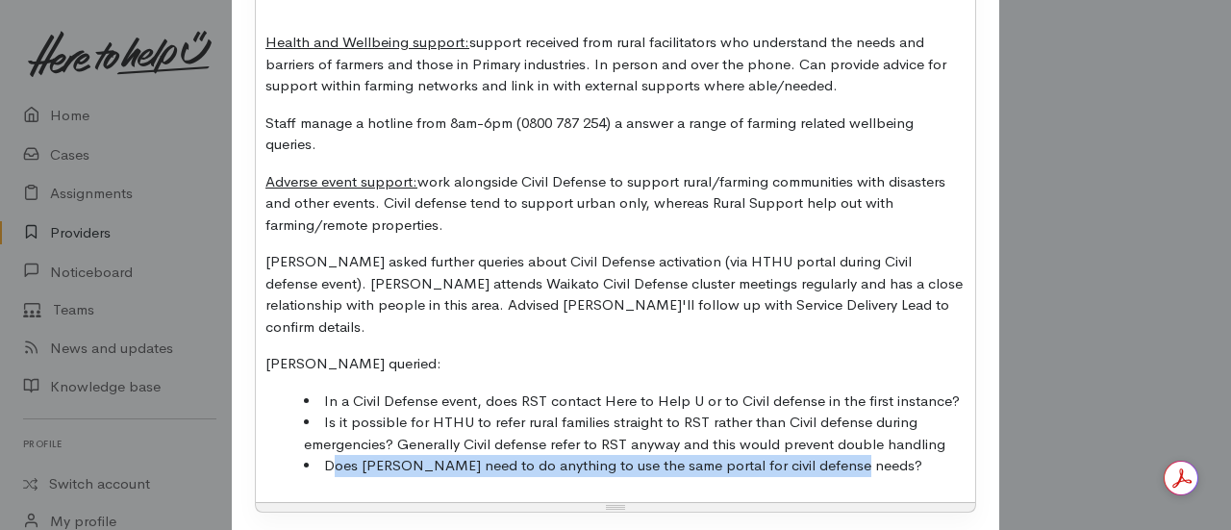
drag, startPoint x: 872, startPoint y: 422, endPoint x: 326, endPoint y: 437, distance: 546.3
click at [326, 437] on div "Provider Update - Rural Support Trust: Met with Wanda via teams on 10.09.2025. …" at bounding box center [615, 185] width 719 height 634
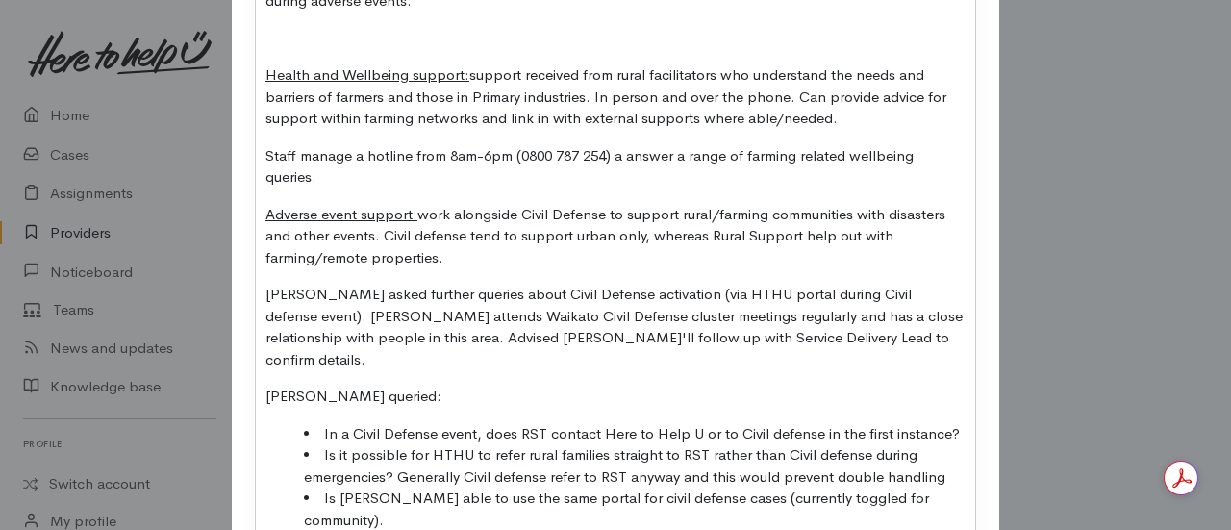
scroll to position [462, 0]
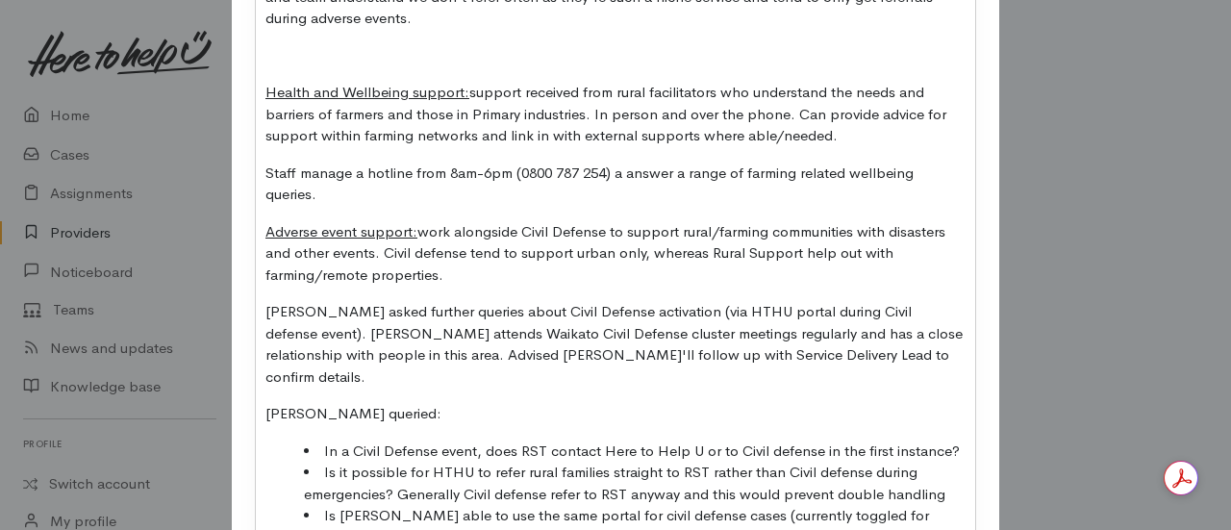
click at [813, 341] on div "Provider Update - Rural Support Trust: Met with Wanda via teams on 10.09.2025. …" at bounding box center [615, 246] width 719 height 656
click at [814, 339] on p "Wanda asked further queries about Civil Defense activation (via HTHU portal dur…" at bounding box center [615, 344] width 700 height 87
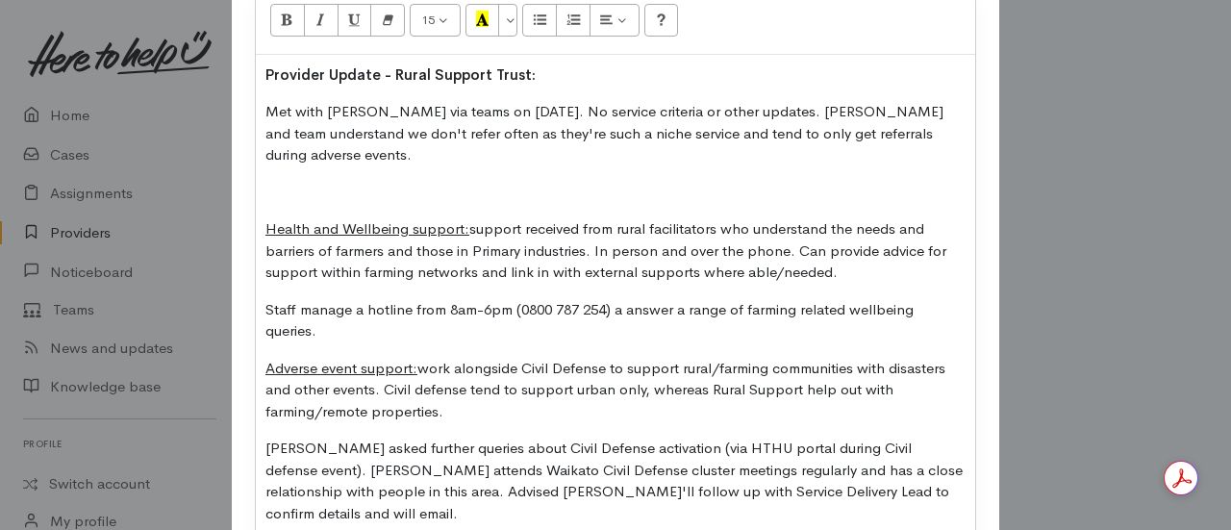
scroll to position [323, 0]
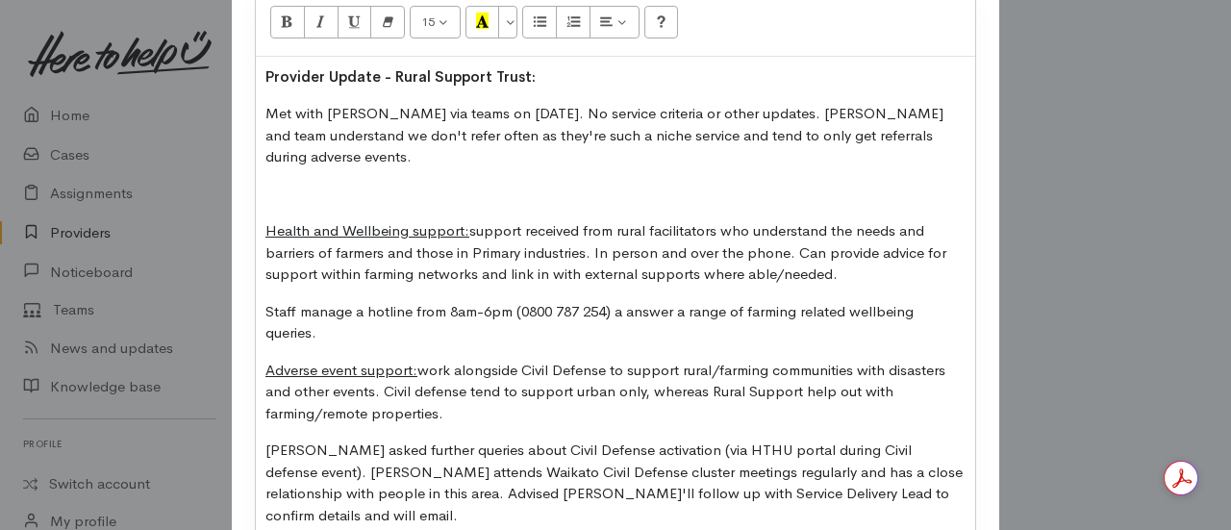
click at [954, 147] on div "Provider Update - Rural Support Trust: Met with Wanda via teams on 10.09.2025. …" at bounding box center [615, 385] width 719 height 656
click at [951, 132] on p "Met with Wanda via teams on 10.09.2025. No service criteria or other updates. W…" at bounding box center [615, 135] width 700 height 65
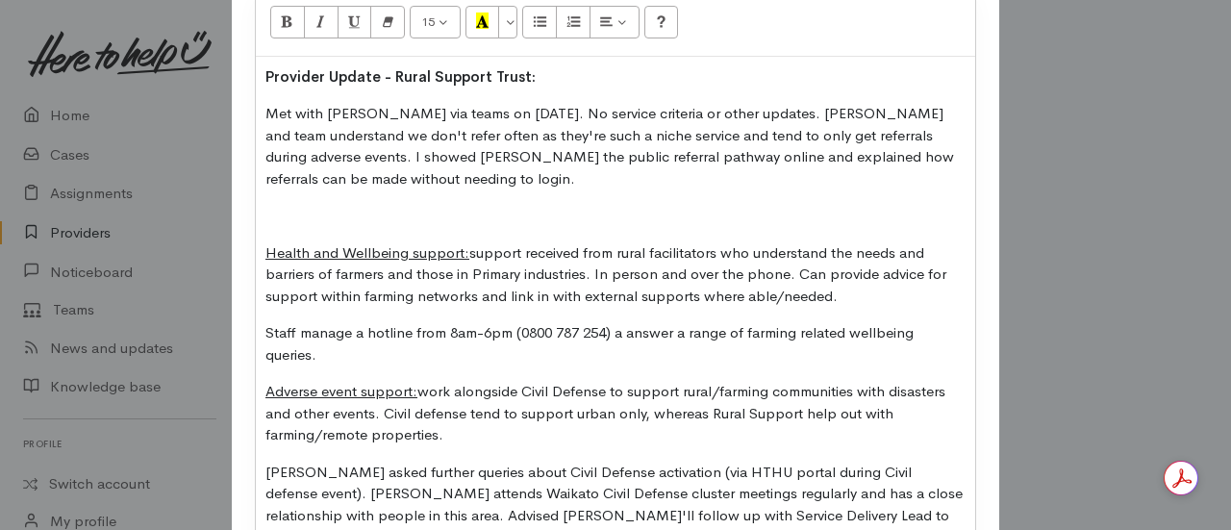
click at [289, 197] on div "Provider Update - Rural Support Trust: Met with Wanda via teams on 10.09.2025. …" at bounding box center [615, 395] width 719 height 677
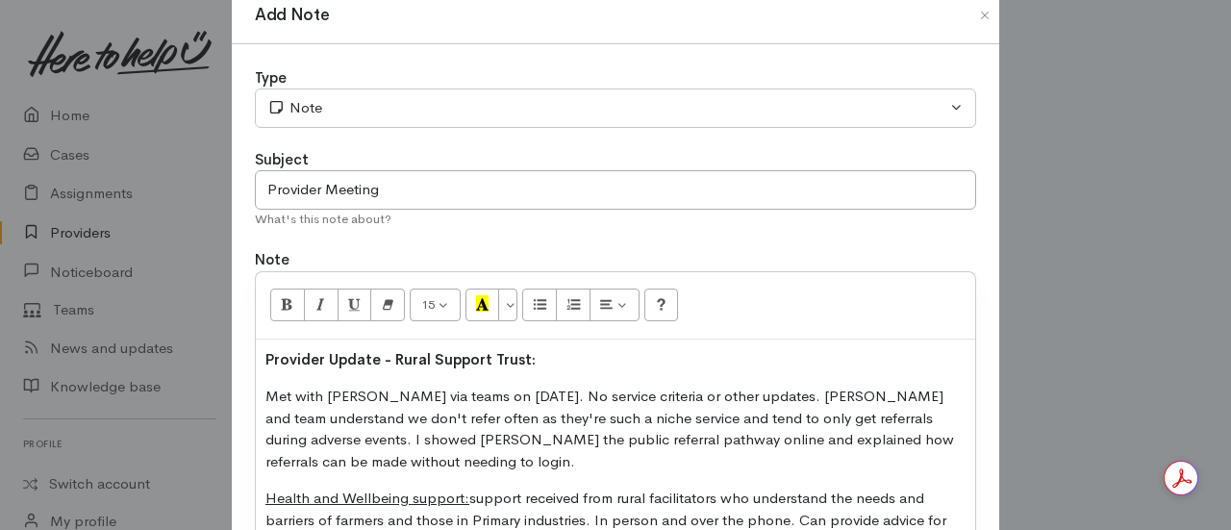
scroll to position [38, 0]
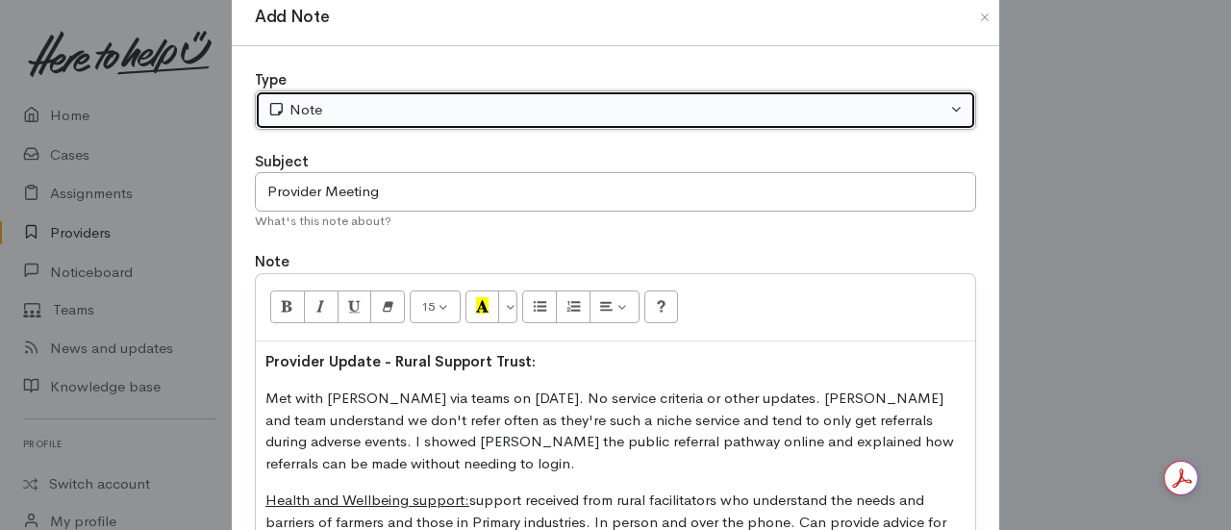
click at [337, 99] on div "Note" at bounding box center [606, 110] width 679 height 22
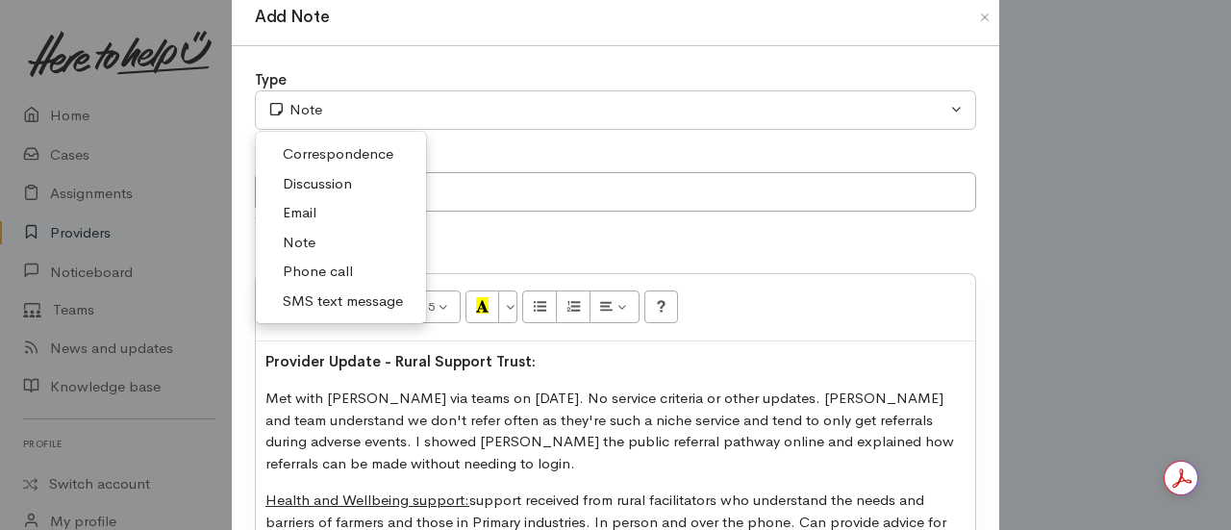
click at [319, 159] on span "Correspondence" at bounding box center [338, 154] width 111 height 22
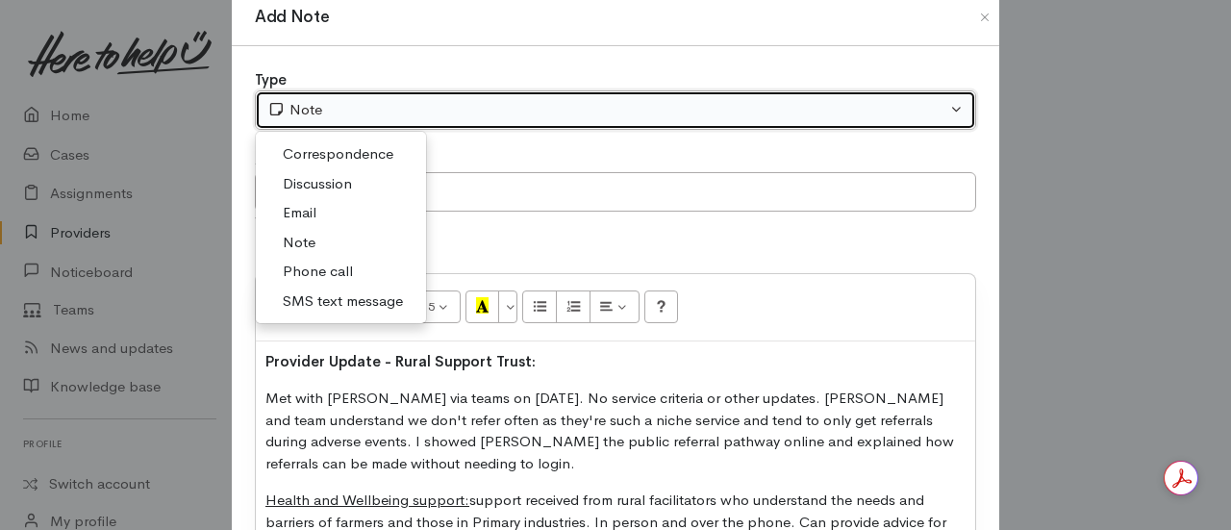
select select "6"
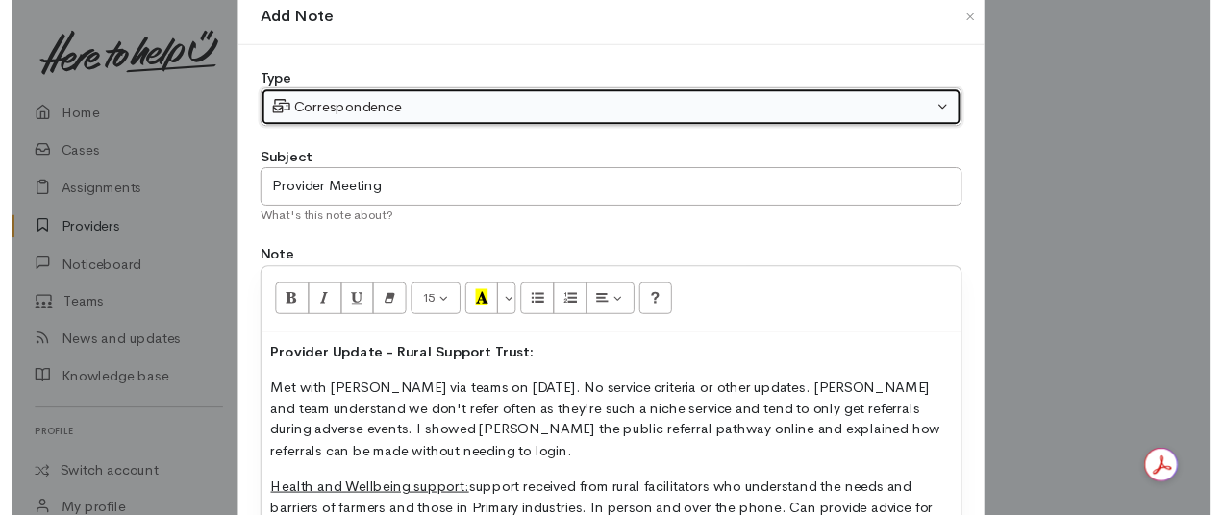
scroll to position [604, 0]
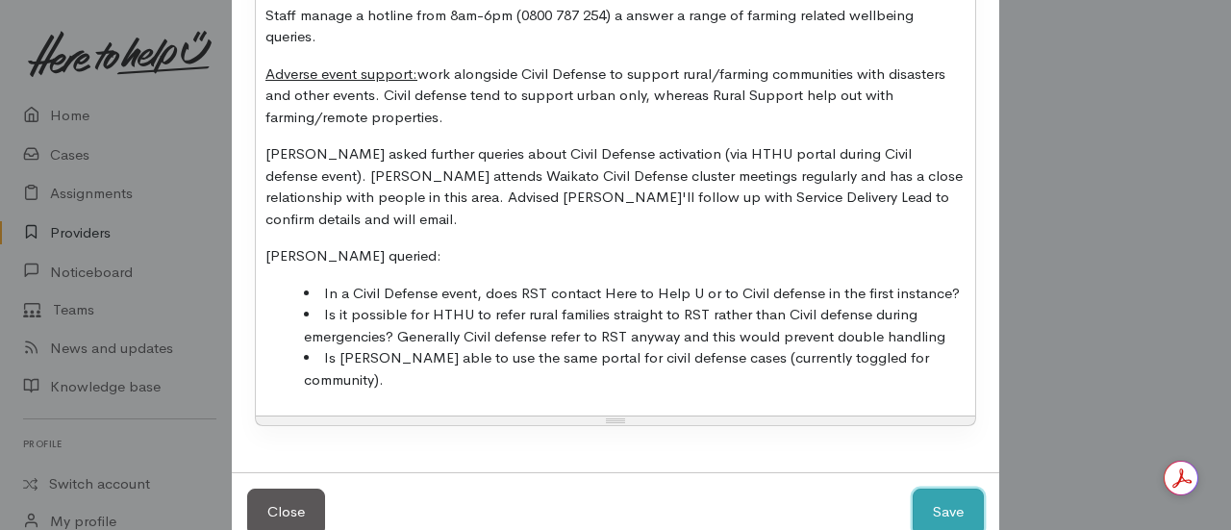
click at [951, 488] on button "Save" at bounding box center [947, 511] width 71 height 47
select select "1"
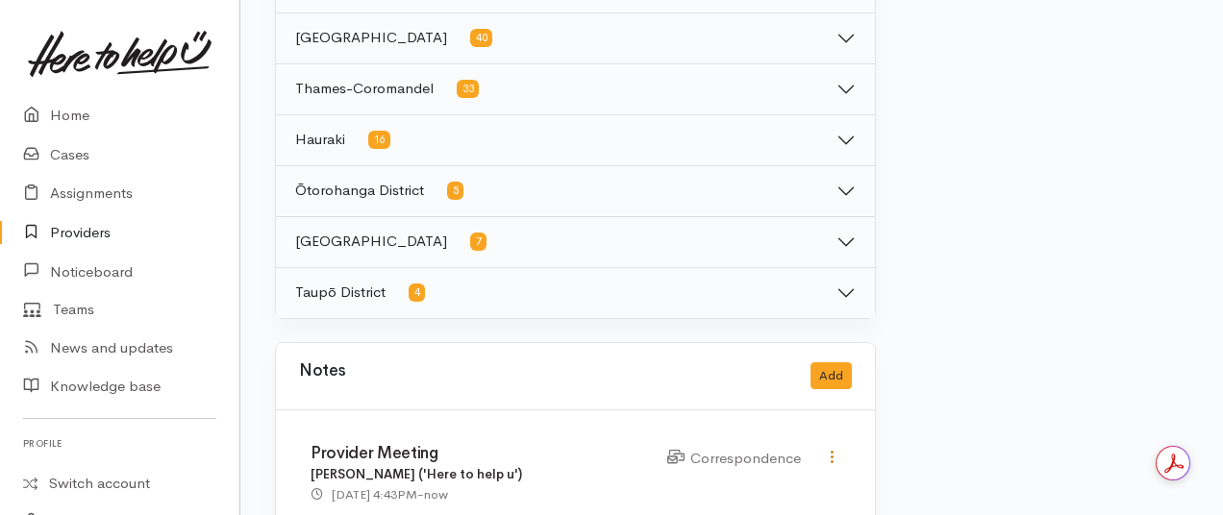
click at [838, 449] on icon at bounding box center [832, 457] width 16 height 16
click at [762, 378] on link "Edit" at bounding box center [763, 393] width 152 height 30
type input "Provider Meeting"
select select "6"
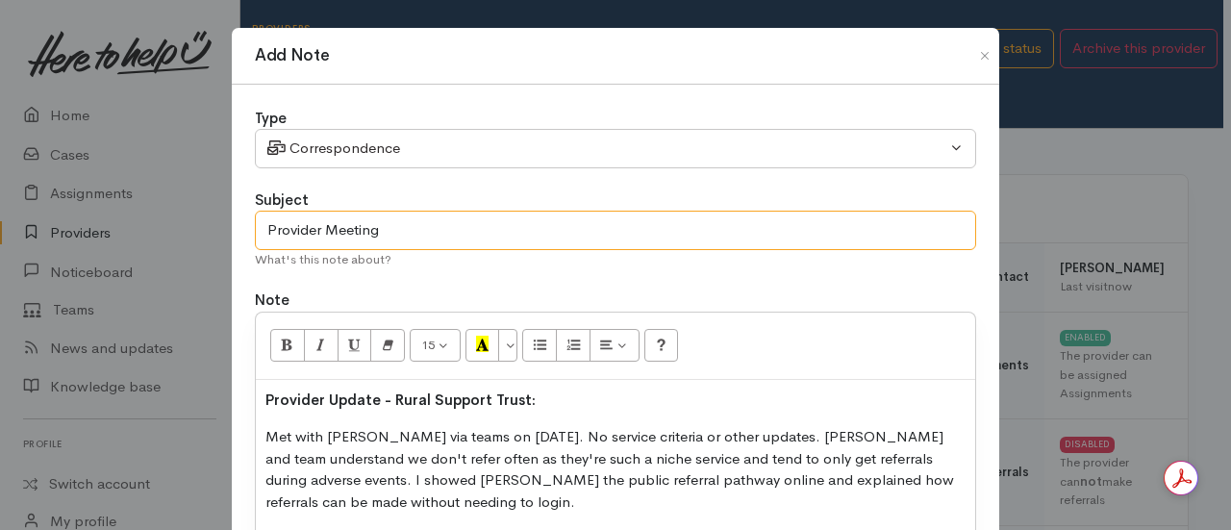
click at [399, 230] on input "Provider Meeting" at bounding box center [615, 230] width 721 height 39
click at [431, 124] on div "Type" at bounding box center [615, 119] width 721 height 22
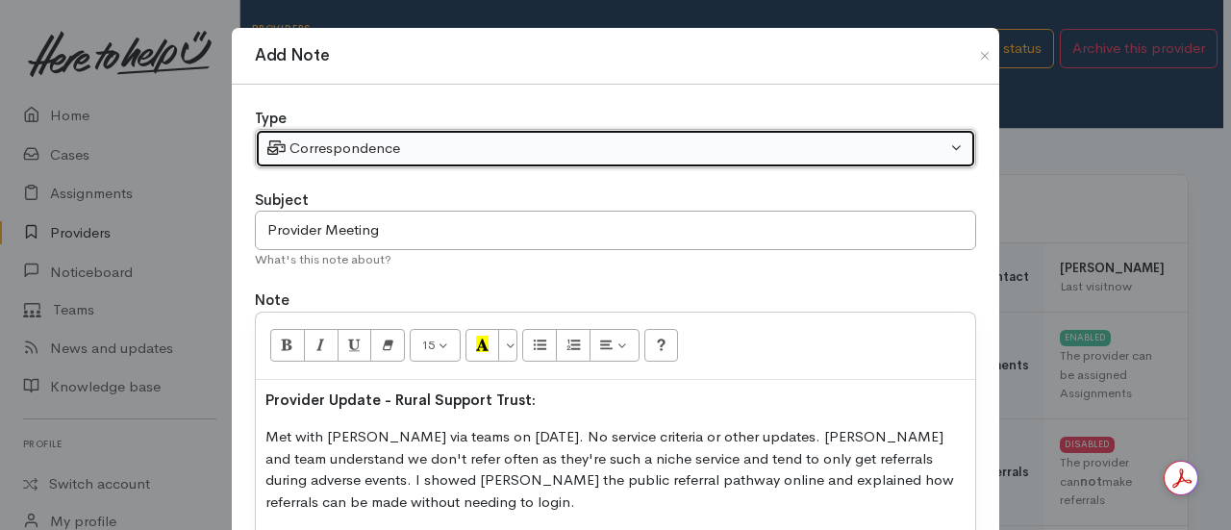
click at [438, 145] on div "Correspondence" at bounding box center [606, 148] width 679 height 22
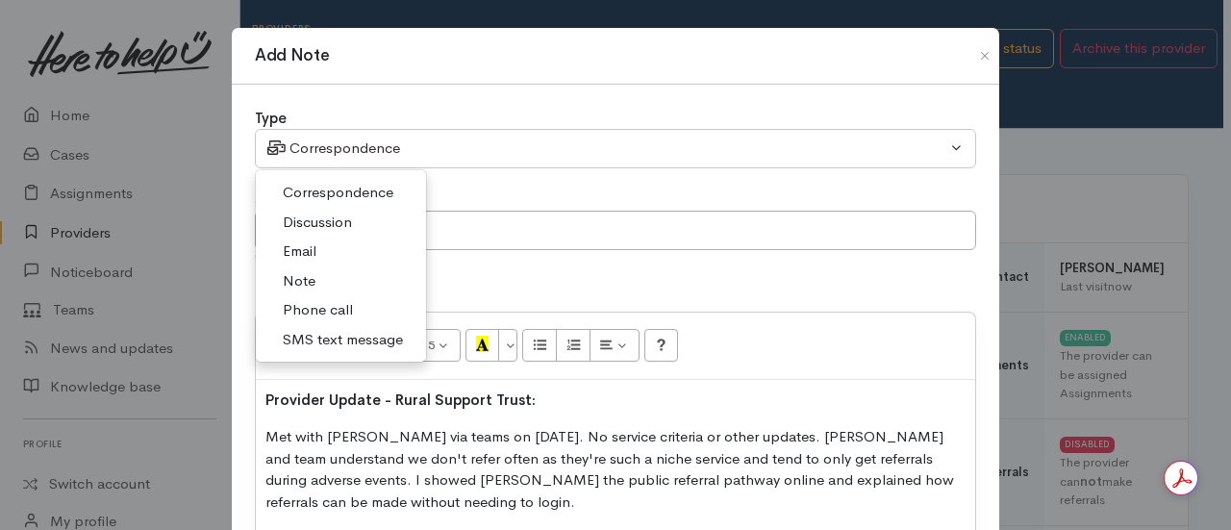
click at [325, 213] on span "Discussion" at bounding box center [317, 223] width 69 height 22
select select "4"
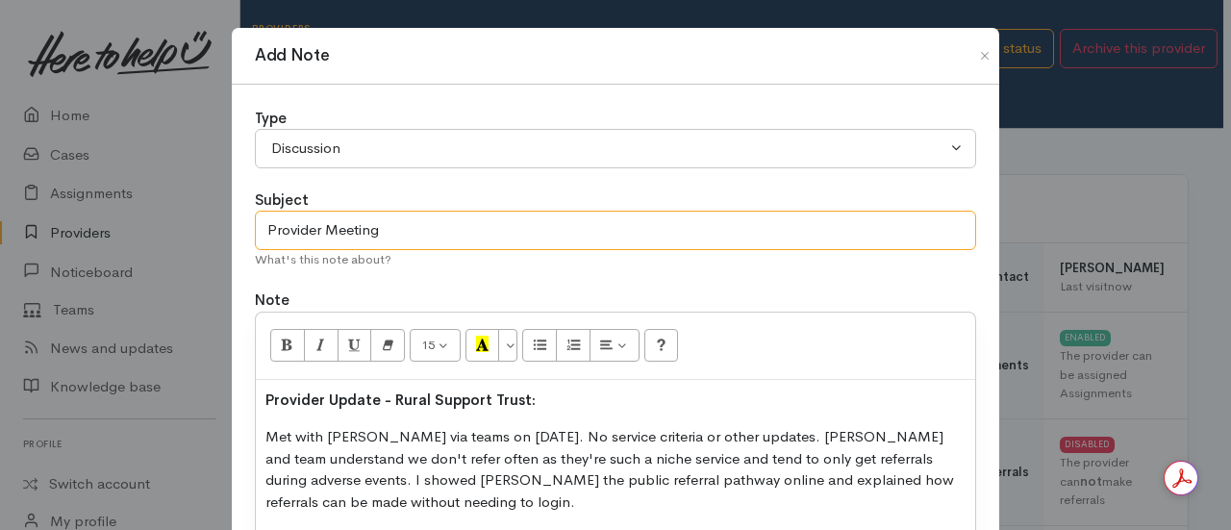
click at [414, 243] on input "Provider Meeting" at bounding box center [615, 230] width 721 height 39
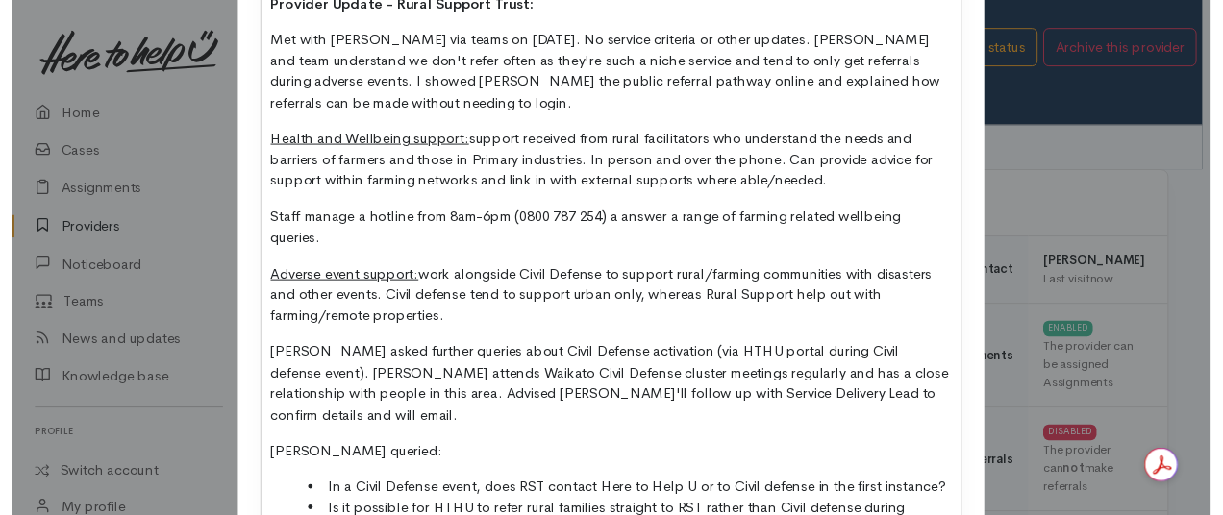
scroll to position [604, 0]
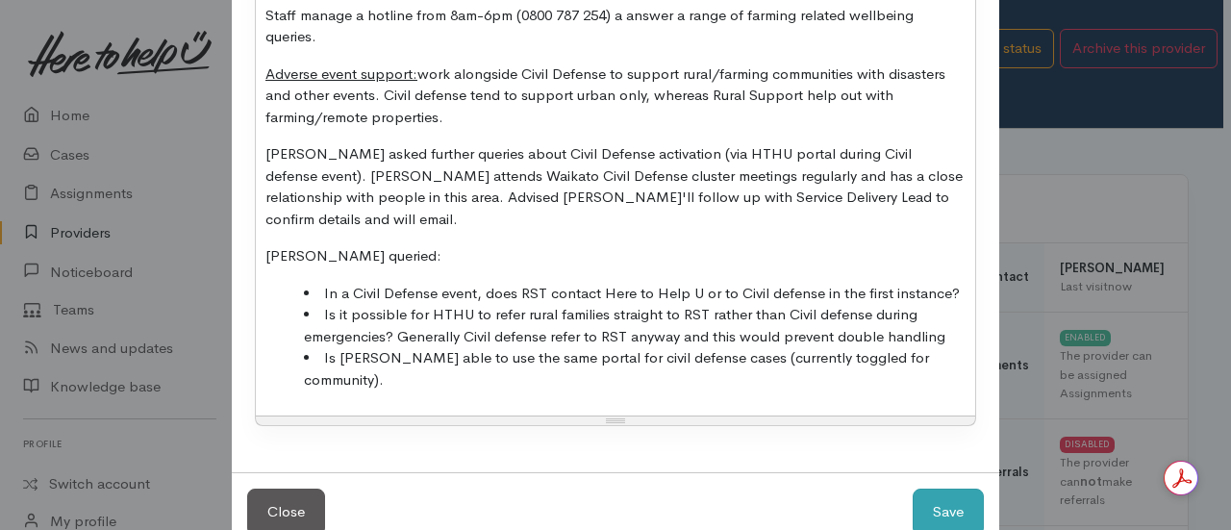
type input "Provider Meeting 10.09.2025"
click at [954, 488] on button "Save" at bounding box center [947, 511] width 71 height 47
select select "1"
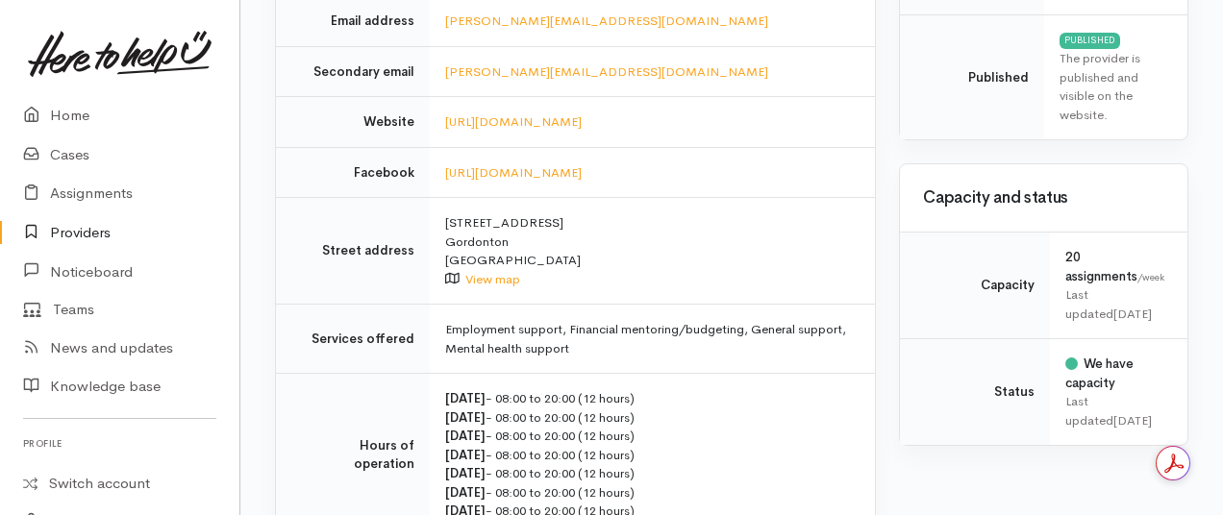
scroll to position [0, 0]
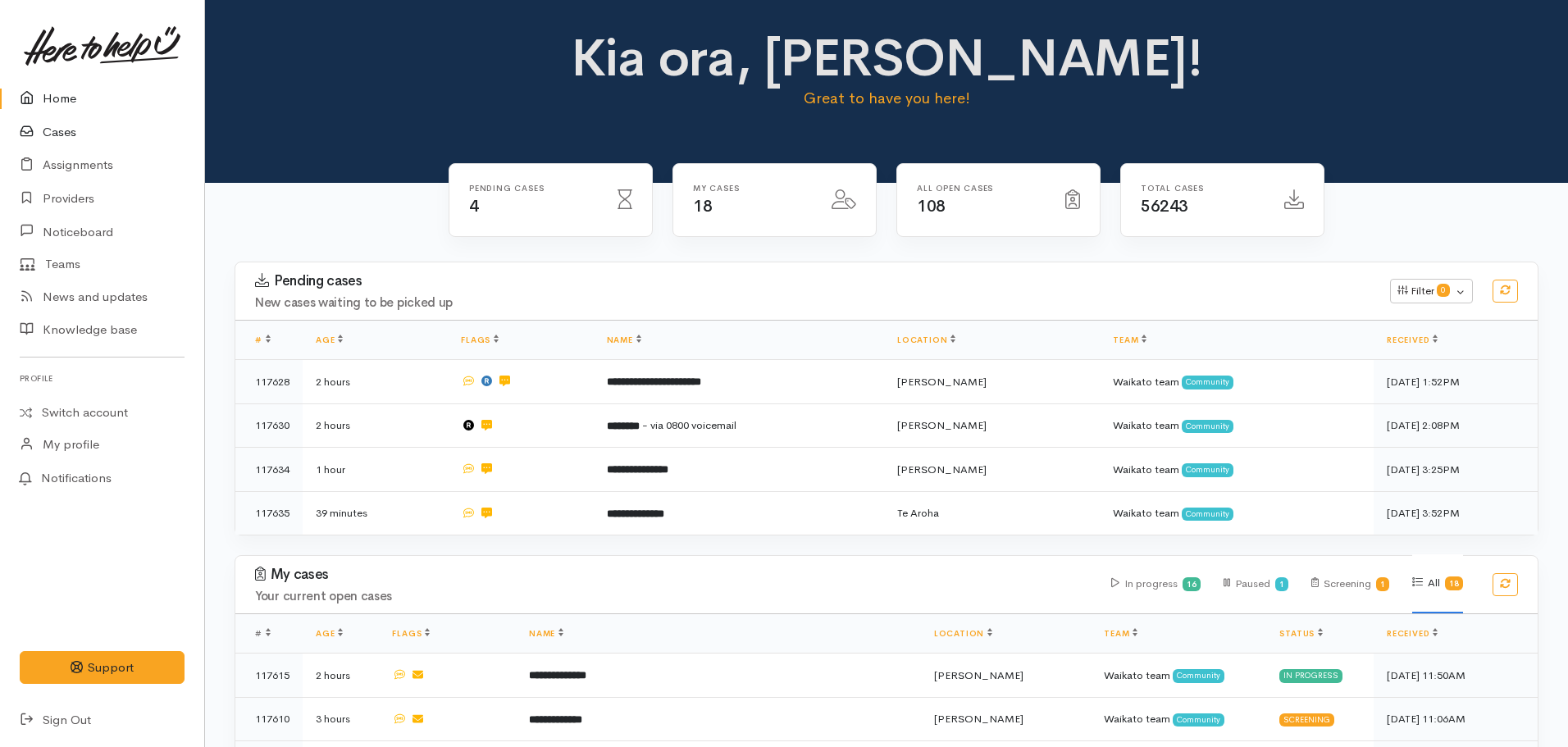
click at [58, 145] on link "Cases" at bounding box center [102, 132] width 204 height 33
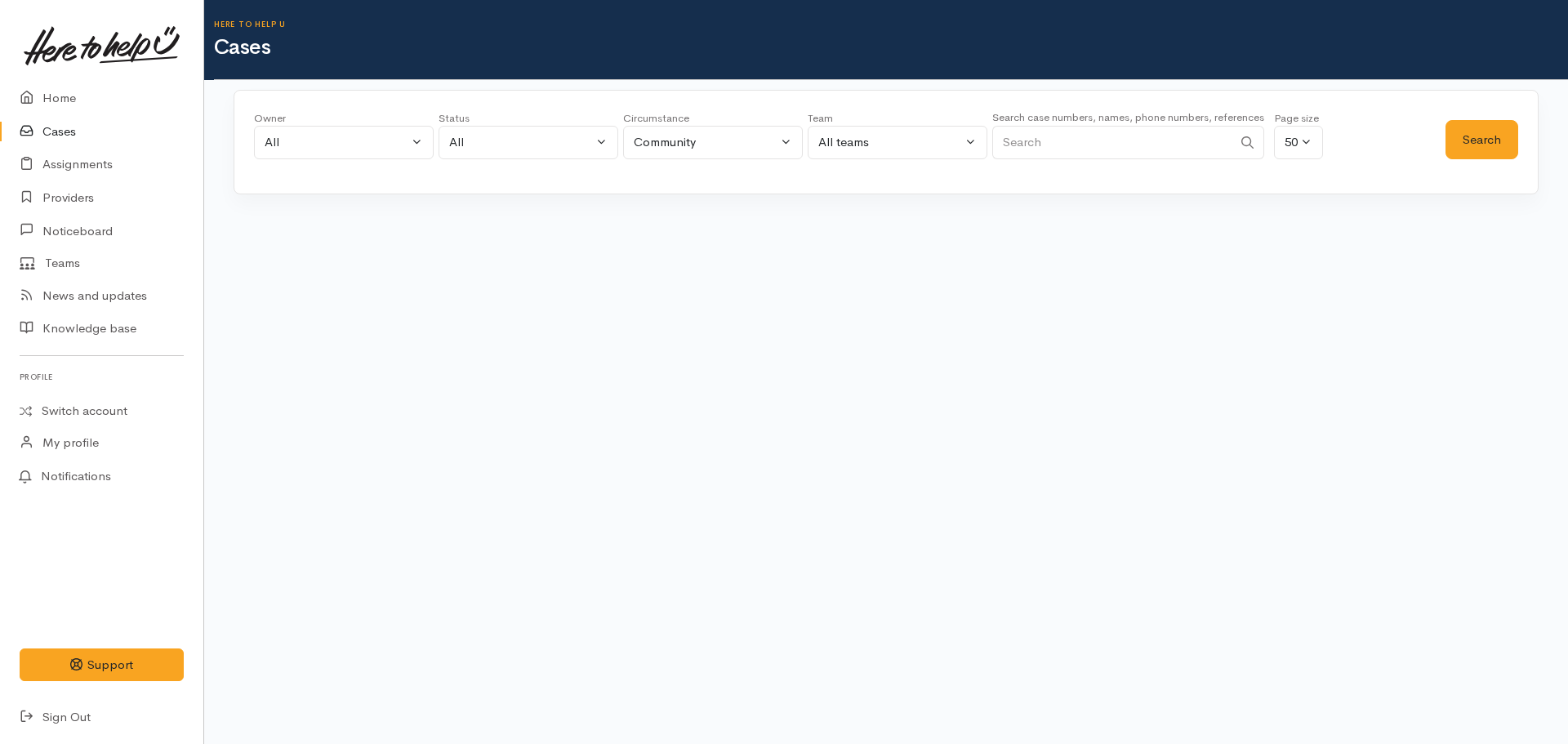
click at [1069, 161] on div "Search case numbers, names, phone numbers, references" at bounding box center [1128, 138] width 272 height 61
click at [1036, 145] on input "Search" at bounding box center [1112, 142] width 240 height 33
type input "117567"
click at [1455, 132] on button "Search" at bounding box center [1482, 139] width 73 height 40
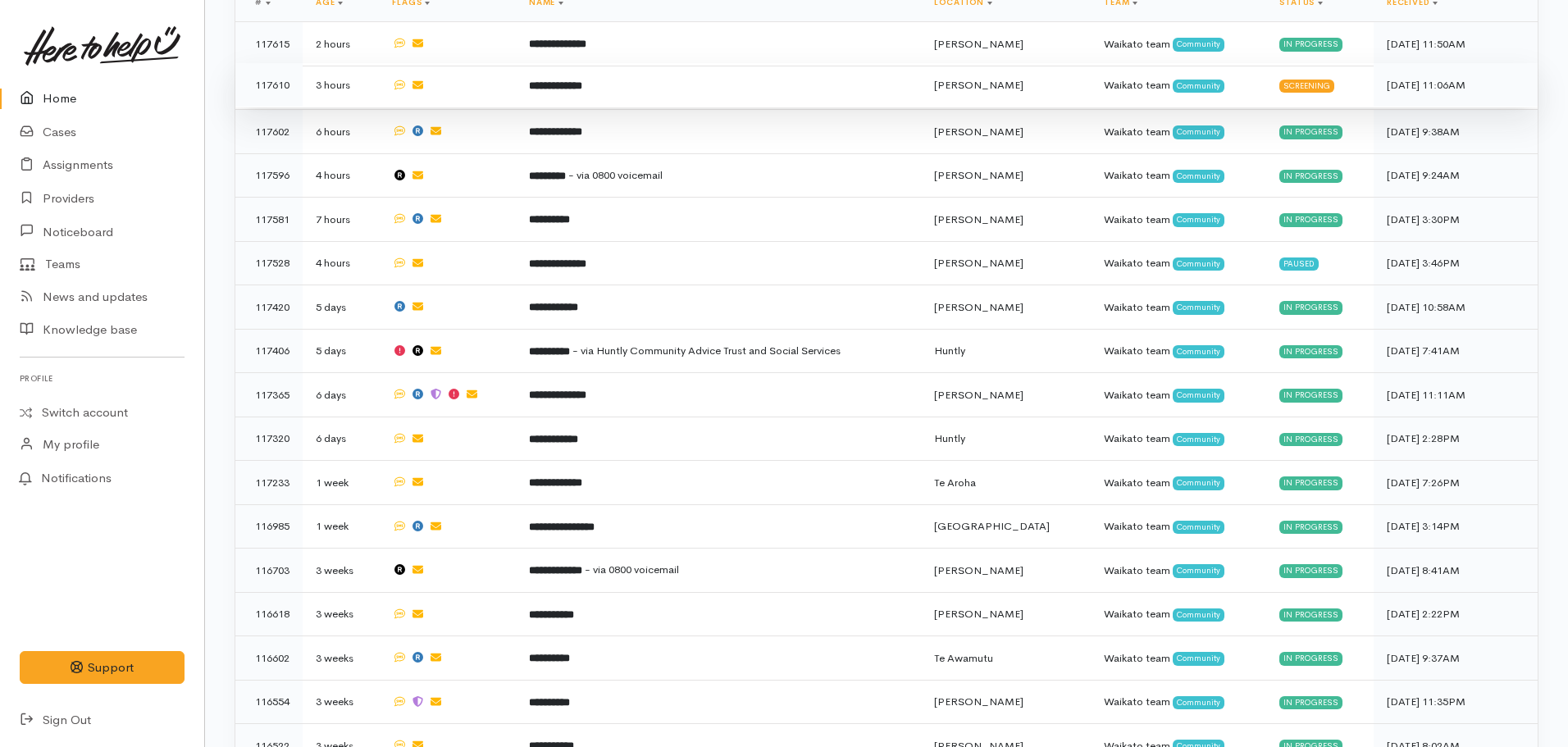
scroll to position [740, 0]
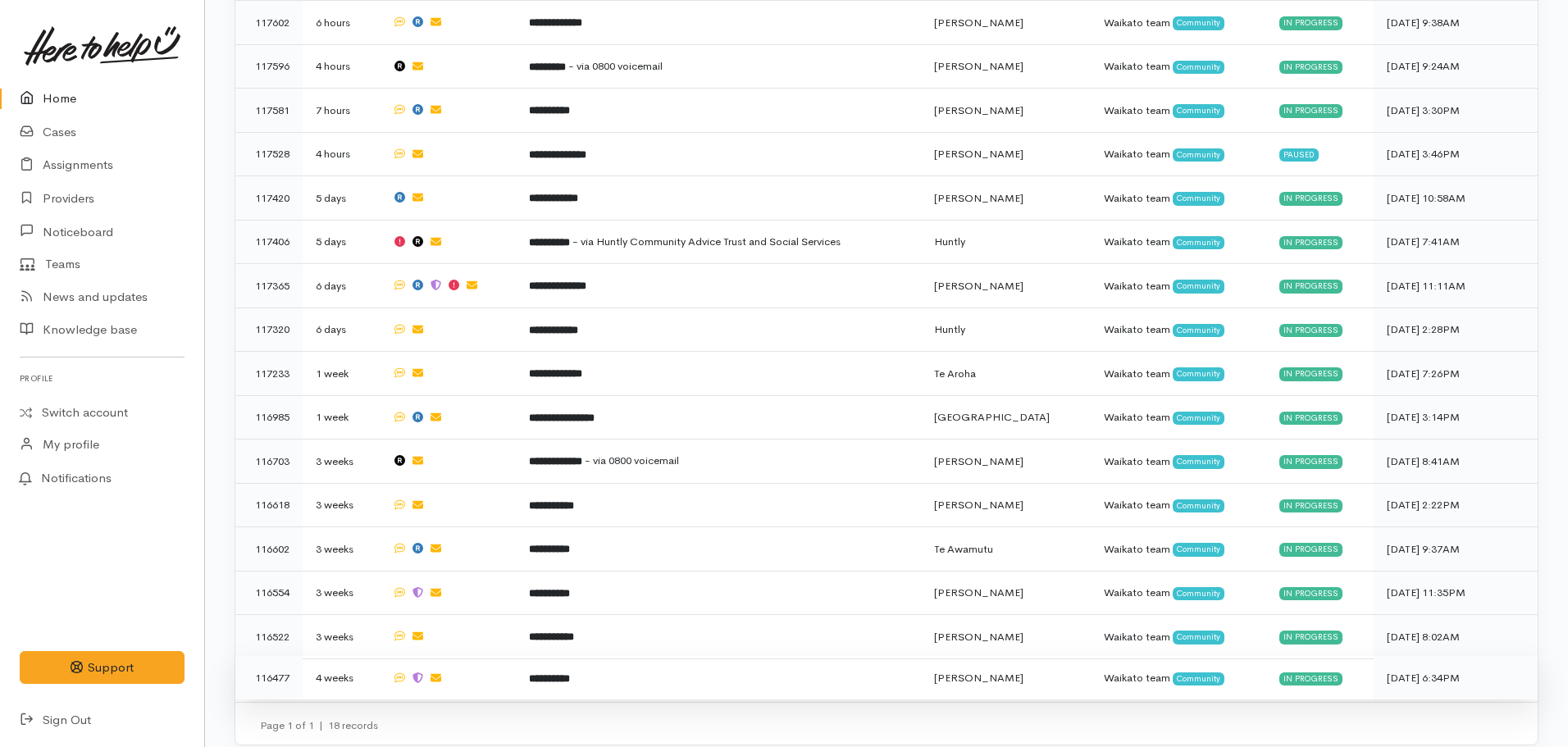
click at [548, 673] on b "**********" at bounding box center [549, 678] width 41 height 10
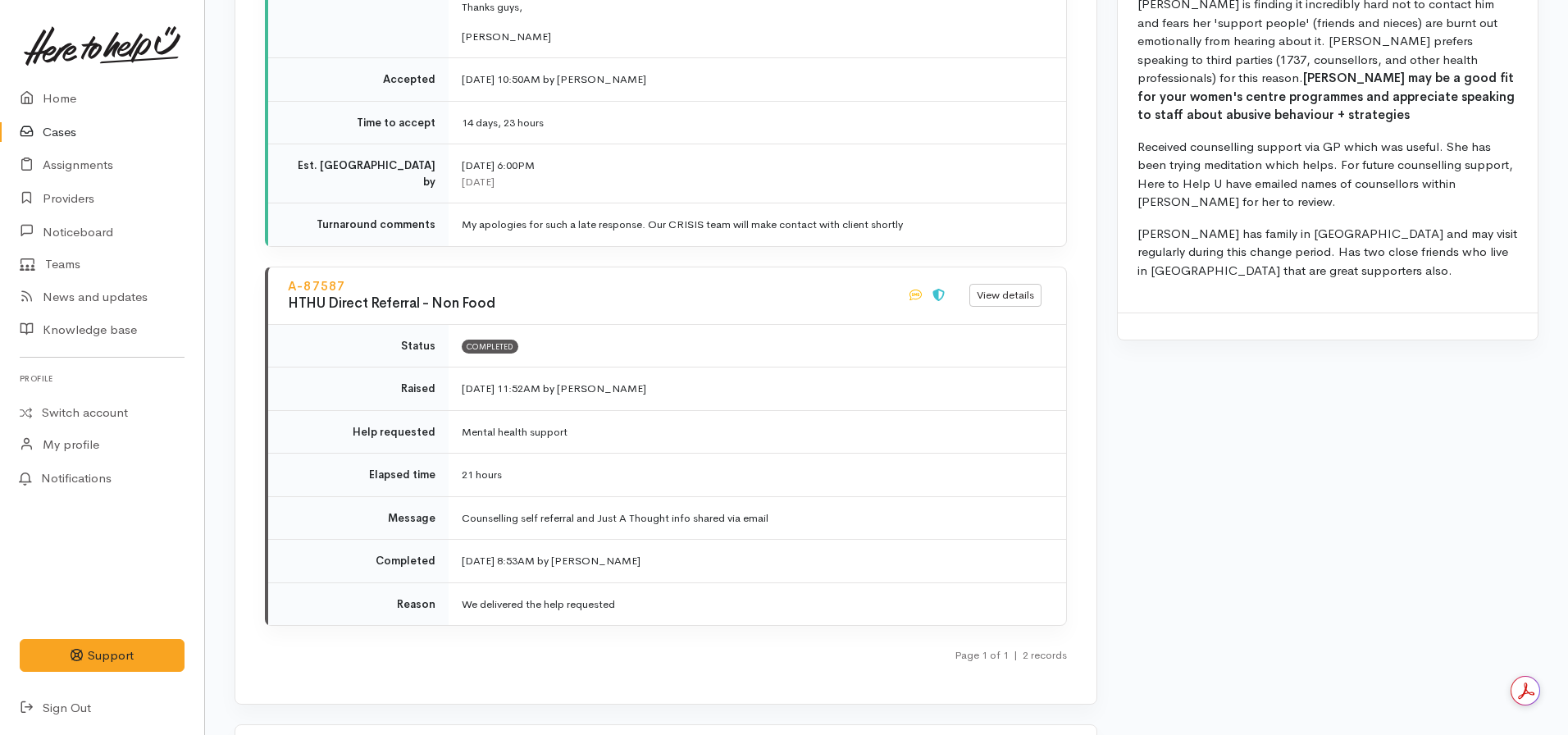
scroll to position [2394, 0]
